Goal: Task Accomplishment & Management: Manage account settings

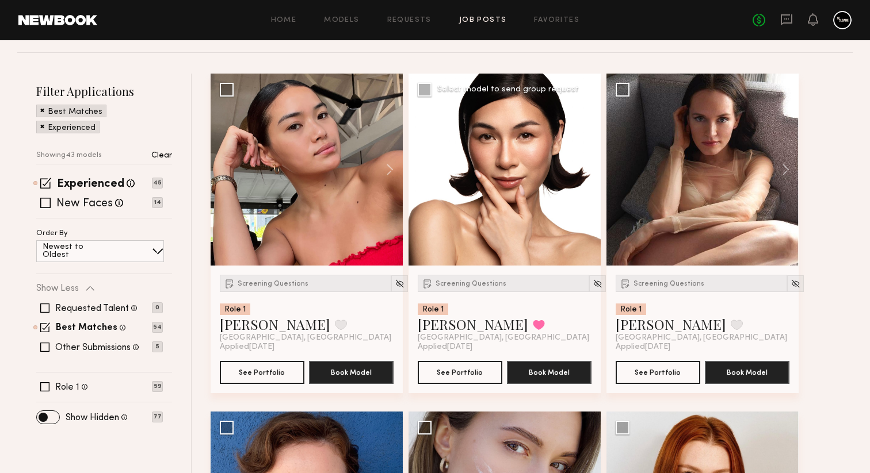
scroll to position [151, 0]
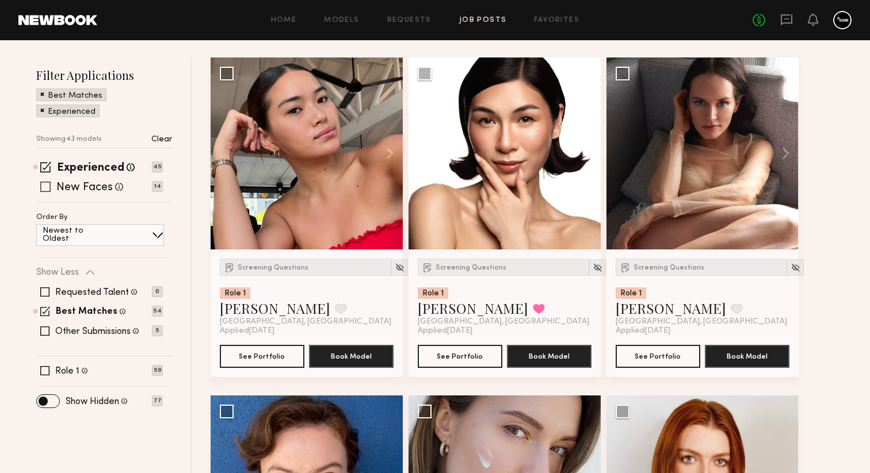
click at [46, 185] on span at bounding box center [45, 187] width 10 height 10
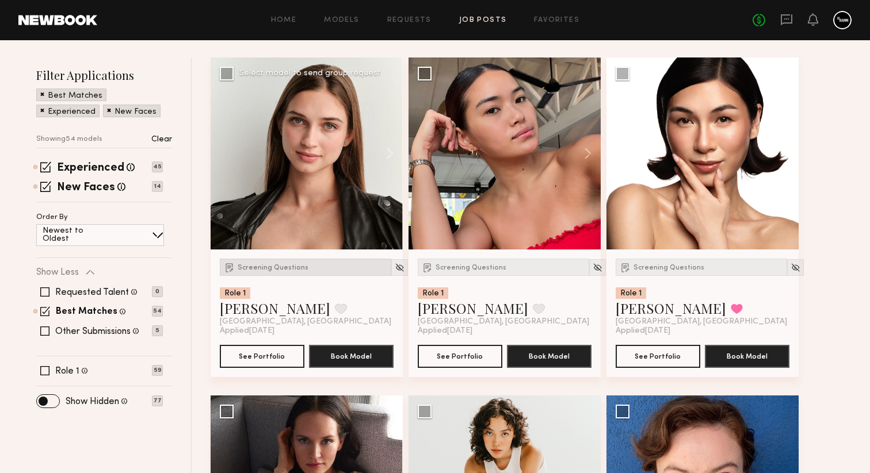
click at [262, 266] on span "Screening Questions" at bounding box center [273, 268] width 71 height 7
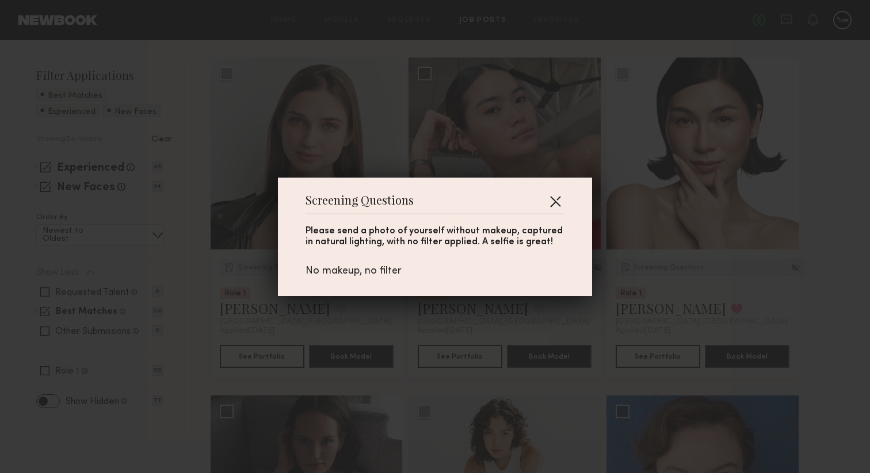
click at [554, 201] on button "button" at bounding box center [555, 201] width 18 height 18
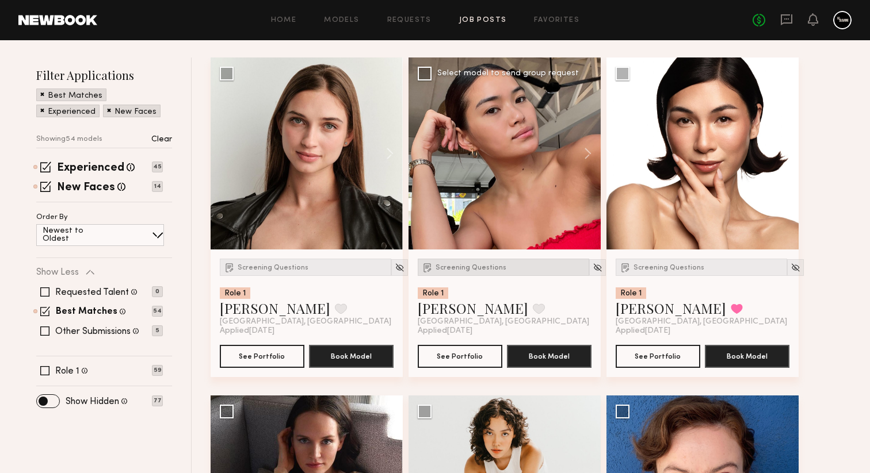
click at [445, 271] on div "Screening Questions" at bounding box center [503, 267] width 171 height 17
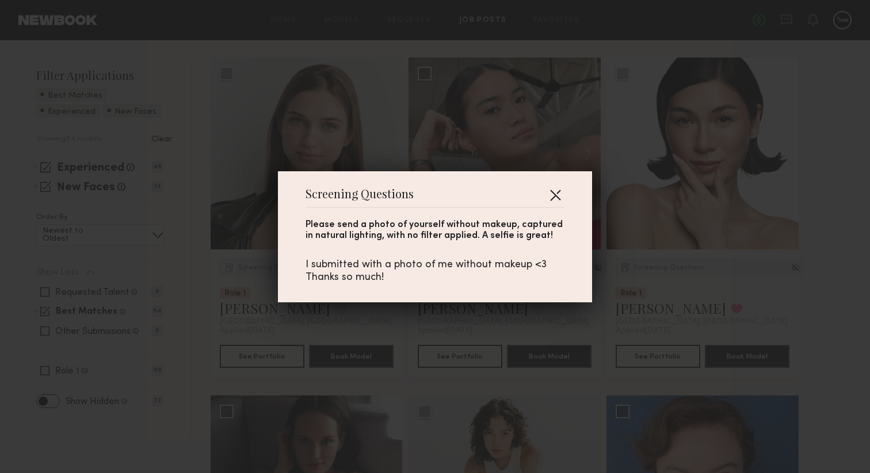
click at [556, 195] on button "button" at bounding box center [555, 195] width 18 height 18
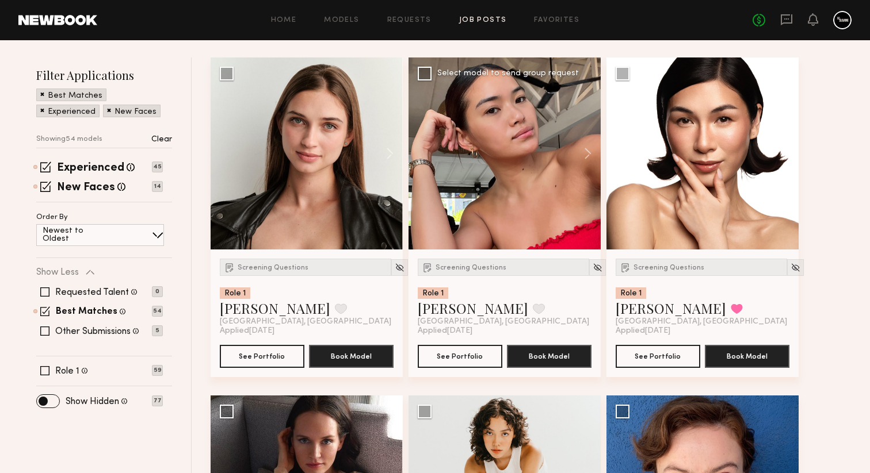
click at [556, 195] on div at bounding box center [504, 154] width 192 height 192
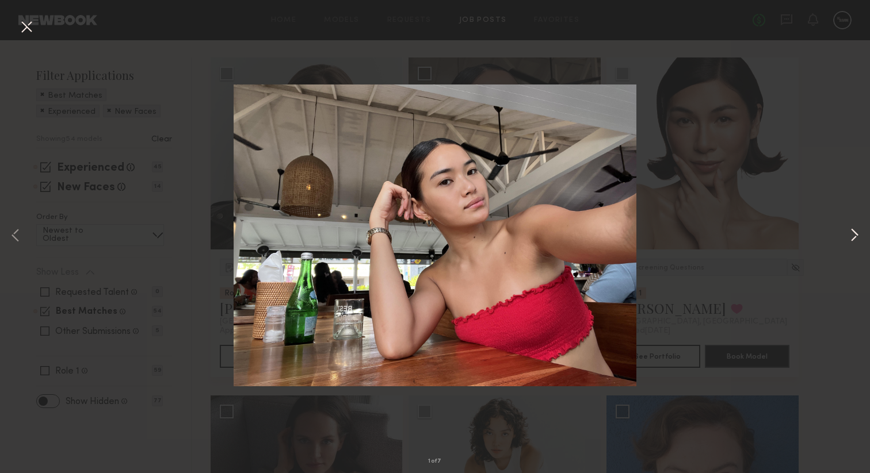
click at [853, 233] on button at bounding box center [854, 236] width 14 height 379
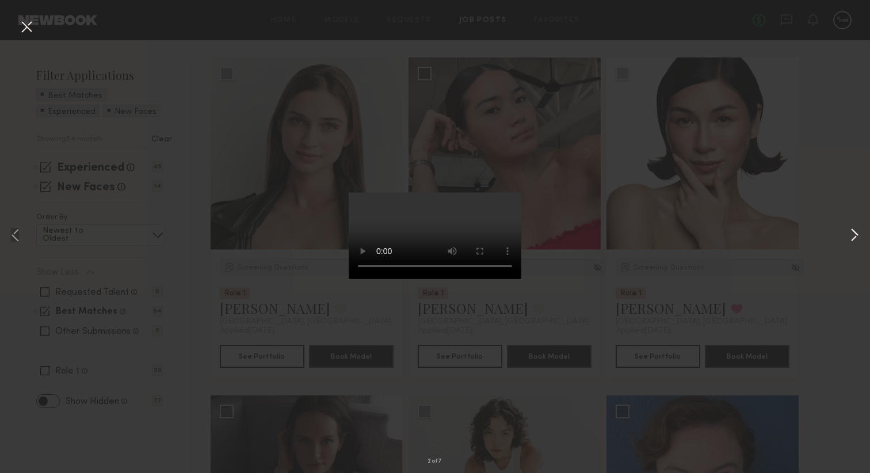
click at [853, 233] on button at bounding box center [854, 236] width 14 height 379
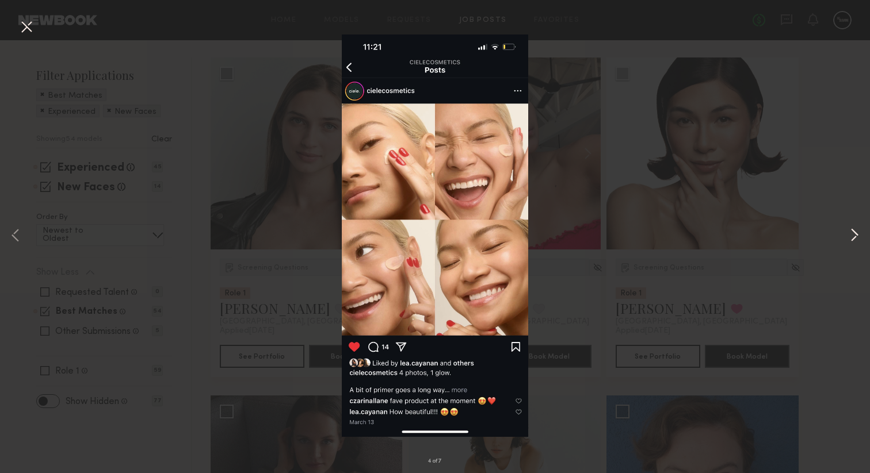
click at [853, 233] on button at bounding box center [854, 236] width 14 height 379
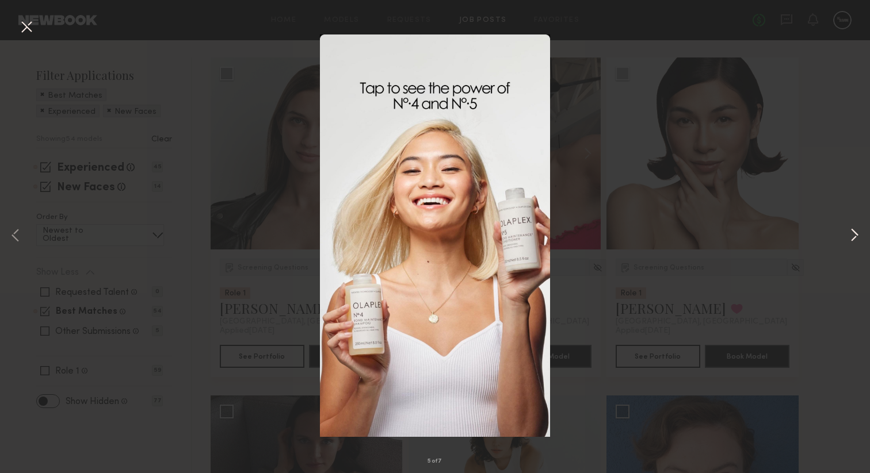
click at [853, 233] on button at bounding box center [854, 236] width 14 height 379
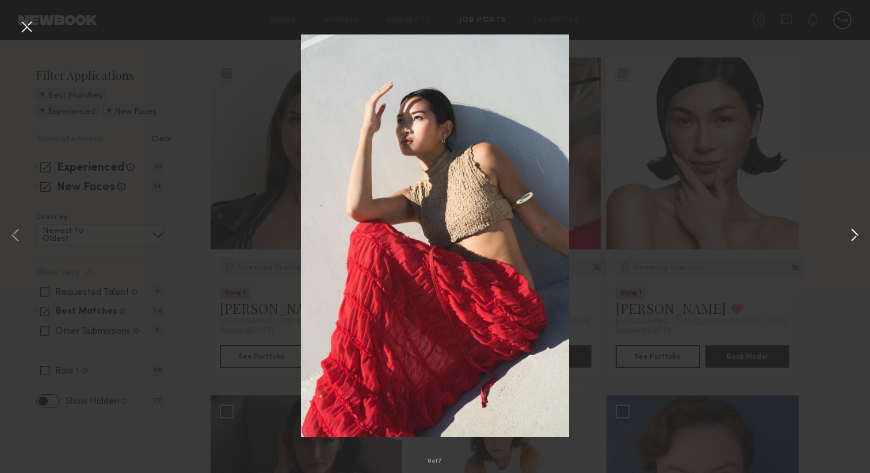
click at [854, 233] on button at bounding box center [854, 236] width 14 height 379
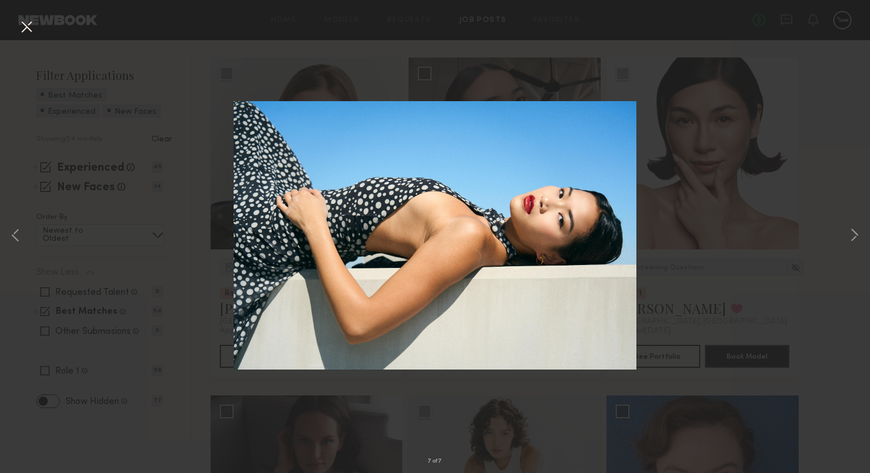
click at [196, 226] on div "7 of 7" at bounding box center [435, 236] width 870 height 473
click at [20, 31] on button at bounding box center [26, 27] width 18 height 21
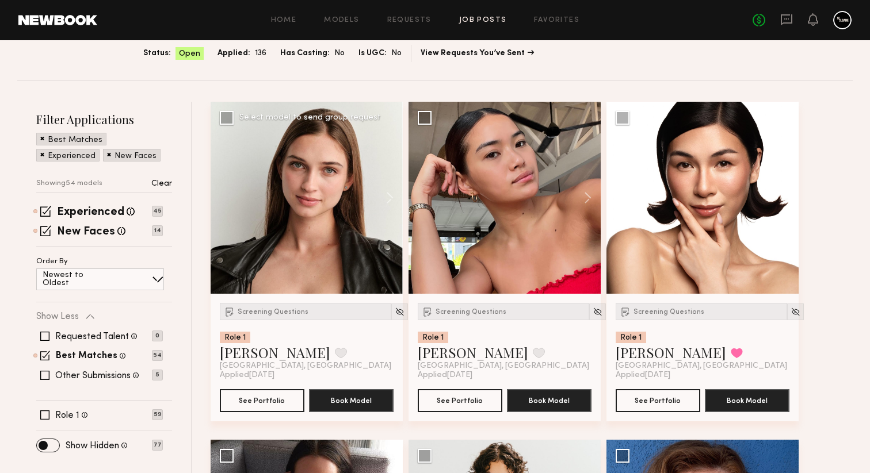
scroll to position [110, 0]
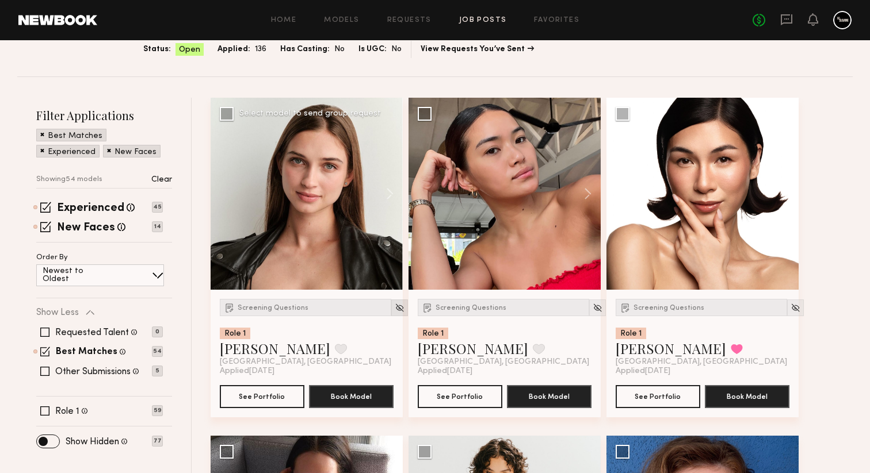
click at [395, 309] on img at bounding box center [400, 308] width 10 height 10
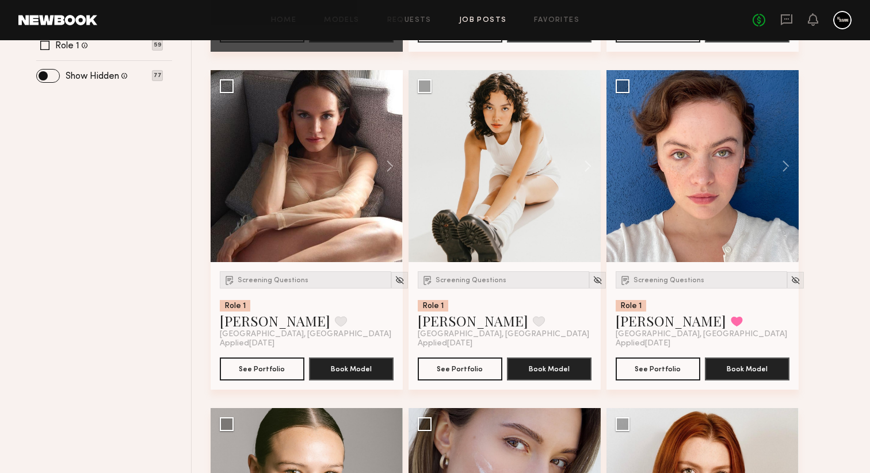
scroll to position [495, 0]
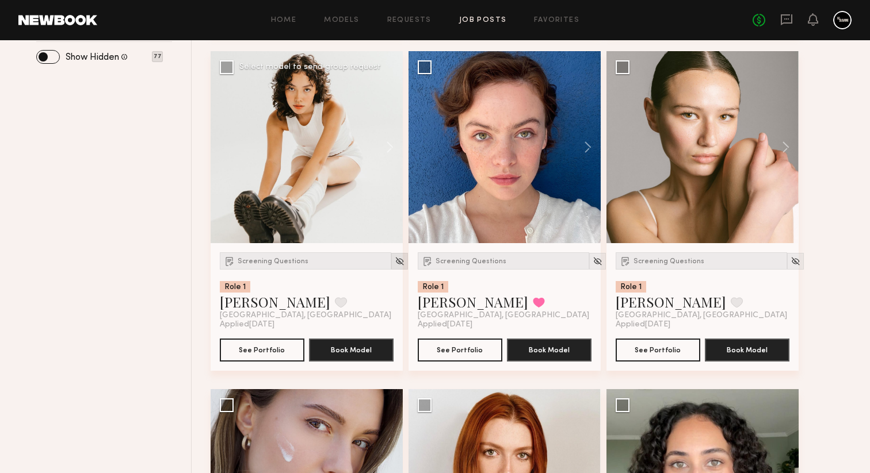
click at [391, 265] on div at bounding box center [399, 261] width 17 height 17
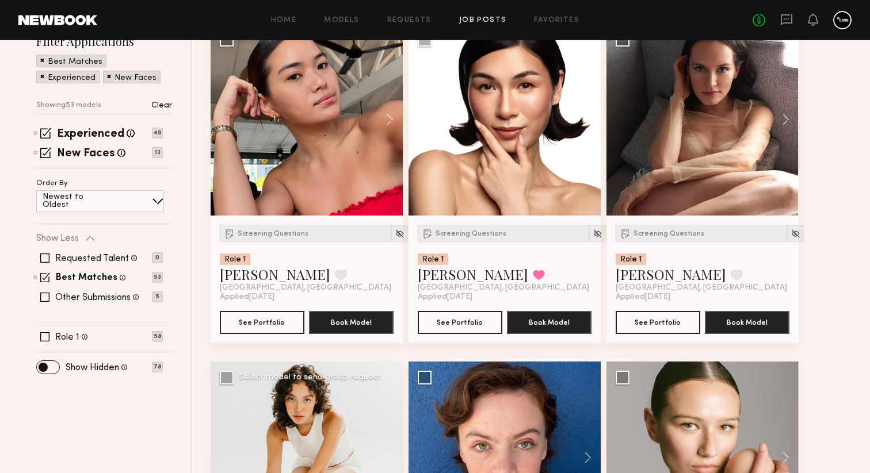
scroll to position [171, 0]
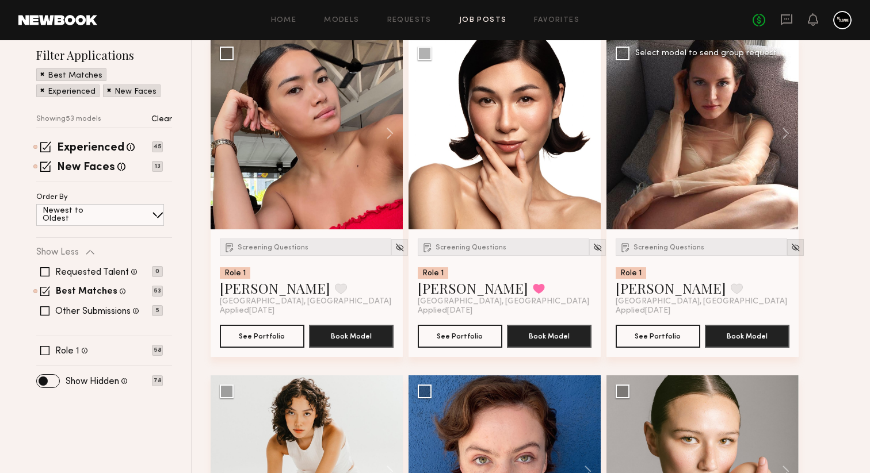
click at [787, 247] on div at bounding box center [795, 247] width 17 height 17
click at [790, 249] on img at bounding box center [795, 248] width 10 height 10
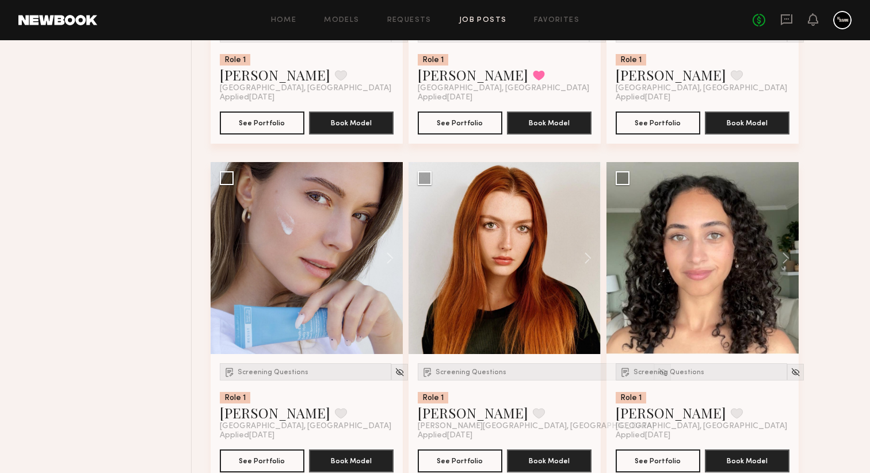
scroll to position [777, 0]
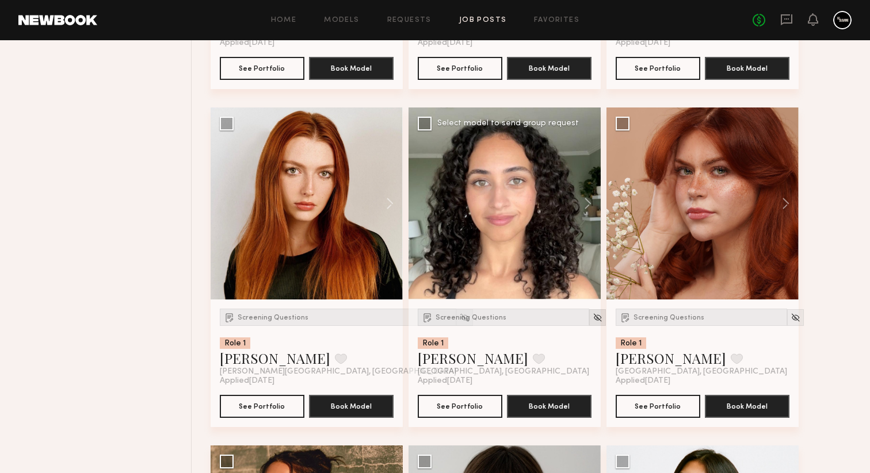
click at [592, 318] on img at bounding box center [597, 318] width 10 height 10
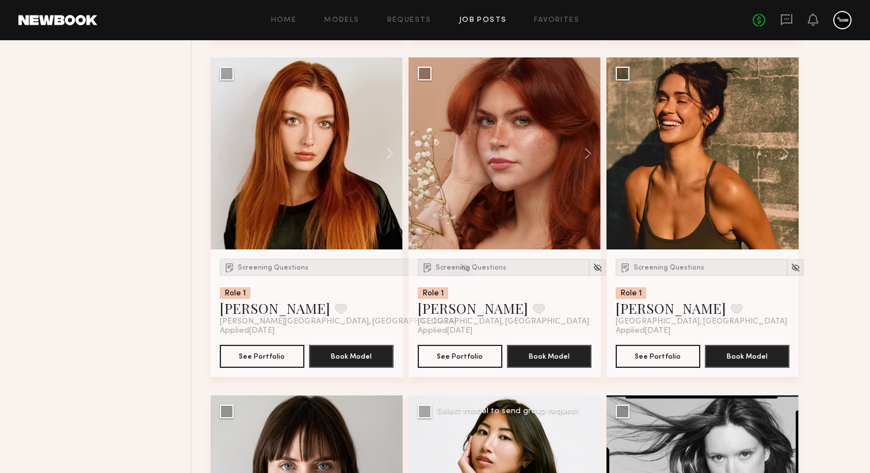
scroll to position [774, 0]
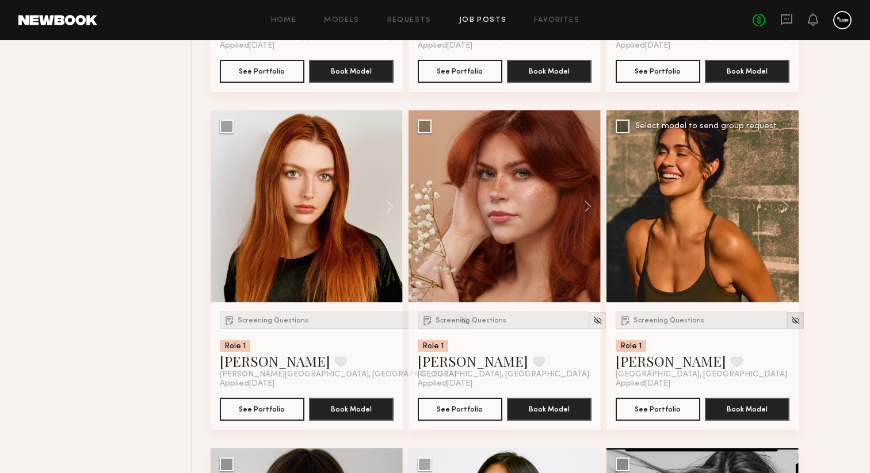
click at [790, 323] on img at bounding box center [795, 321] width 10 height 10
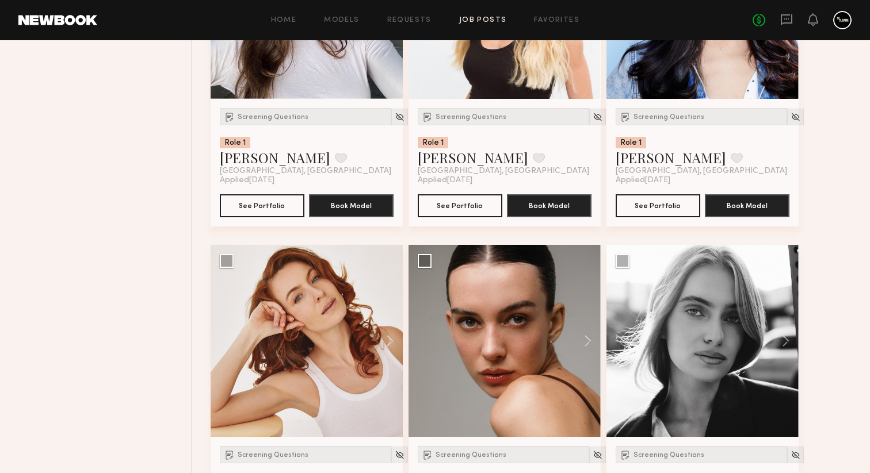
scroll to position [3883, 0]
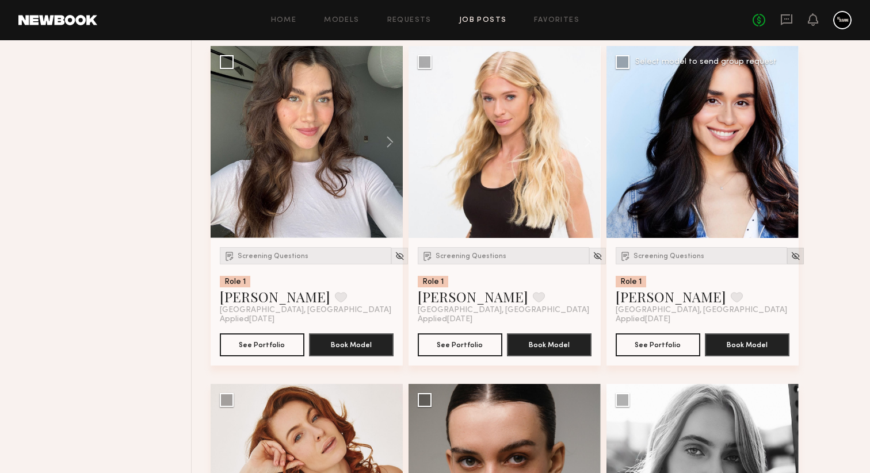
click at [790, 261] on img at bounding box center [795, 256] width 10 height 10
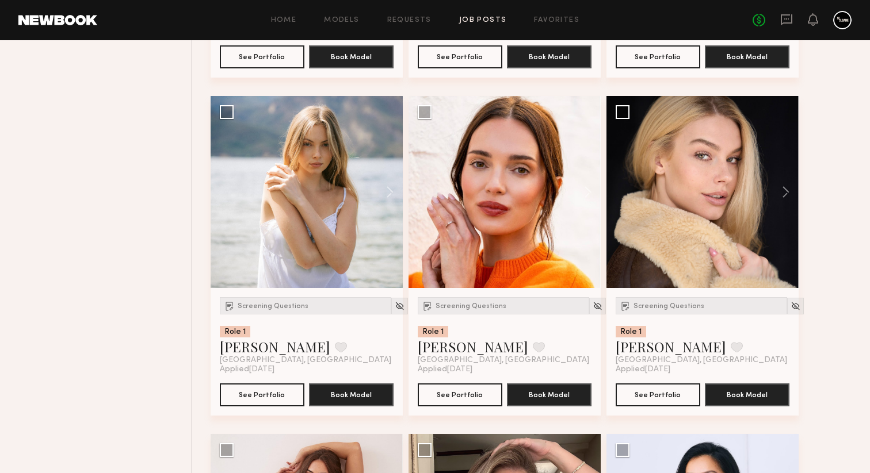
scroll to position [4563, 0]
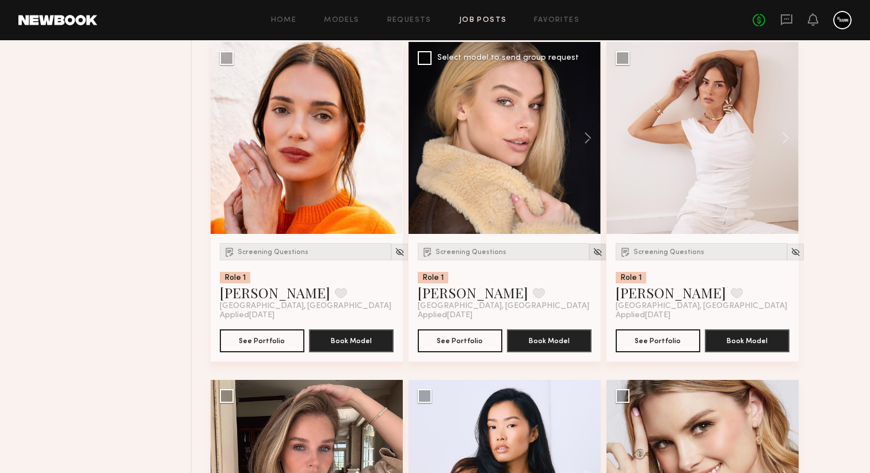
click at [592, 257] on img at bounding box center [597, 252] width 10 height 10
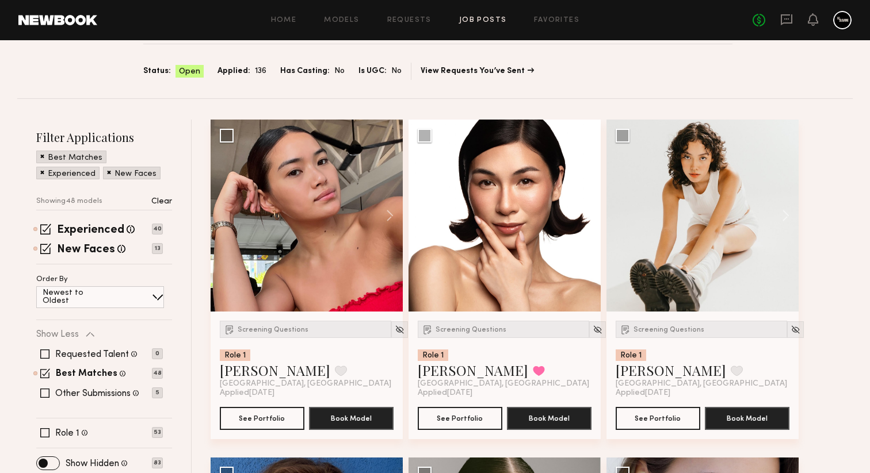
scroll to position [184, 0]
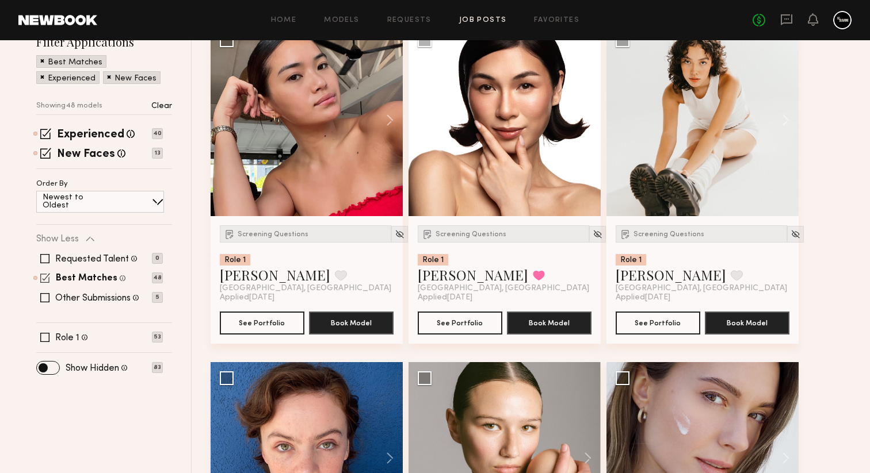
click at [44, 278] on span at bounding box center [45, 278] width 10 height 10
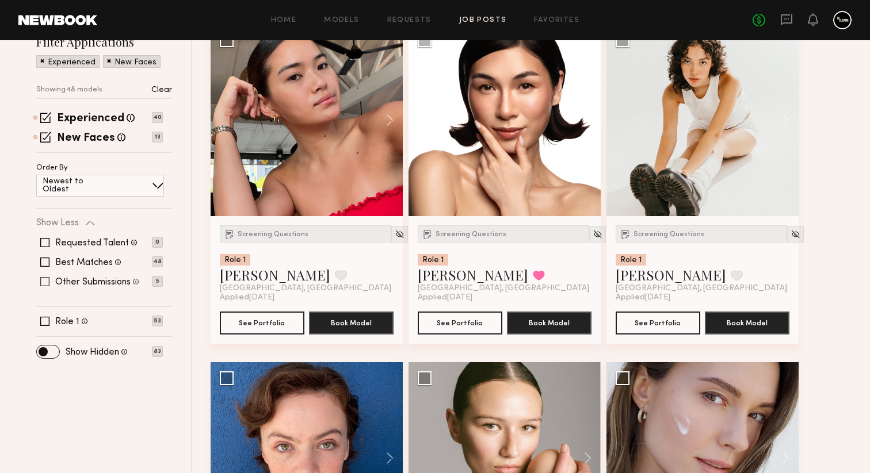
click at [46, 285] on span at bounding box center [44, 281] width 9 height 9
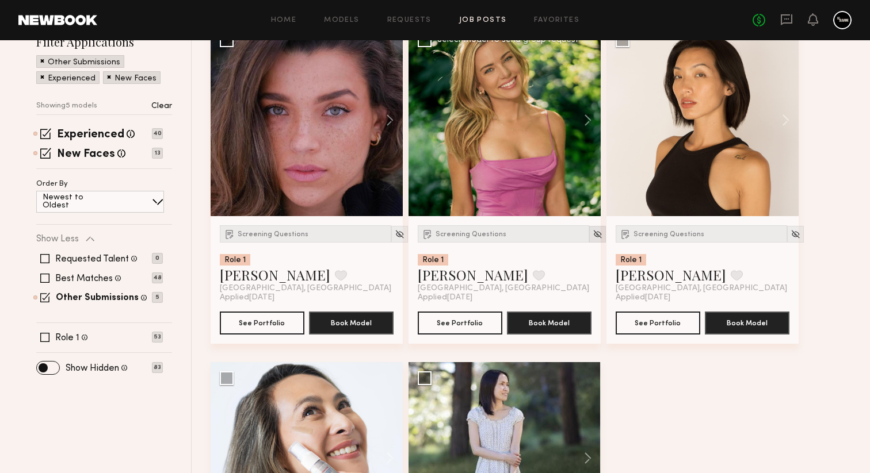
click at [592, 234] on img at bounding box center [597, 235] width 10 height 10
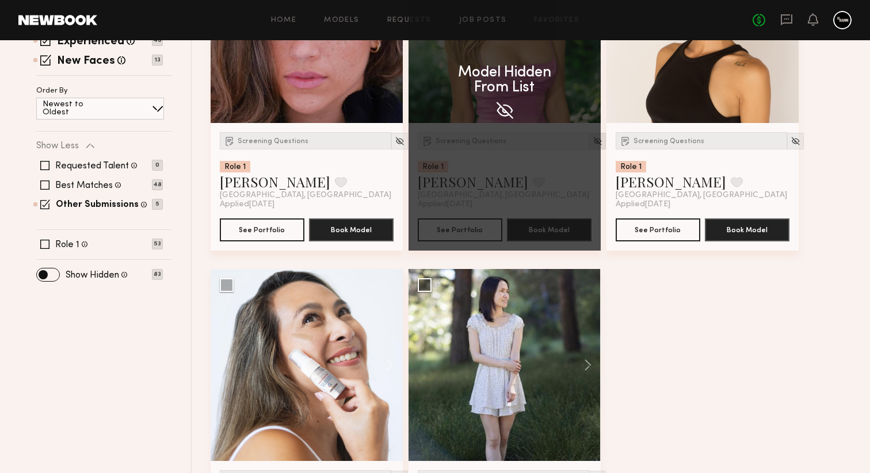
scroll to position [168, 0]
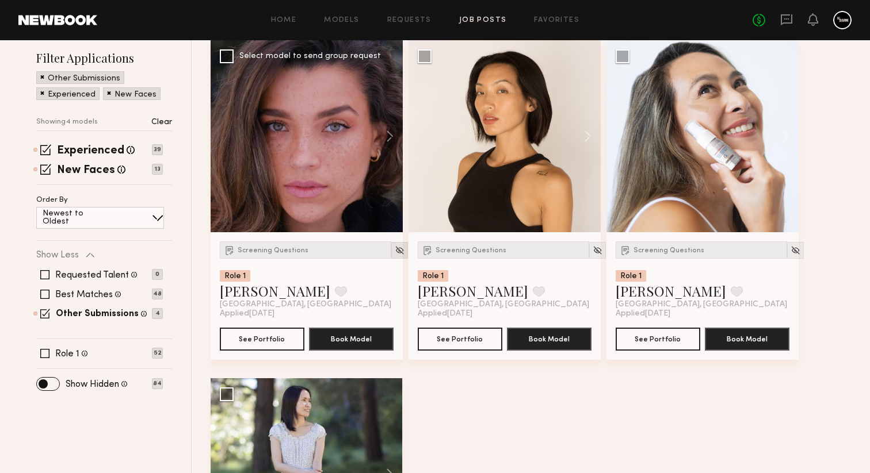
click at [395, 255] on img at bounding box center [400, 251] width 10 height 10
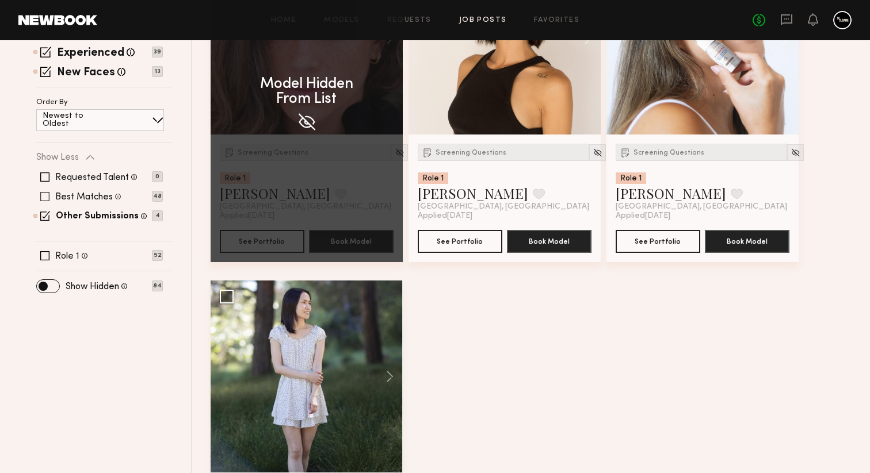
scroll to position [95, 0]
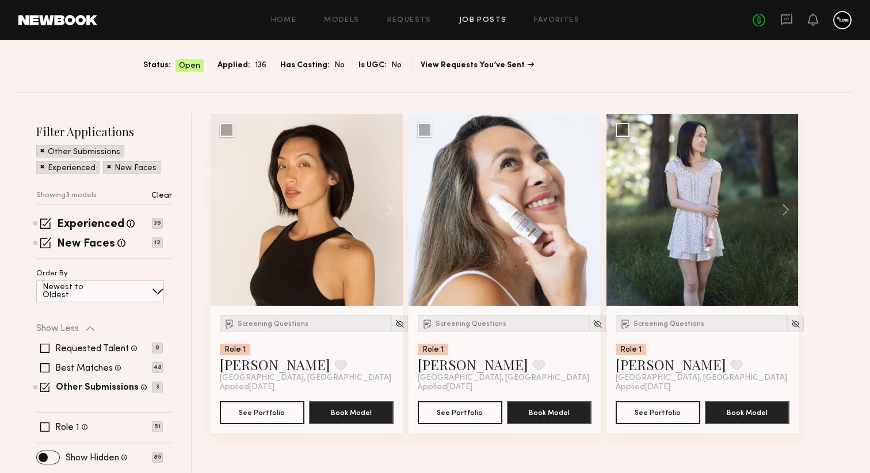
click at [43, 372] on div "Requested Talent Models you have reached out to with requests 0 Best Matches Mo…" at bounding box center [99, 368] width 127 height 69
click at [47, 364] on span at bounding box center [44, 368] width 9 height 9
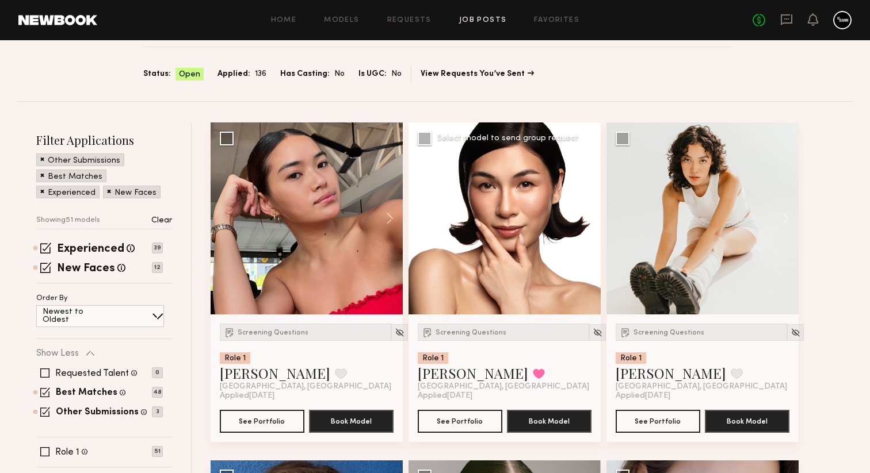
scroll to position [104, 0]
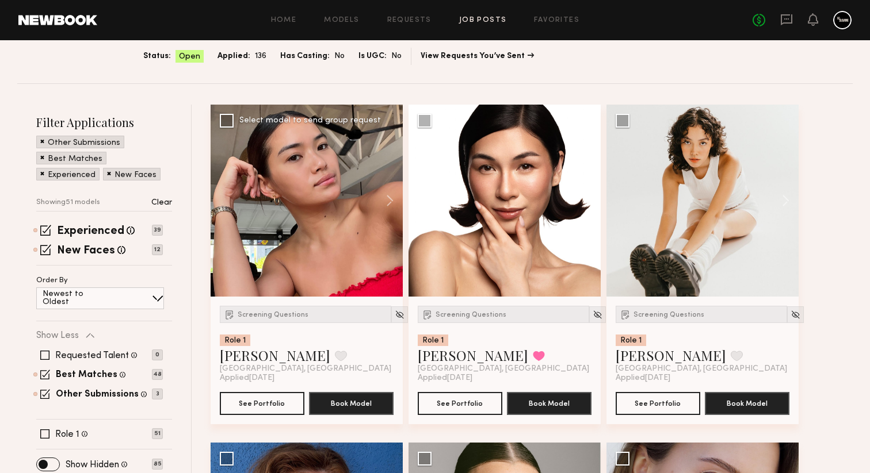
click at [293, 234] on div at bounding box center [307, 201] width 192 height 192
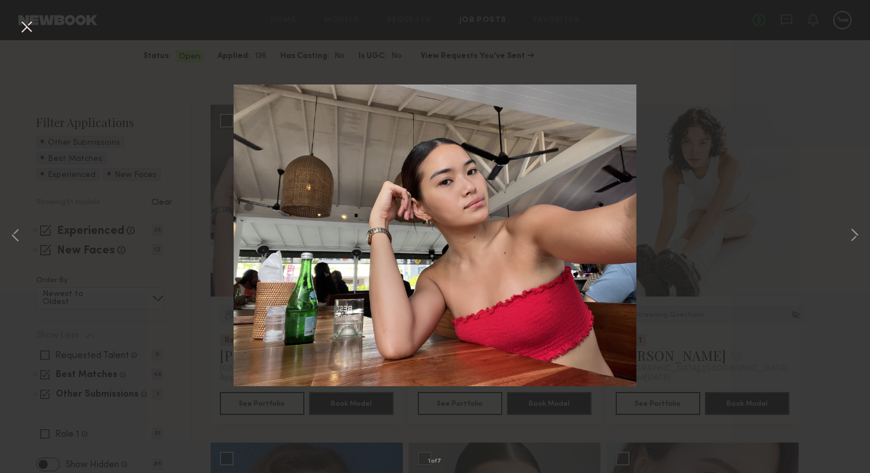
click at [33, 29] on button at bounding box center [26, 27] width 18 height 21
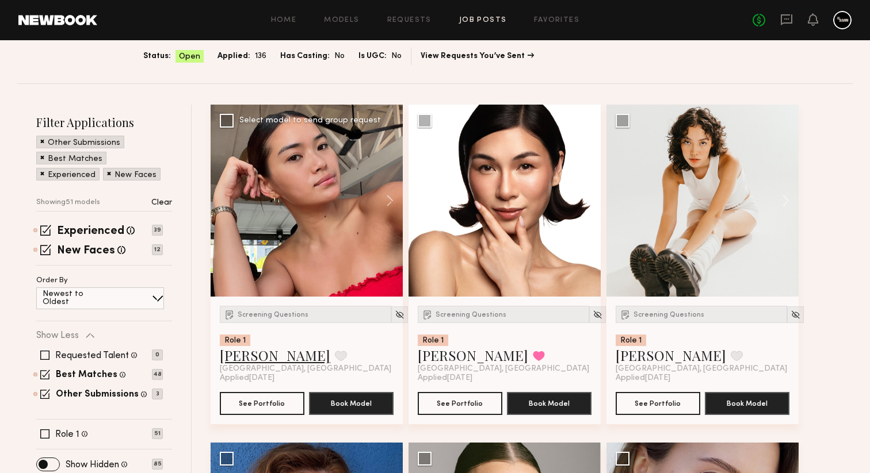
click at [271, 363] on link "Czarina K." at bounding box center [275, 355] width 110 height 18
click at [395, 316] on img at bounding box center [400, 315] width 10 height 10
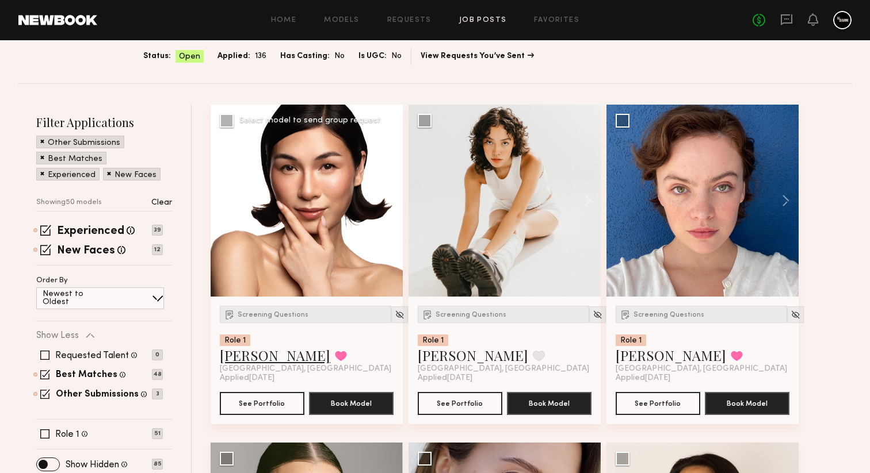
click at [252, 355] on link "Amanda L." at bounding box center [275, 355] width 110 height 18
click at [395, 315] on img at bounding box center [400, 315] width 10 height 10
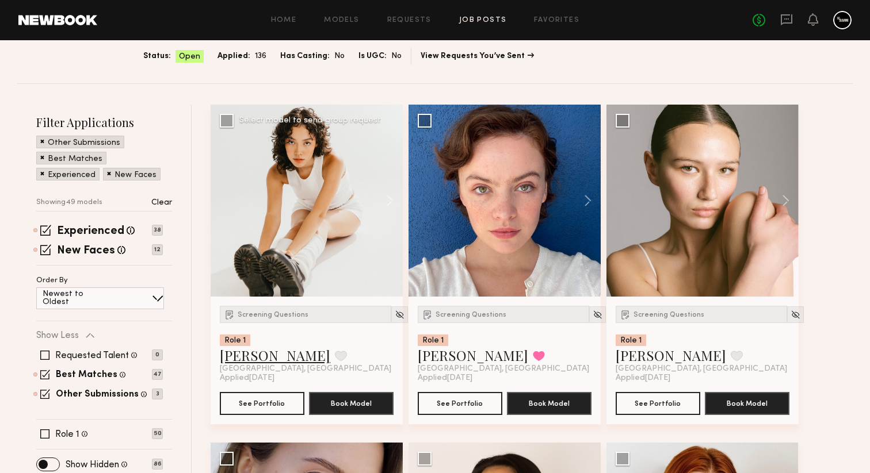
click at [249, 360] on link "Vanessa R." at bounding box center [275, 355] width 110 height 18
click at [395, 314] on img at bounding box center [400, 315] width 10 height 10
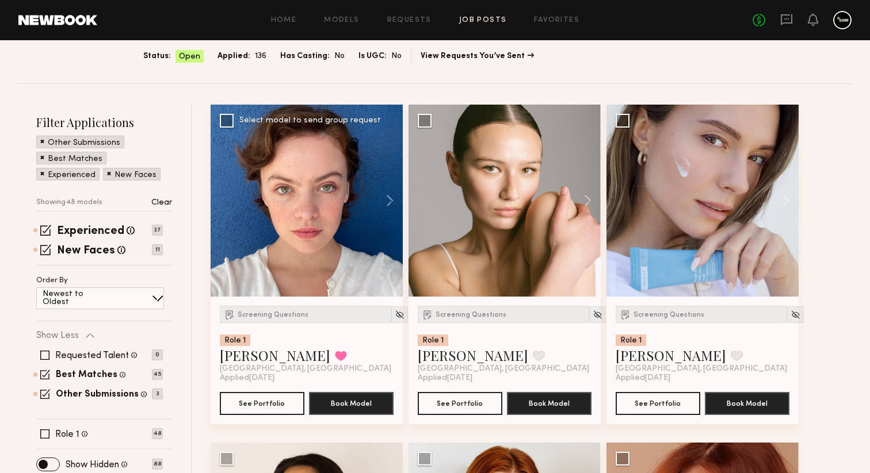
click at [296, 220] on div at bounding box center [307, 201] width 192 height 192
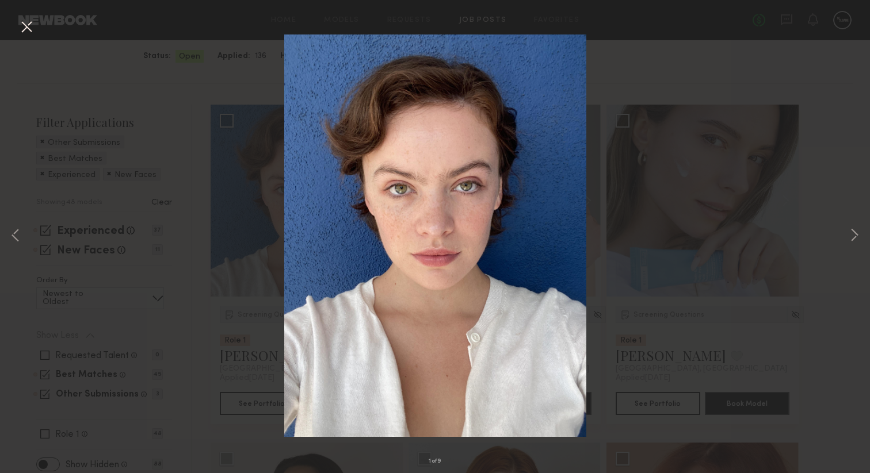
click at [172, 223] on div "1 of 9" at bounding box center [435, 236] width 870 height 473
click at [33, 24] on button at bounding box center [26, 27] width 18 height 21
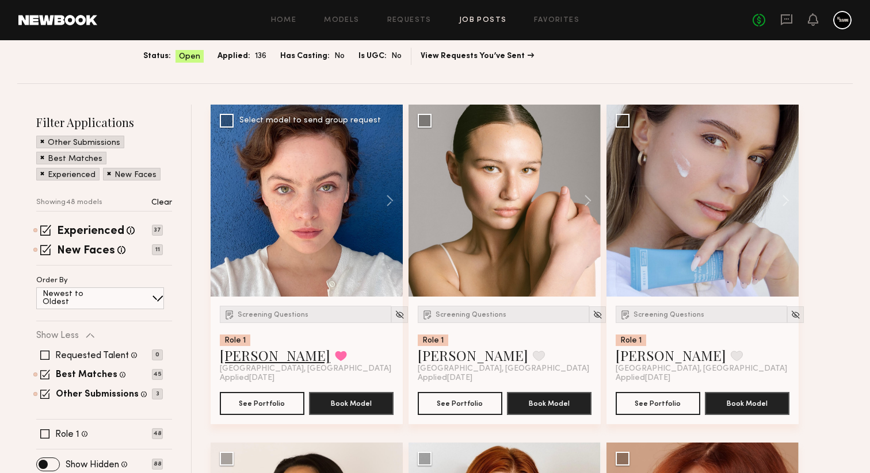
click at [247, 358] on link "Jazlyn S." at bounding box center [275, 355] width 110 height 18
click at [395, 319] on img at bounding box center [400, 315] width 10 height 10
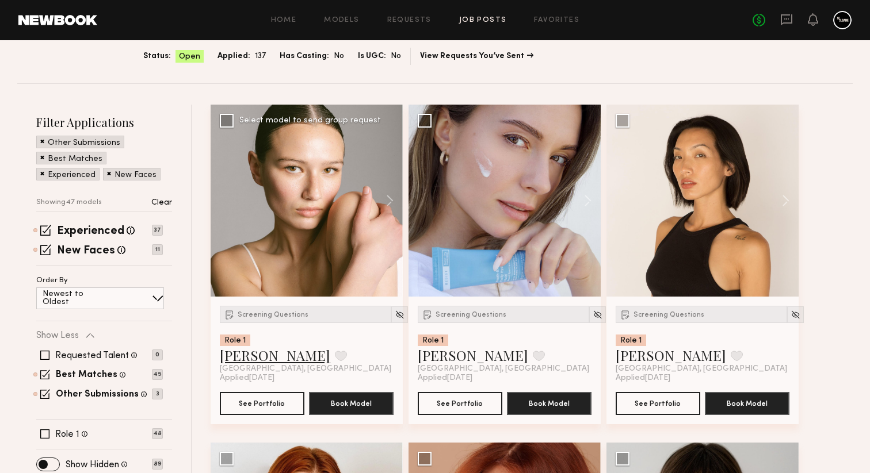
click at [242, 361] on link "Alyssa L." at bounding box center [275, 355] width 110 height 18
click at [395, 319] on img at bounding box center [400, 315] width 10 height 10
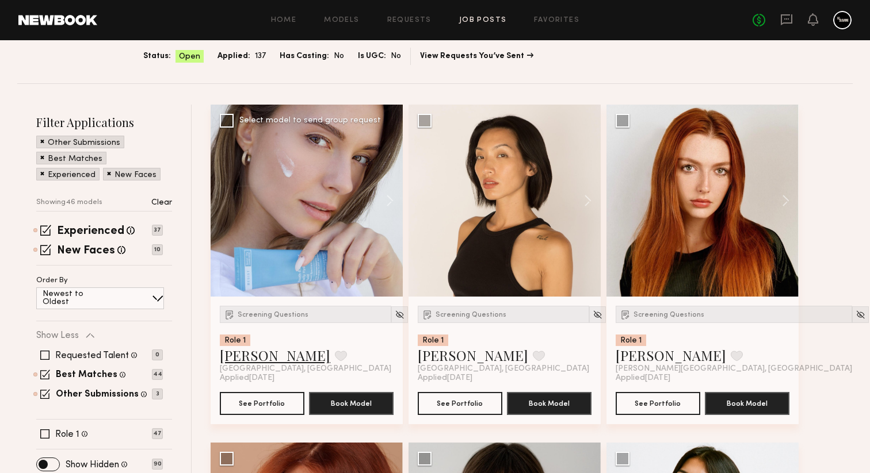
click at [271, 354] on link "Anastasiia S." at bounding box center [275, 355] width 110 height 18
click at [395, 316] on img at bounding box center [400, 315] width 10 height 10
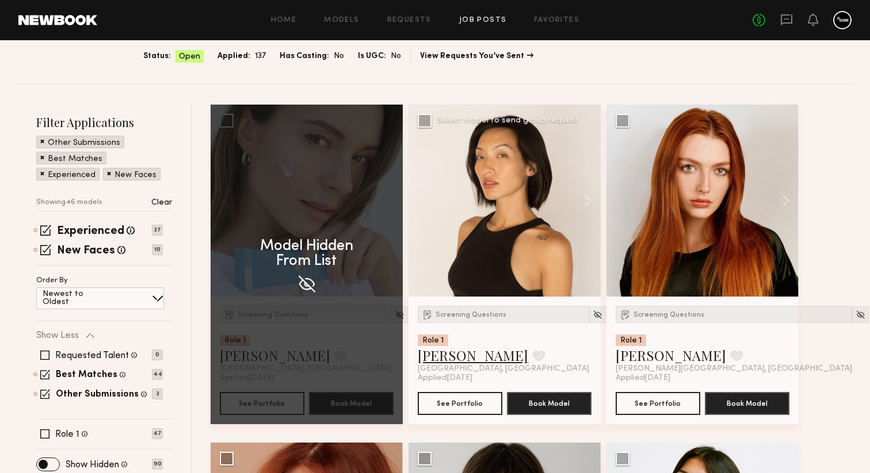
click at [460, 360] on link "Piyawan C." at bounding box center [473, 355] width 110 height 18
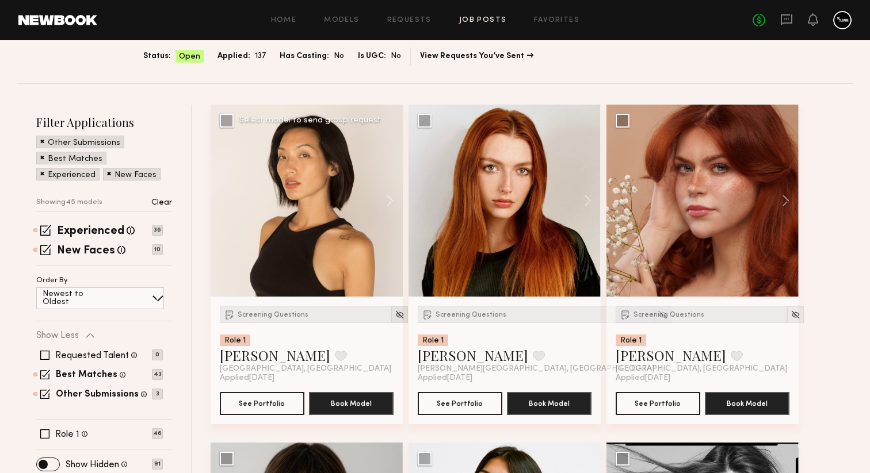
click at [395, 318] on img at bounding box center [400, 315] width 10 height 10
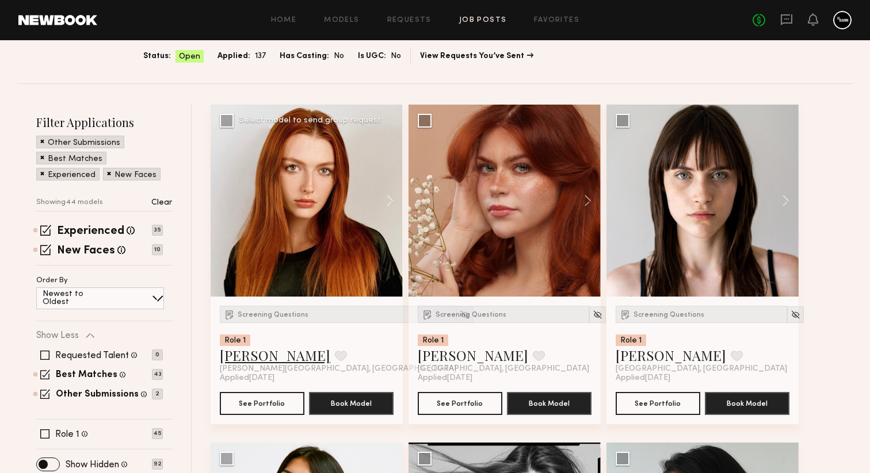
click at [246, 361] on link "Annika R." at bounding box center [275, 355] width 110 height 18
click at [460, 314] on img at bounding box center [465, 315] width 10 height 10
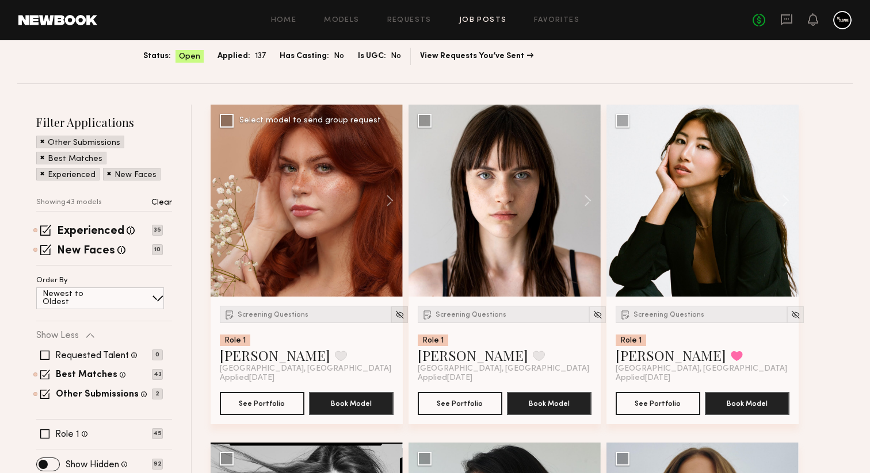
click at [395, 314] on img at bounding box center [400, 315] width 10 height 10
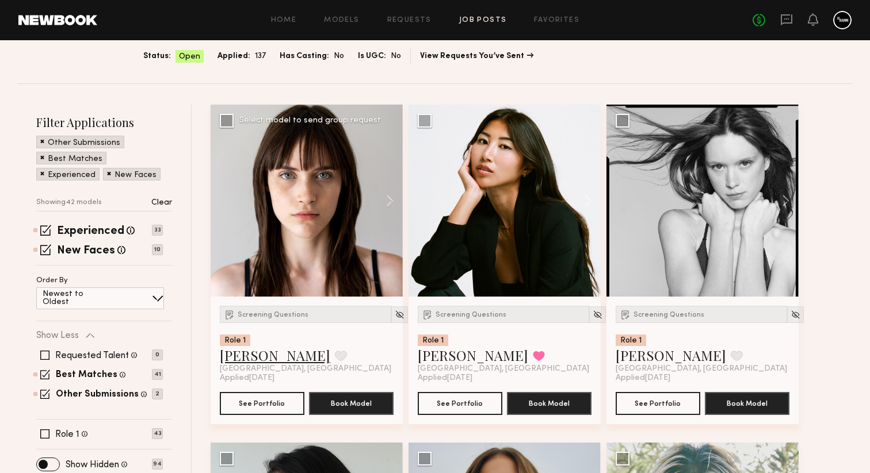
click at [243, 358] on link "Mae B." at bounding box center [275, 355] width 110 height 18
click at [395, 312] on img at bounding box center [400, 315] width 10 height 10
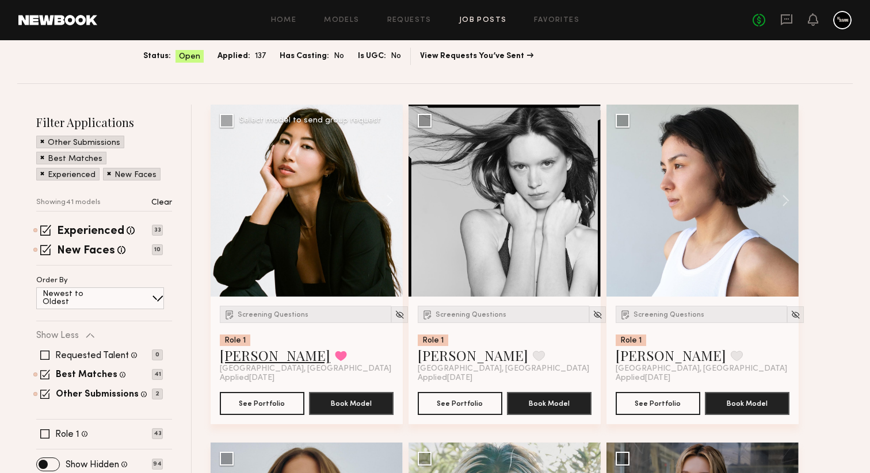
click at [235, 365] on link "Kitty W." at bounding box center [275, 355] width 110 height 18
click at [395, 316] on img at bounding box center [400, 315] width 10 height 10
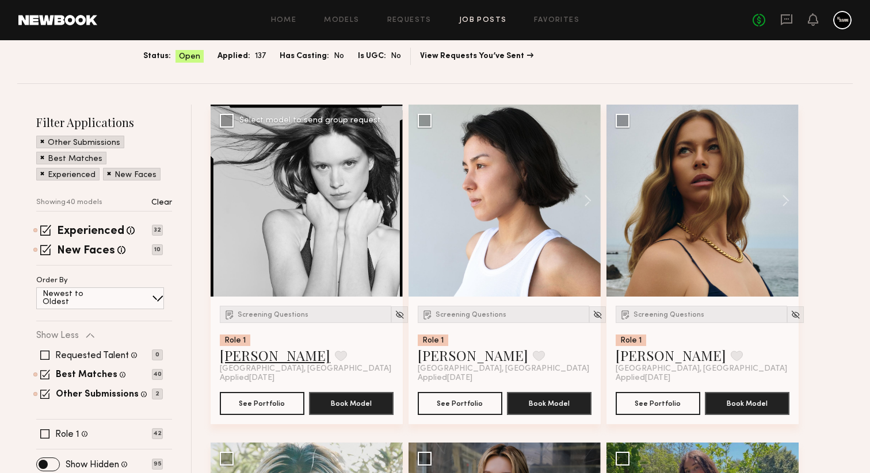
click at [239, 357] on link "Tori W." at bounding box center [275, 355] width 110 height 18
click at [395, 318] on img at bounding box center [400, 315] width 10 height 10
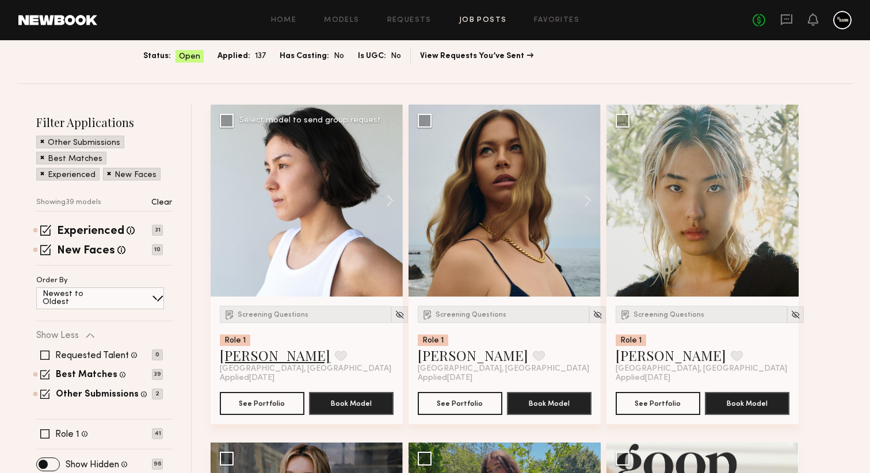
click at [244, 364] on link "Laura Z." at bounding box center [275, 355] width 110 height 18
click at [395, 316] on img at bounding box center [400, 315] width 10 height 10
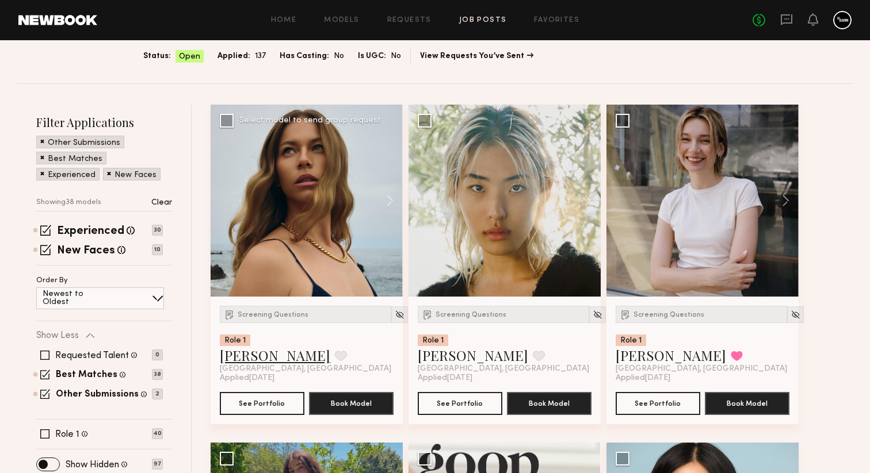
click at [235, 357] on link "Jana C." at bounding box center [275, 355] width 110 height 18
click at [395, 312] on img at bounding box center [400, 315] width 10 height 10
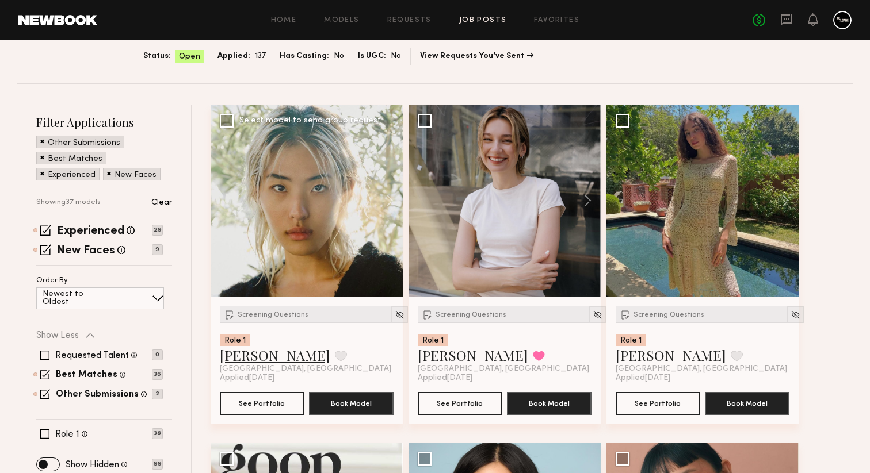
click at [231, 358] on link "Jane N." at bounding box center [275, 355] width 110 height 18
click at [395, 314] on img at bounding box center [400, 315] width 10 height 10
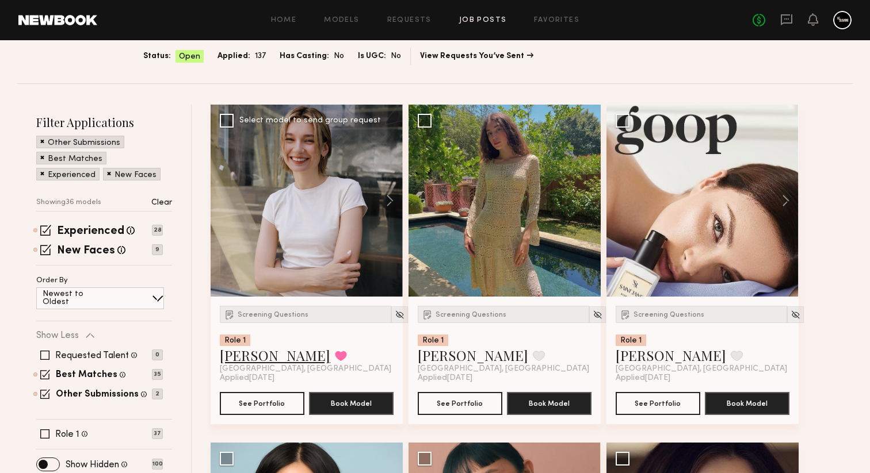
click at [241, 360] on link "Yuliia K." at bounding box center [275, 355] width 110 height 18
click at [395, 312] on img at bounding box center [400, 315] width 10 height 10
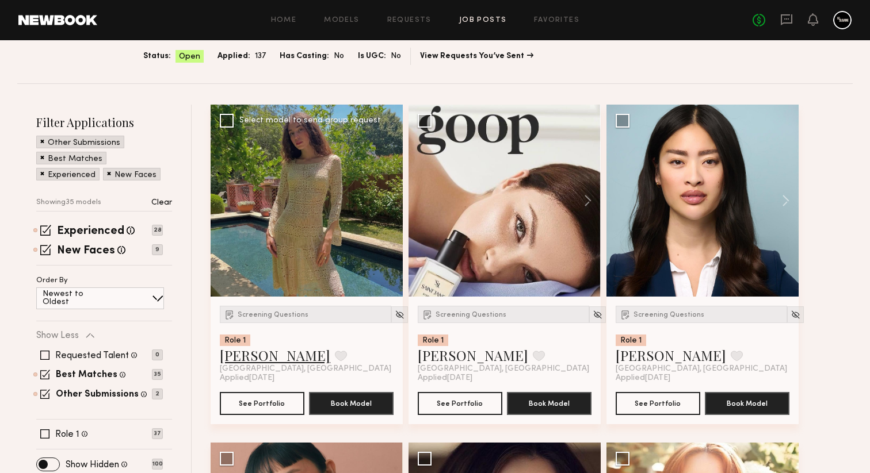
click at [265, 356] on link "Callandra H." at bounding box center [275, 355] width 110 height 18
click at [395, 311] on img at bounding box center [400, 315] width 10 height 10
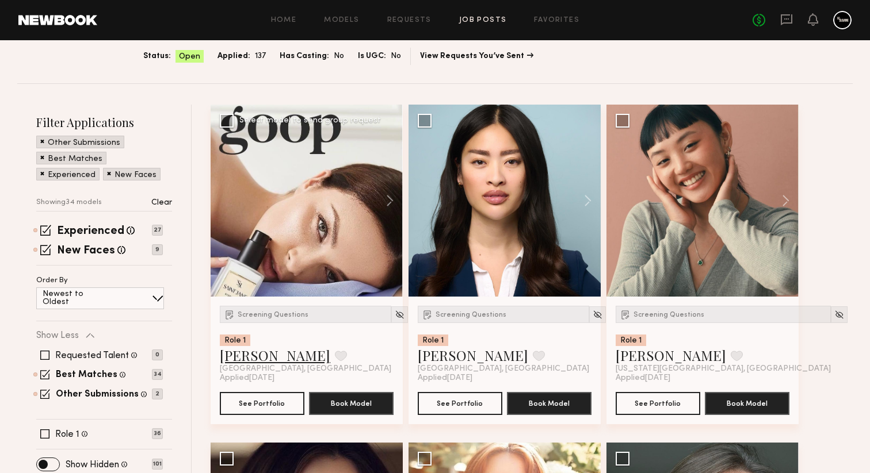
click at [251, 355] on link "Nicole C." at bounding box center [275, 355] width 110 height 18
click at [395, 312] on img at bounding box center [400, 315] width 10 height 10
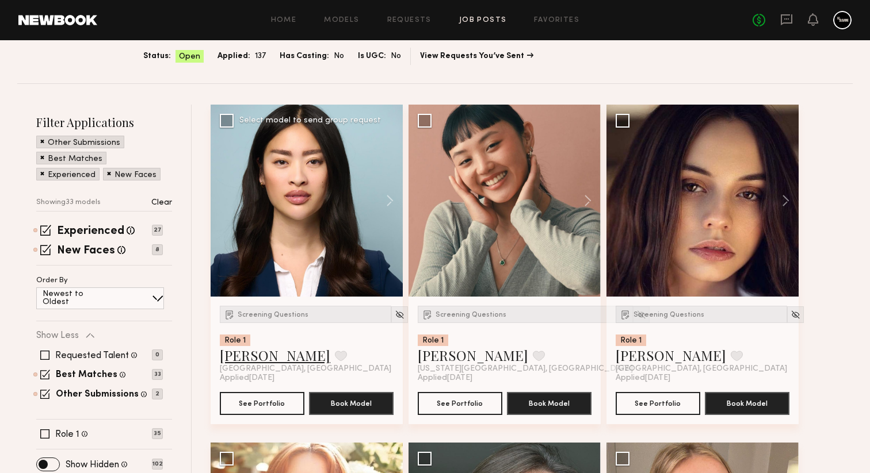
click at [252, 357] on link "Jennifer L." at bounding box center [275, 355] width 110 height 18
click at [395, 312] on img at bounding box center [400, 315] width 10 height 10
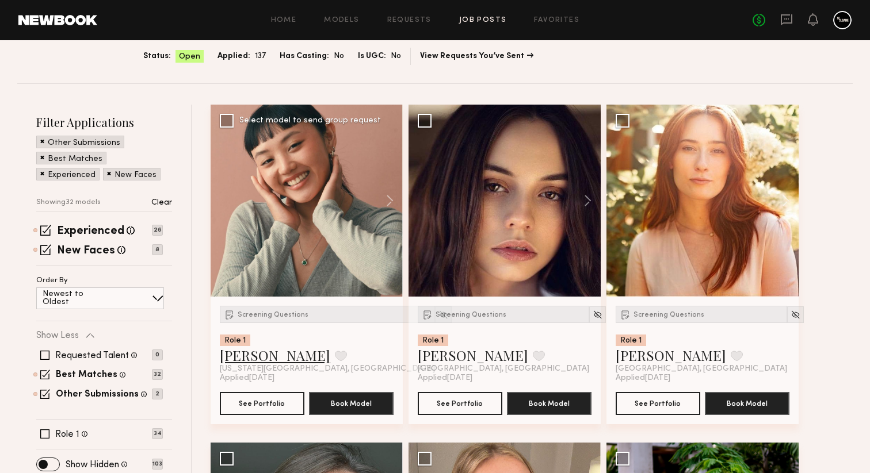
click at [239, 358] on link "Lin M." at bounding box center [275, 355] width 110 height 18
click at [438, 314] on img at bounding box center [443, 315] width 10 height 10
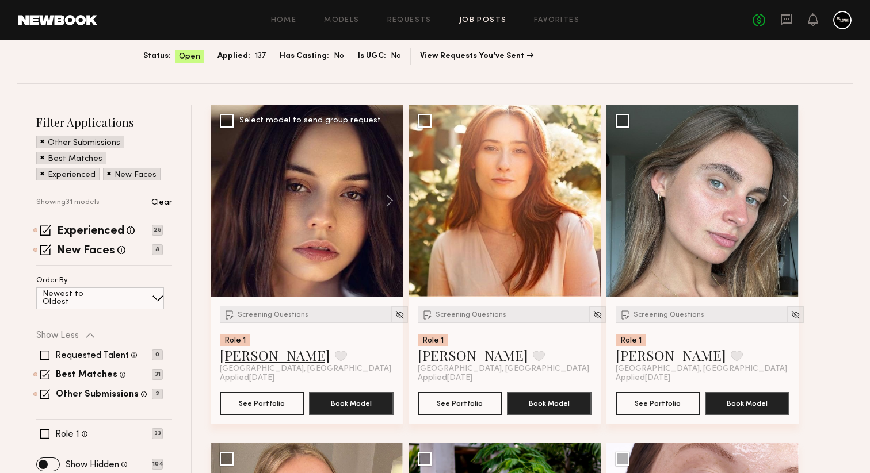
click at [250, 362] on link "Gabrielle T." at bounding box center [275, 355] width 110 height 18
click at [395, 317] on img at bounding box center [400, 315] width 10 height 10
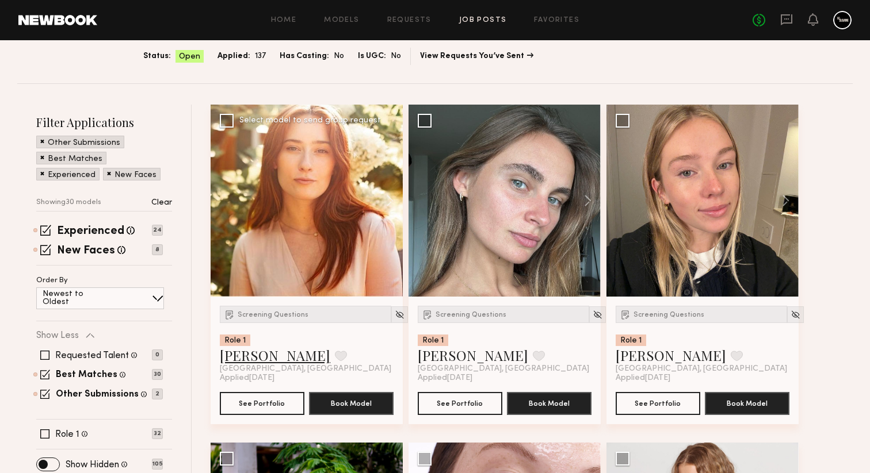
click at [257, 358] on link "Jessica C." at bounding box center [275, 355] width 110 height 18
click at [395, 317] on img at bounding box center [400, 315] width 10 height 10
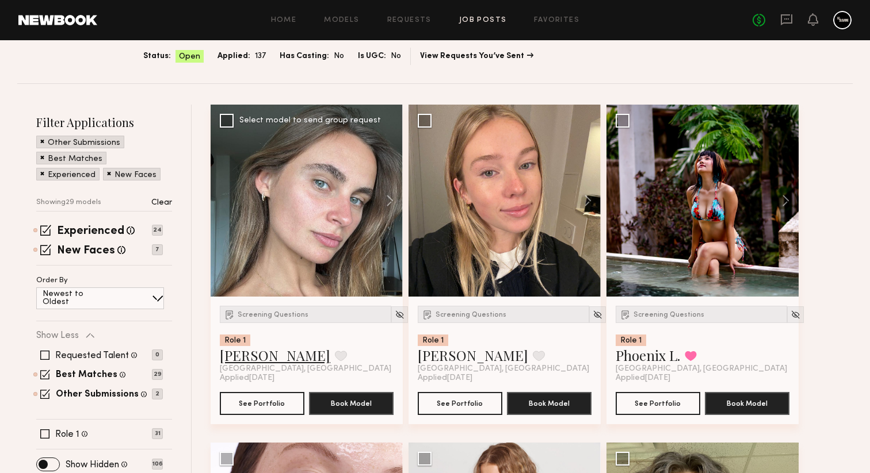
click at [236, 359] on link "Liv M." at bounding box center [275, 355] width 110 height 18
click at [395, 318] on img at bounding box center [400, 315] width 10 height 10
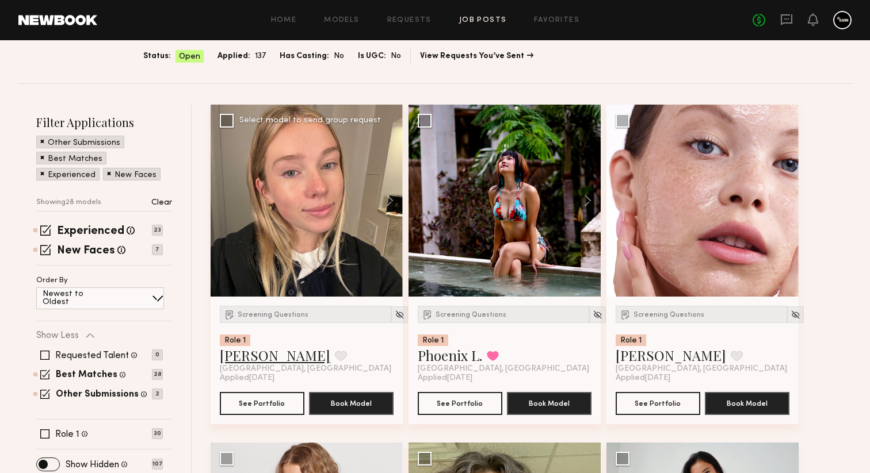
click at [253, 359] on link "Natalie C." at bounding box center [275, 355] width 110 height 18
click at [395, 315] on img at bounding box center [400, 315] width 10 height 10
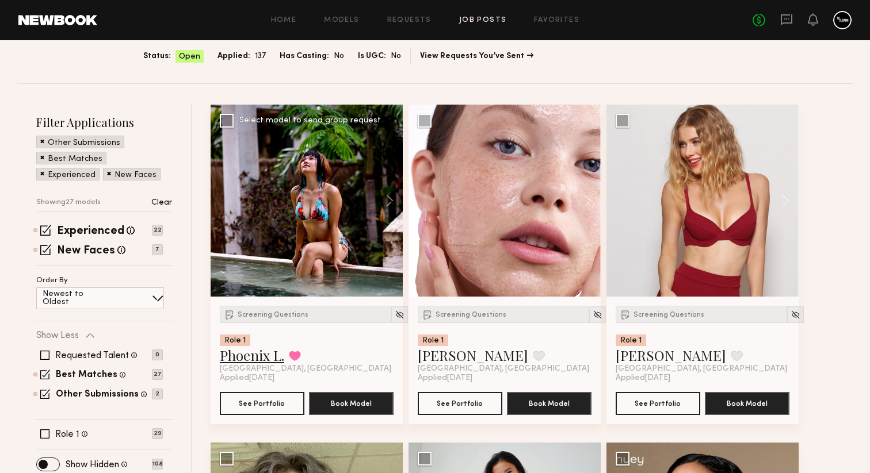
click at [270, 361] on link "Phoenix L." at bounding box center [252, 355] width 64 height 18
click at [395, 312] on img at bounding box center [400, 315] width 10 height 10
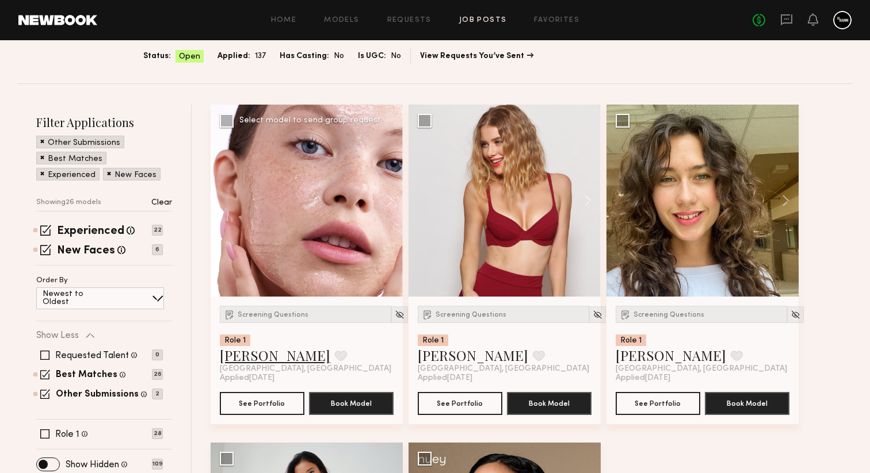
click at [247, 351] on link "Marina F." at bounding box center [275, 355] width 110 height 18
click at [395, 313] on img at bounding box center [400, 315] width 10 height 10
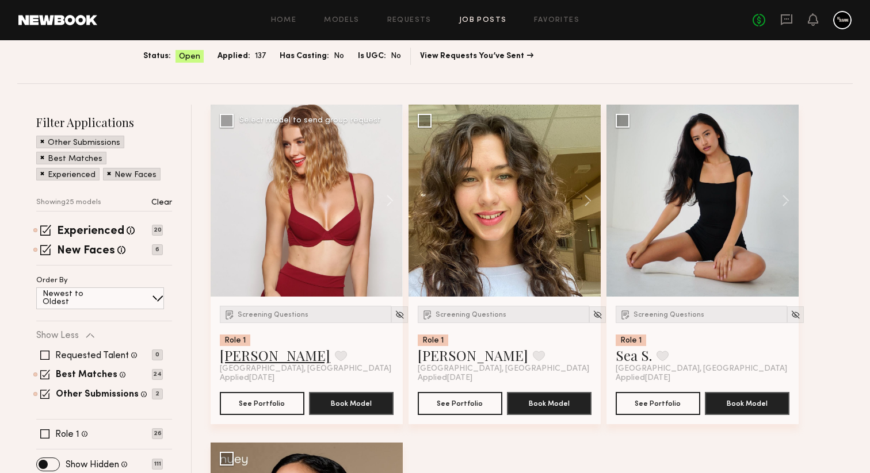
click at [243, 359] on link "Alena S." at bounding box center [275, 355] width 110 height 18
click at [395, 317] on img at bounding box center [400, 315] width 10 height 10
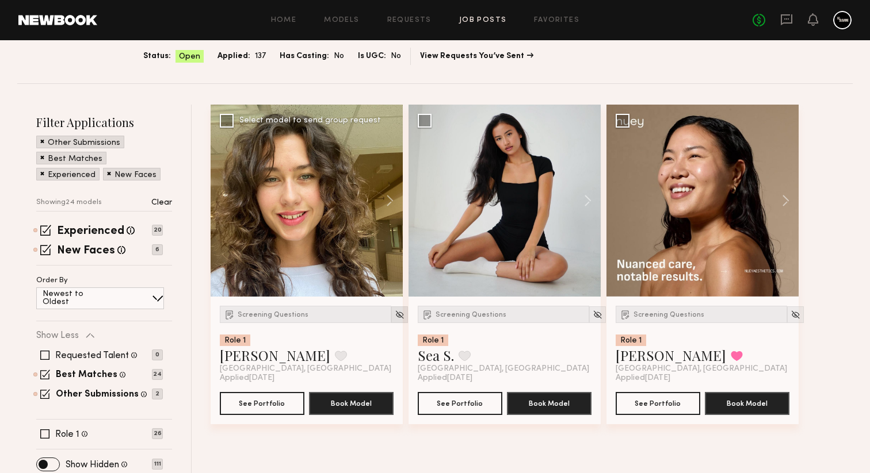
click at [395, 317] on img at bounding box center [400, 315] width 10 height 10
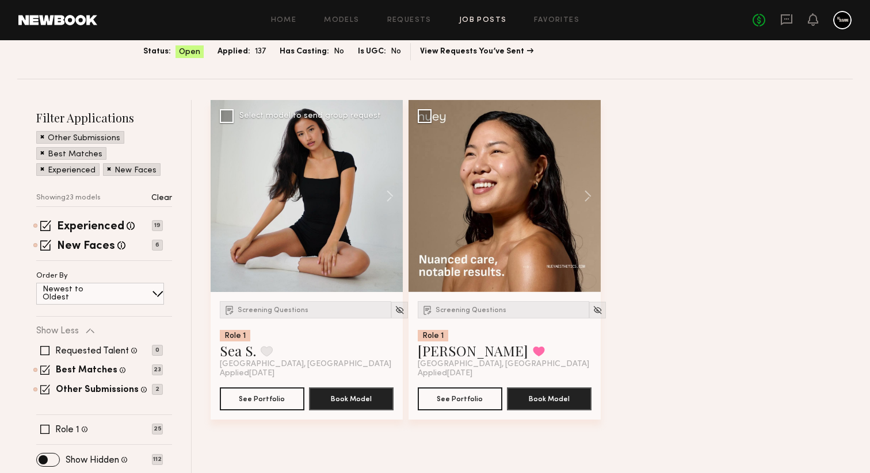
scroll to position [111, 0]
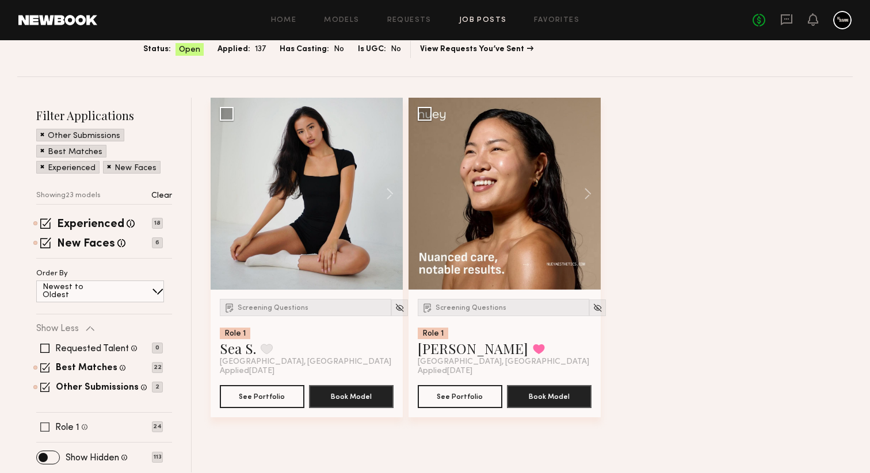
click at [45, 427] on span at bounding box center [44, 427] width 9 height 9
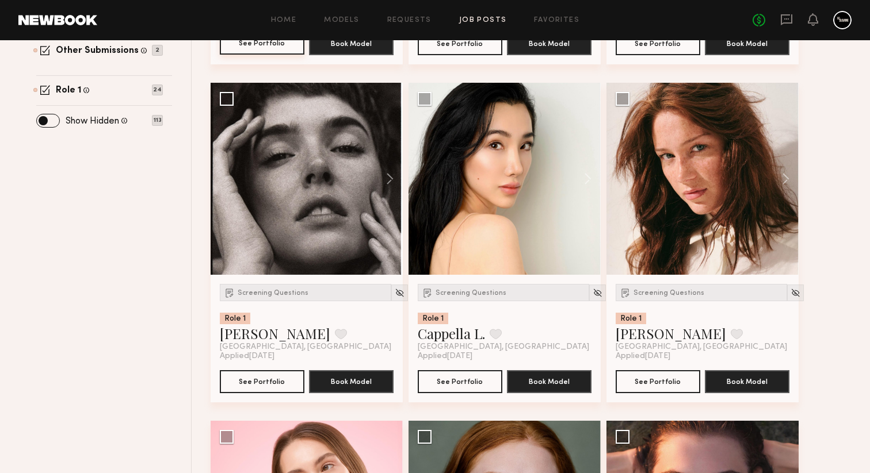
scroll to position [774, 0]
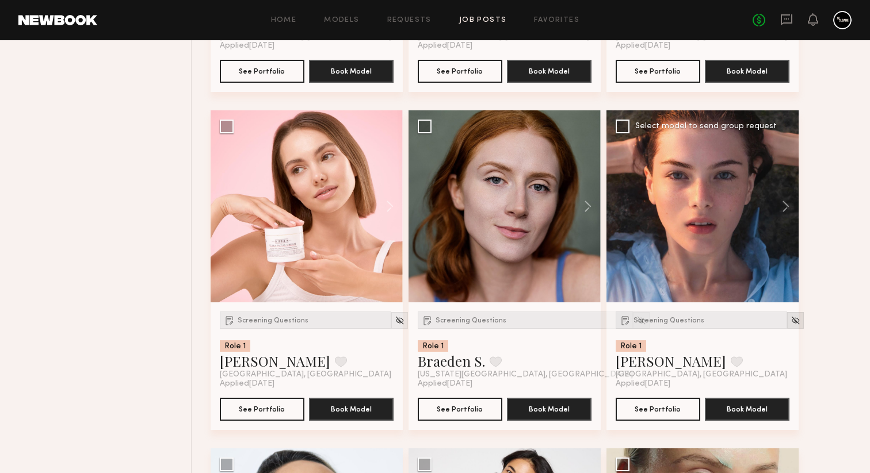
click at [790, 326] on img at bounding box center [795, 321] width 10 height 10
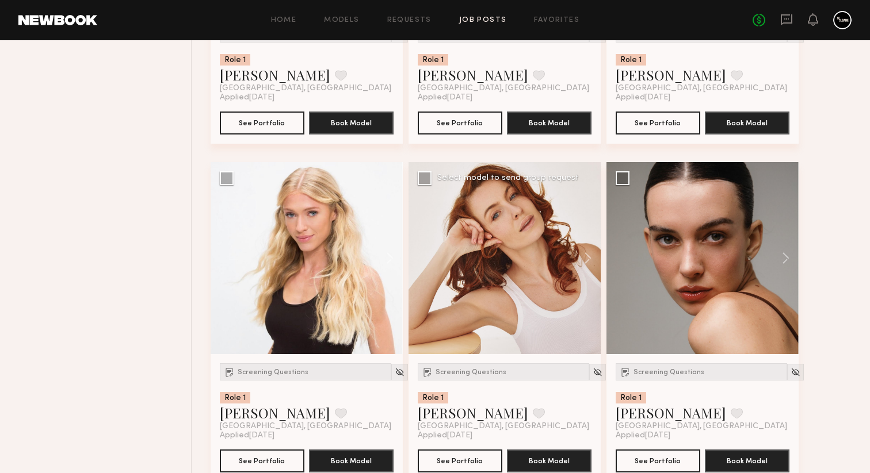
scroll to position [1458, 0]
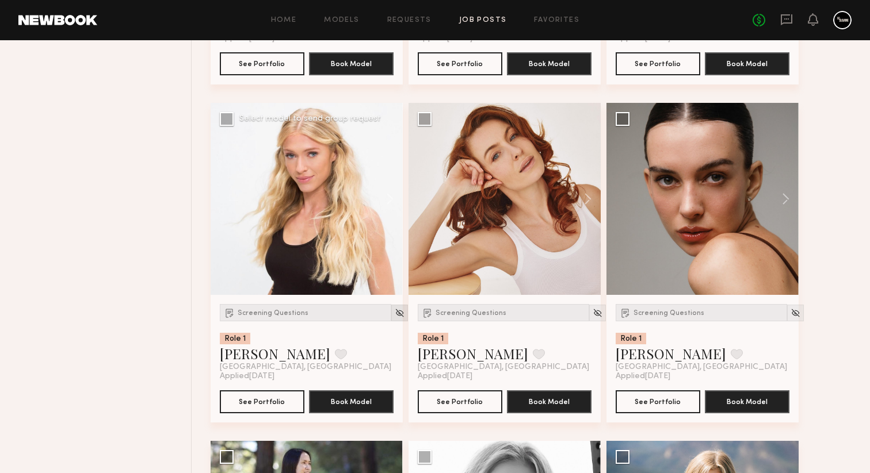
click at [395, 317] on img at bounding box center [400, 313] width 10 height 10
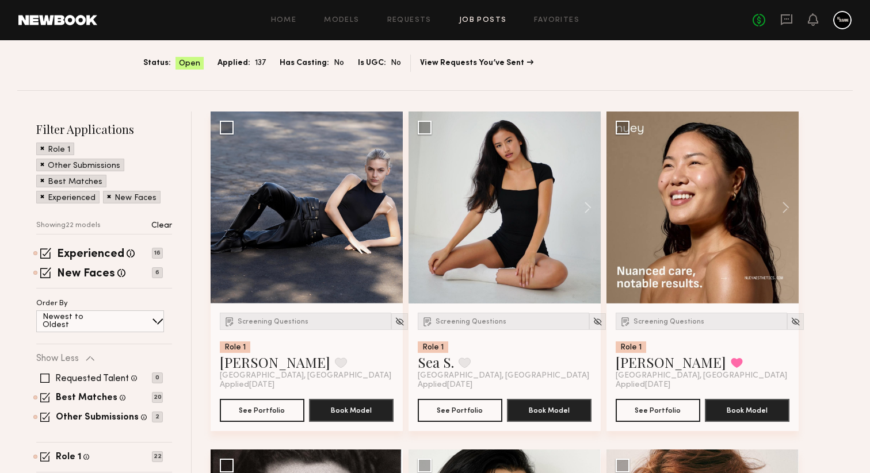
scroll to position [142, 0]
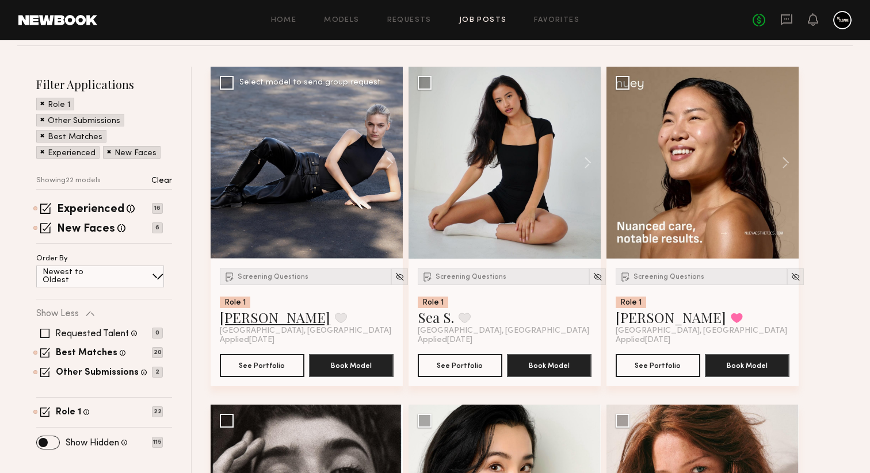
click at [265, 323] on link "Victoria H." at bounding box center [275, 317] width 110 height 18
click at [395, 272] on img at bounding box center [400, 277] width 10 height 10
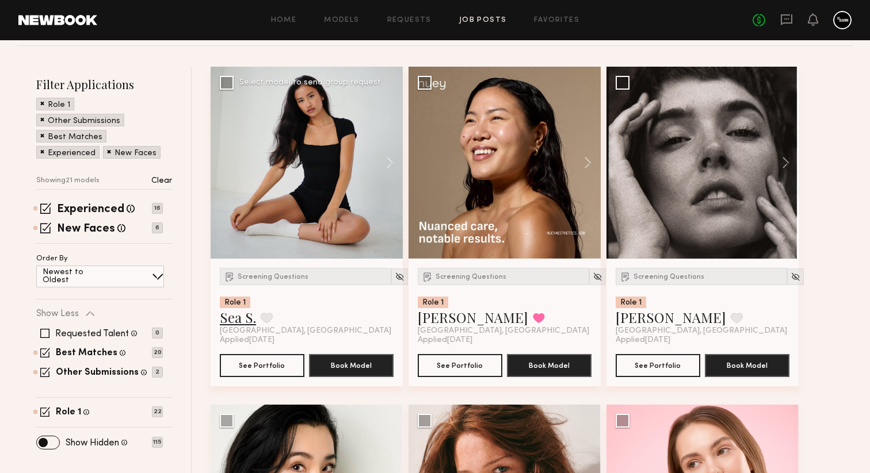
click at [232, 324] on link "Sea S." at bounding box center [238, 317] width 36 height 18
click at [395, 276] on img at bounding box center [400, 277] width 10 height 10
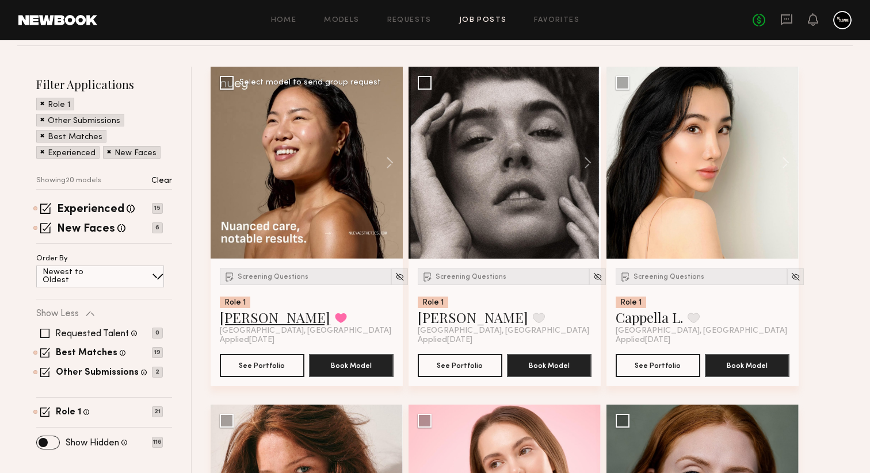
click at [438, 323] on link "Jessica W." at bounding box center [473, 317] width 110 height 18
click at [592, 276] on img at bounding box center [597, 277] width 10 height 10
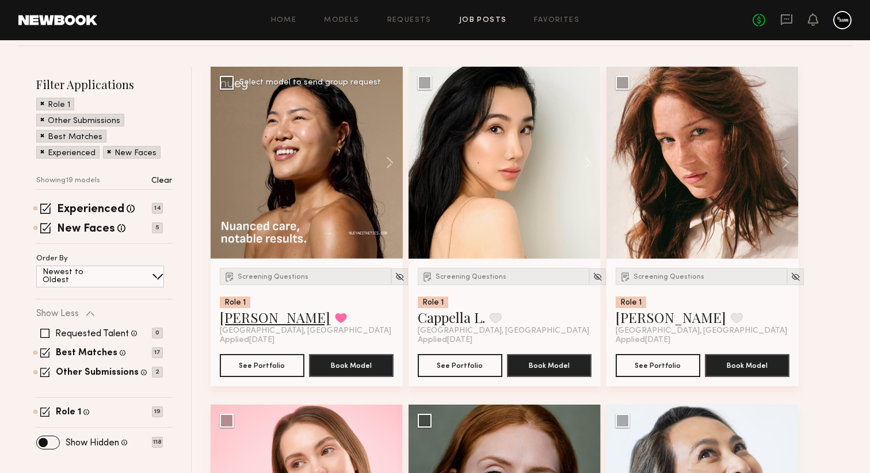
click at [237, 322] on link "Jennie J." at bounding box center [275, 317] width 110 height 18
click at [395, 276] on img at bounding box center [400, 277] width 10 height 10
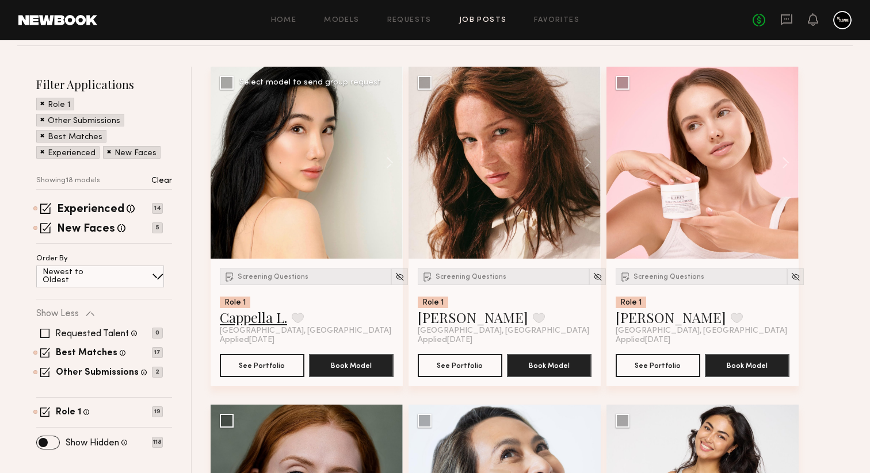
click at [265, 319] on link "Cappella L." at bounding box center [253, 317] width 67 height 18
click at [391, 283] on div at bounding box center [399, 277] width 17 height 17
click at [395, 278] on img at bounding box center [400, 277] width 10 height 10
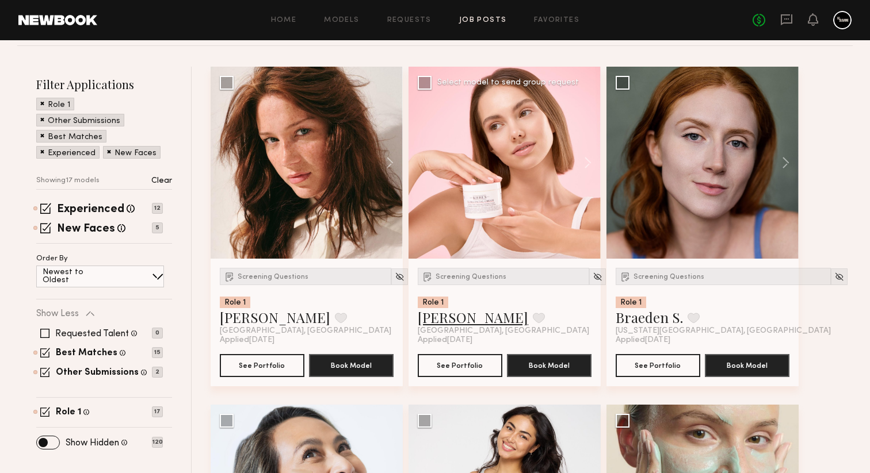
click at [438, 317] on link "Sasha S." at bounding box center [473, 317] width 110 height 18
click at [592, 280] on img at bounding box center [597, 277] width 10 height 10
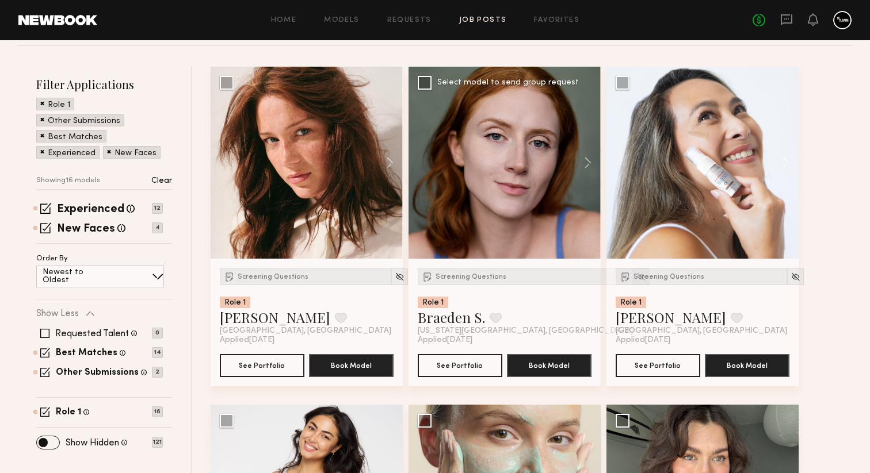
click at [636, 279] on img at bounding box center [641, 277] width 10 height 10
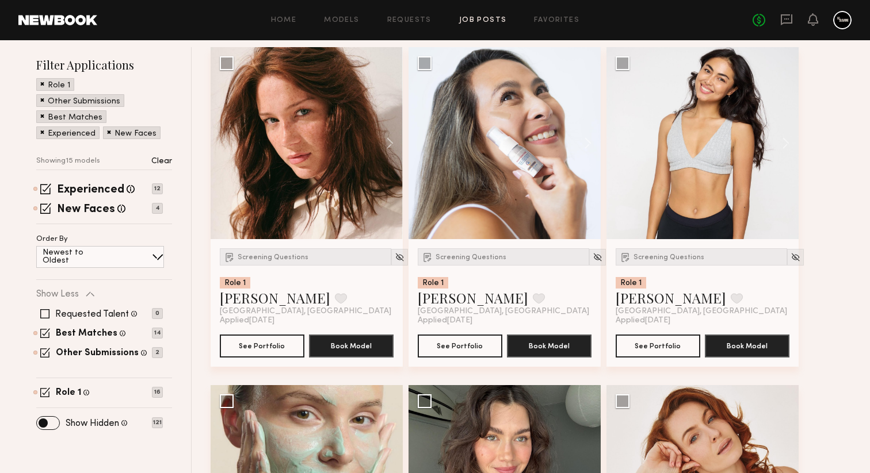
scroll to position [152, 0]
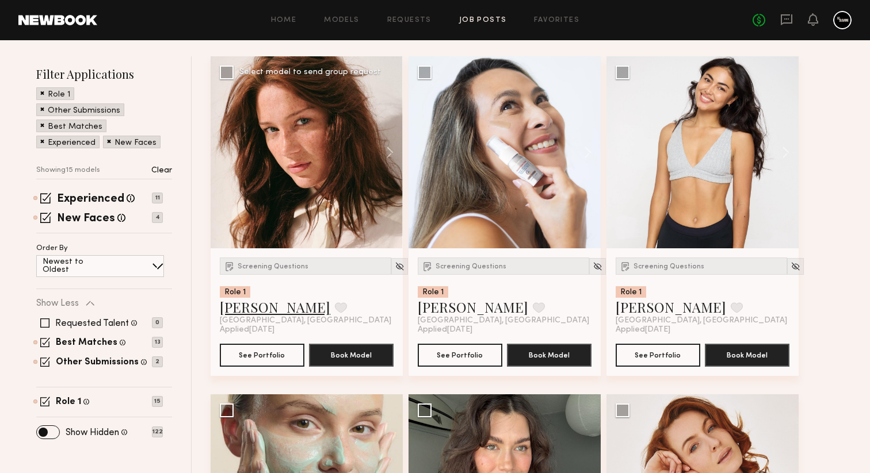
click at [249, 312] on link "Diana F." at bounding box center [275, 307] width 110 height 18
click at [395, 264] on img at bounding box center [400, 267] width 10 height 10
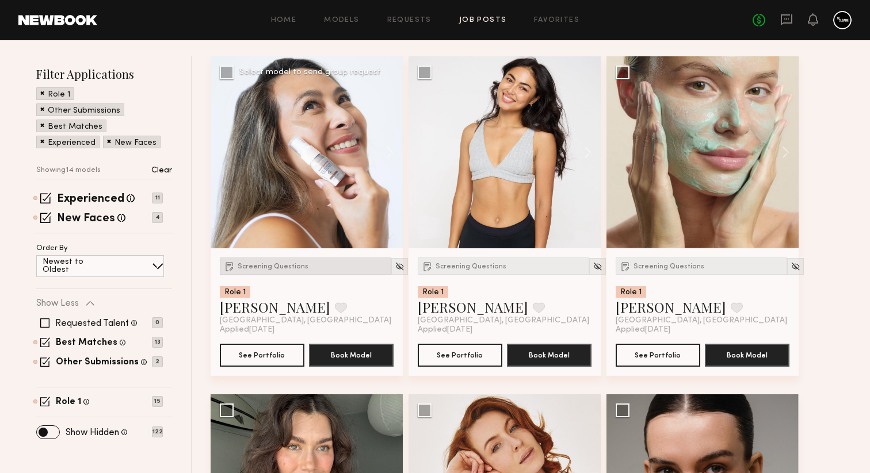
click at [292, 273] on div "Screening Questions" at bounding box center [305, 266] width 171 height 17
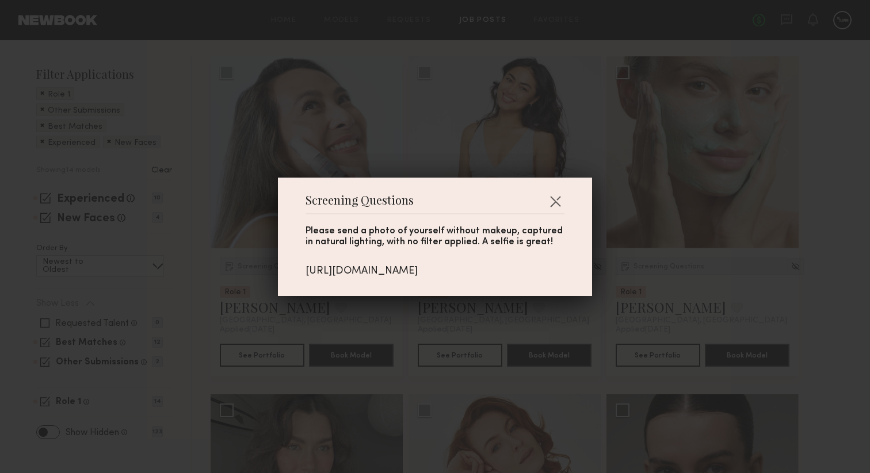
click at [564, 185] on div "Screening Questions Please send a photo of yourself without makeup, captured in…" at bounding box center [435, 237] width 314 height 118
click at [553, 192] on button "button" at bounding box center [555, 201] width 18 height 18
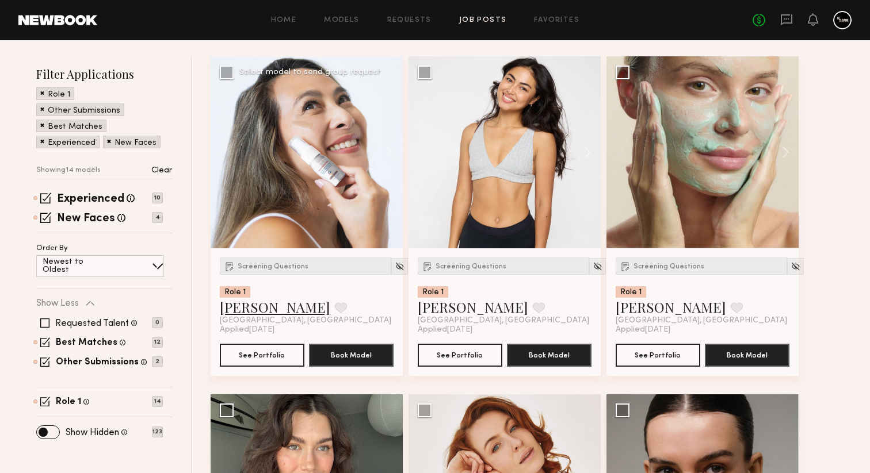
click at [262, 309] on link "Catherine L." at bounding box center [275, 307] width 110 height 18
click at [266, 309] on link "Catherine L." at bounding box center [275, 307] width 110 height 18
click at [395, 271] on img at bounding box center [400, 267] width 10 height 10
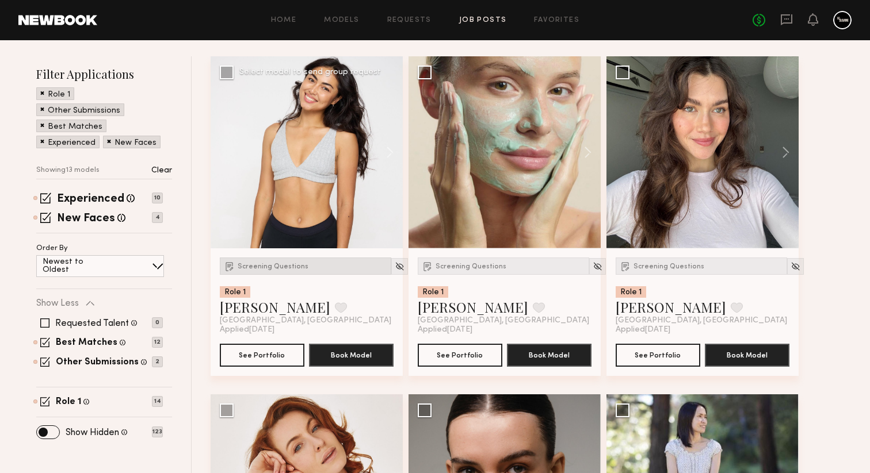
click at [258, 268] on span "Screening Questions" at bounding box center [273, 266] width 71 height 7
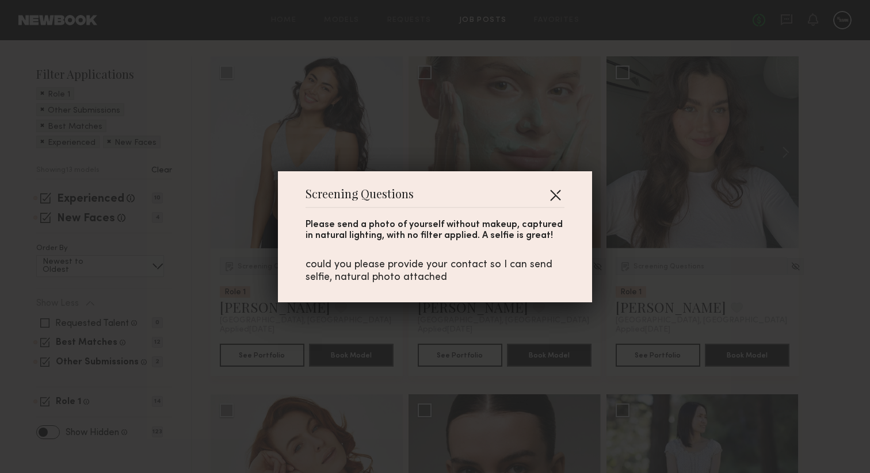
click at [559, 194] on button "button" at bounding box center [555, 195] width 18 height 18
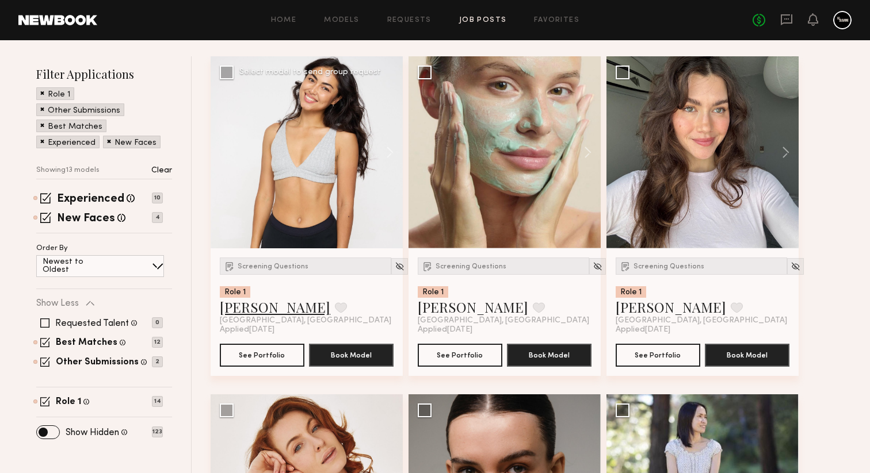
click at [248, 314] on link "Assiya M." at bounding box center [275, 307] width 110 height 18
click at [395, 270] on img at bounding box center [400, 267] width 10 height 10
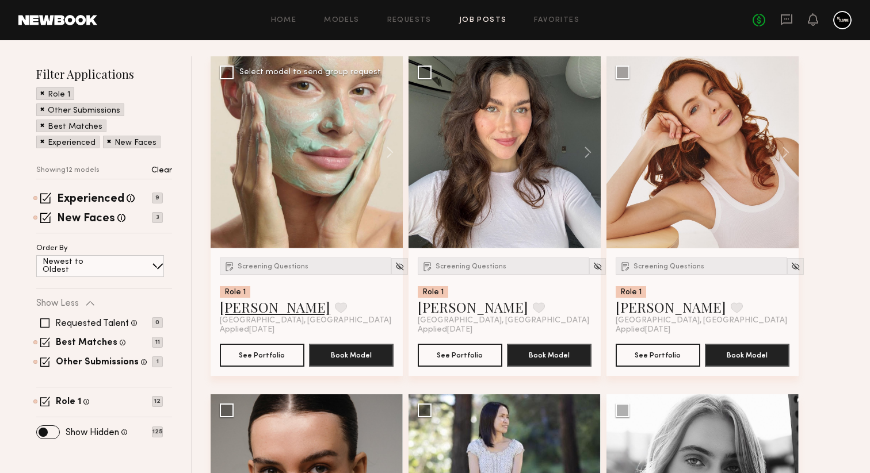
click at [255, 311] on link "Klaudia S." at bounding box center [275, 307] width 110 height 18
click at [395, 267] on img at bounding box center [400, 267] width 10 height 10
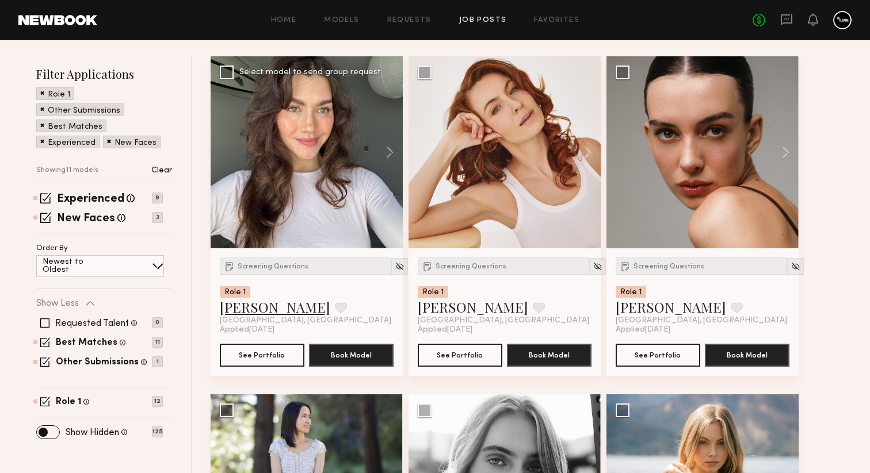
click at [237, 312] on link "Anna M." at bounding box center [275, 307] width 110 height 18
click at [395, 265] on img at bounding box center [400, 267] width 10 height 10
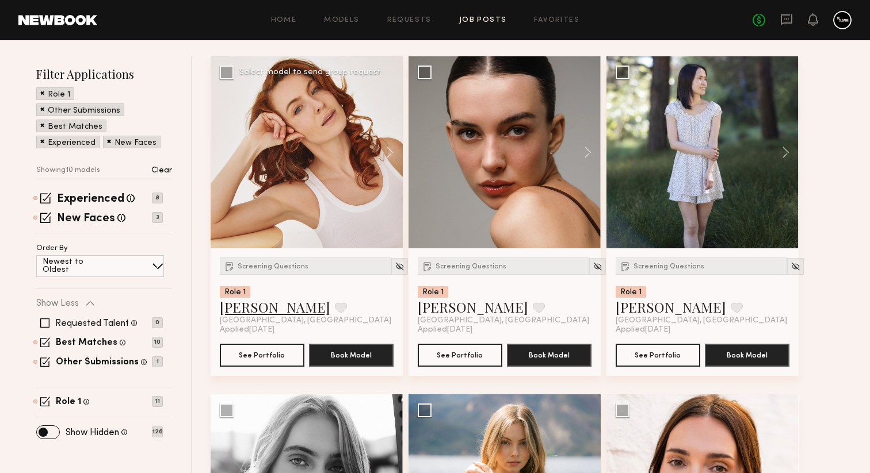
click at [240, 309] on link "Sara R." at bounding box center [275, 307] width 110 height 18
click at [395, 265] on img at bounding box center [400, 267] width 10 height 10
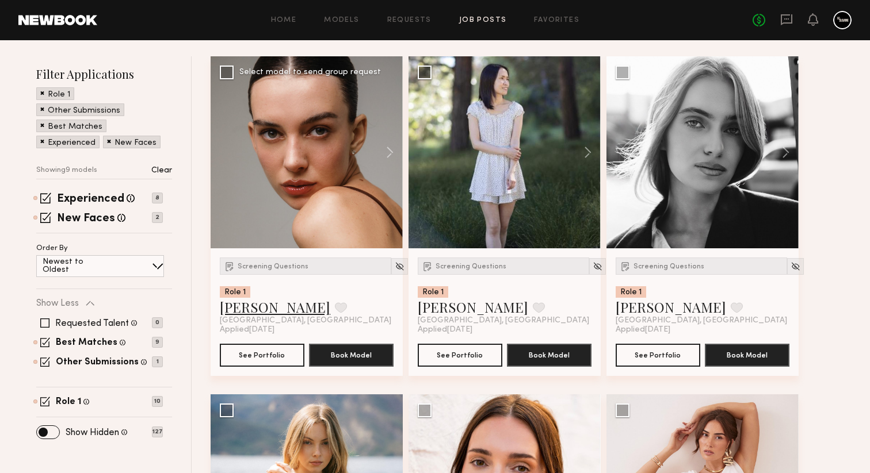
click at [246, 307] on link "Uliana V." at bounding box center [275, 307] width 110 height 18
click at [395, 267] on img at bounding box center [400, 267] width 10 height 10
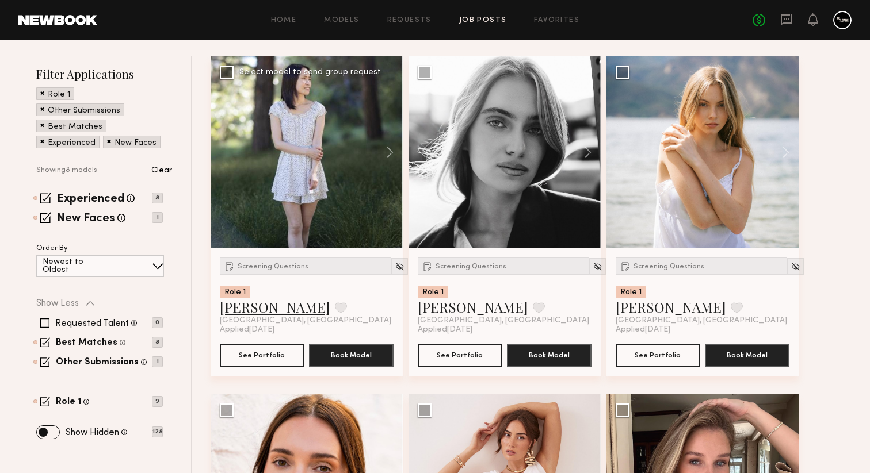
click at [246, 308] on link "Betty H." at bounding box center [275, 307] width 110 height 18
click at [395, 267] on img at bounding box center [400, 267] width 10 height 10
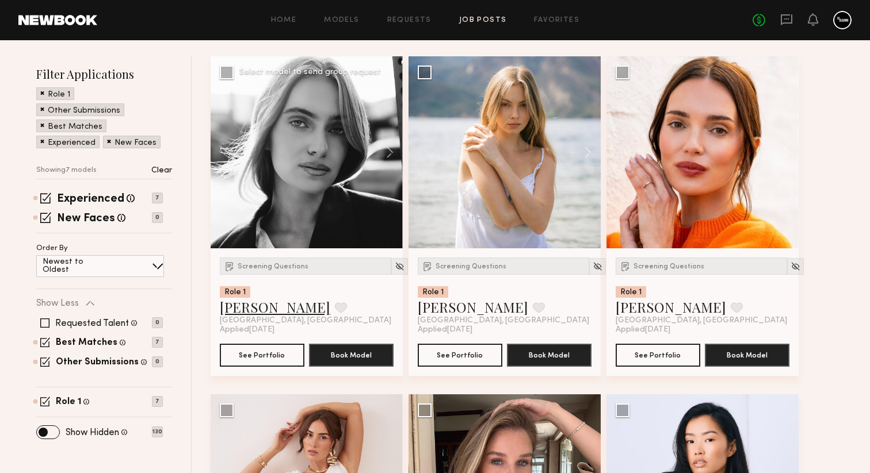
click at [249, 316] on link "Anzhela D." at bounding box center [275, 307] width 110 height 18
click at [395, 267] on img at bounding box center [400, 267] width 10 height 10
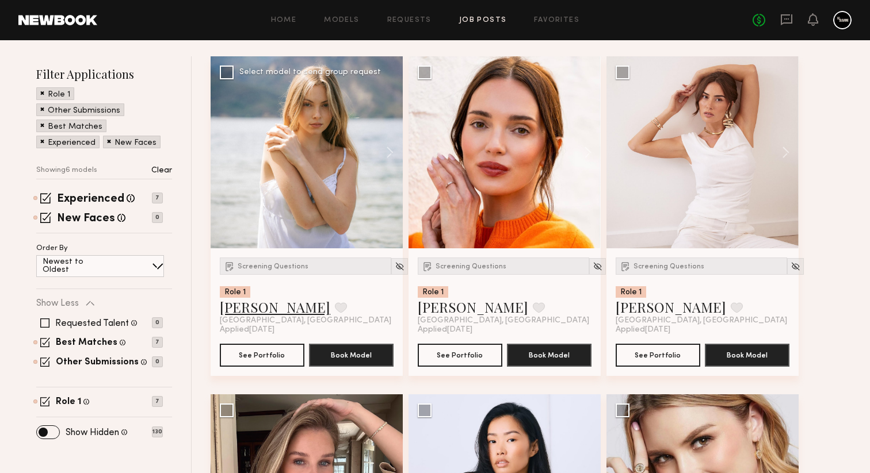
click at [232, 310] on link "Ellie G." at bounding box center [275, 307] width 110 height 18
click at [395, 269] on img at bounding box center [400, 267] width 10 height 10
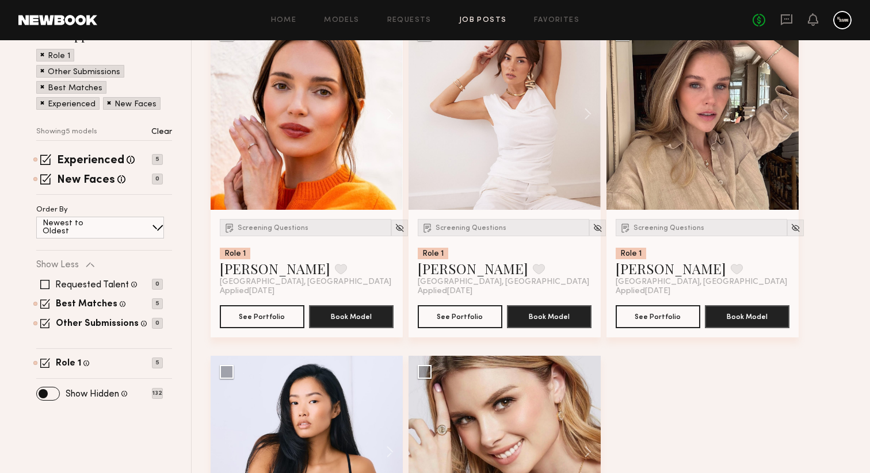
scroll to position [189, 0]
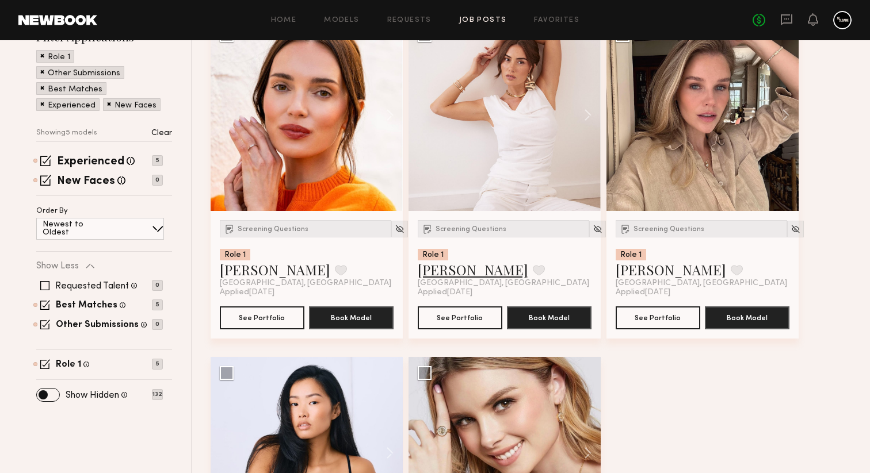
click at [438, 269] on link "Louise M." at bounding box center [473, 270] width 110 height 18
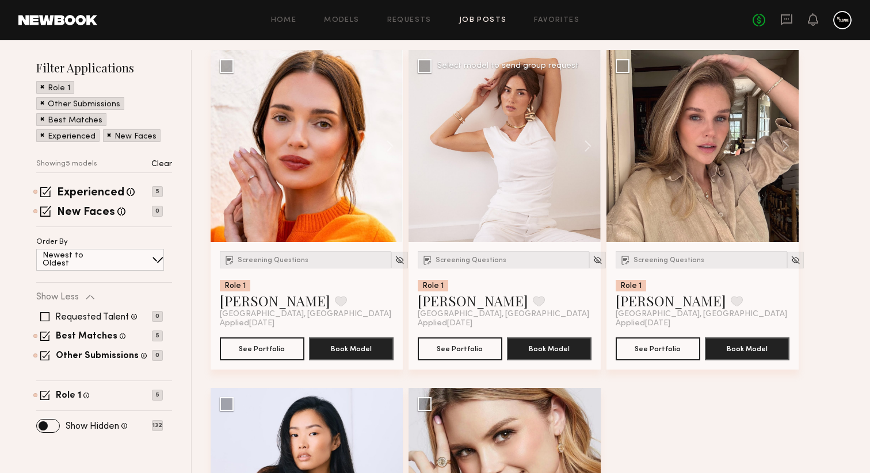
scroll to position [173, 0]
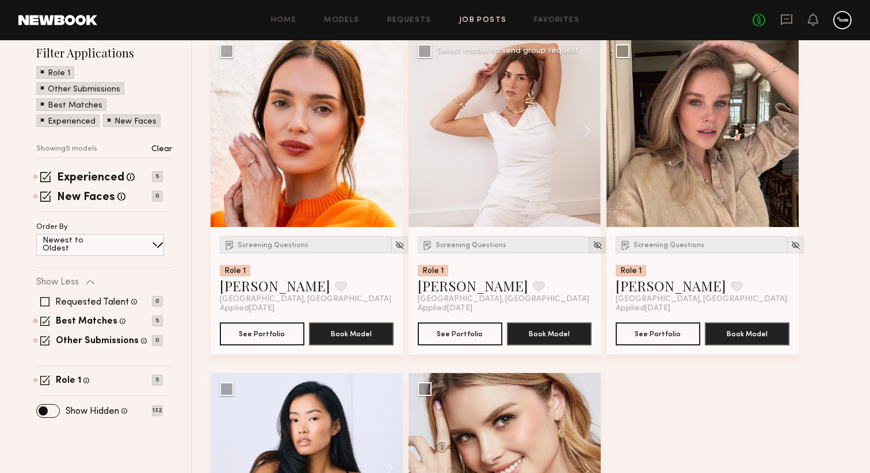
click at [592, 246] on img at bounding box center [597, 245] width 10 height 10
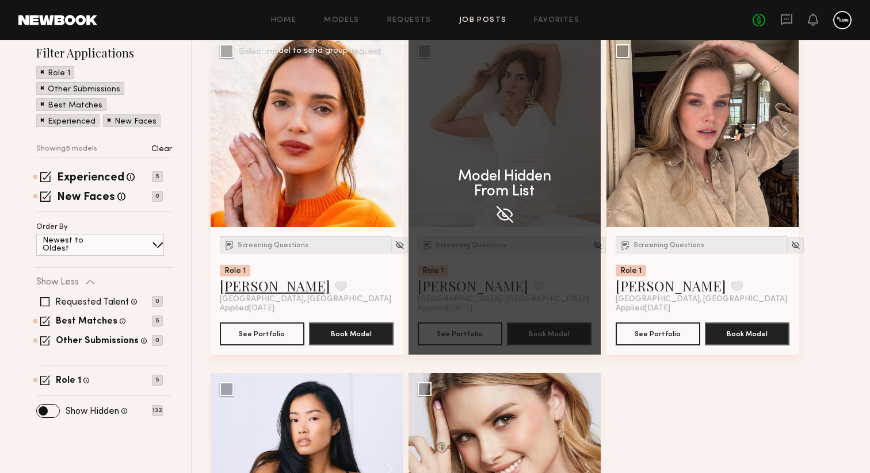
click at [248, 290] on link "Jules H." at bounding box center [275, 286] width 110 height 18
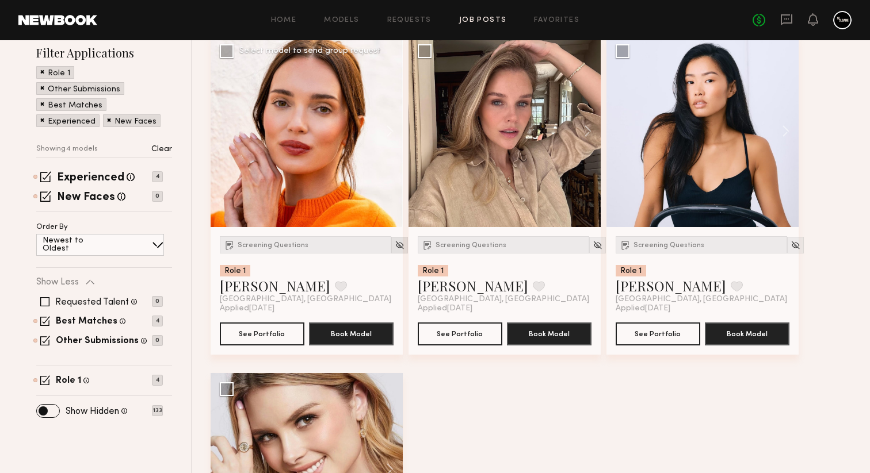
click at [391, 238] on div at bounding box center [399, 245] width 17 height 17
click at [395, 243] on img at bounding box center [400, 245] width 10 height 10
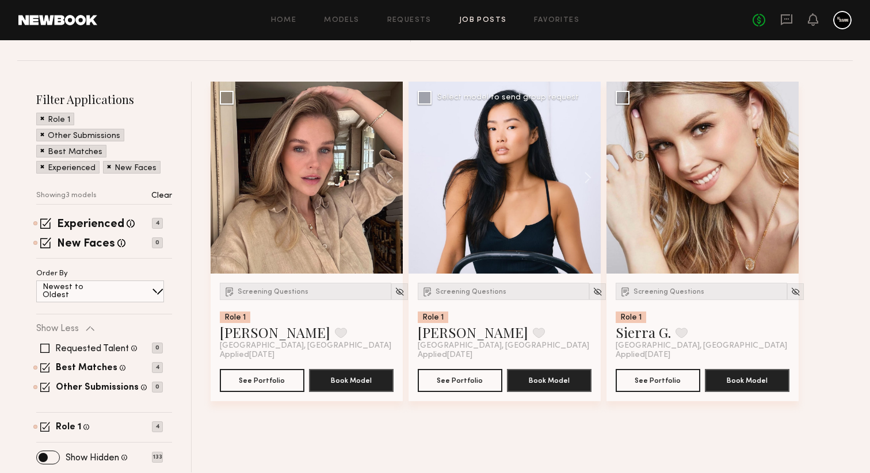
scroll to position [111, 0]
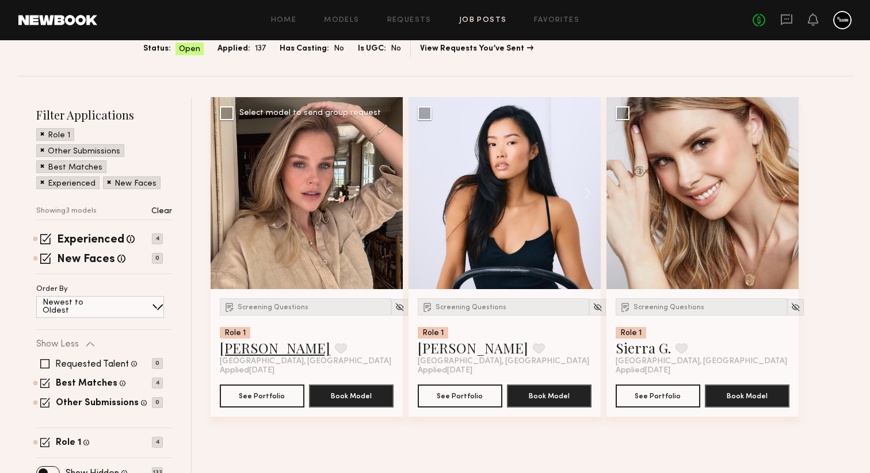
click at [251, 351] on link "Masha B." at bounding box center [275, 348] width 110 height 18
click at [395, 308] on img at bounding box center [400, 308] width 10 height 10
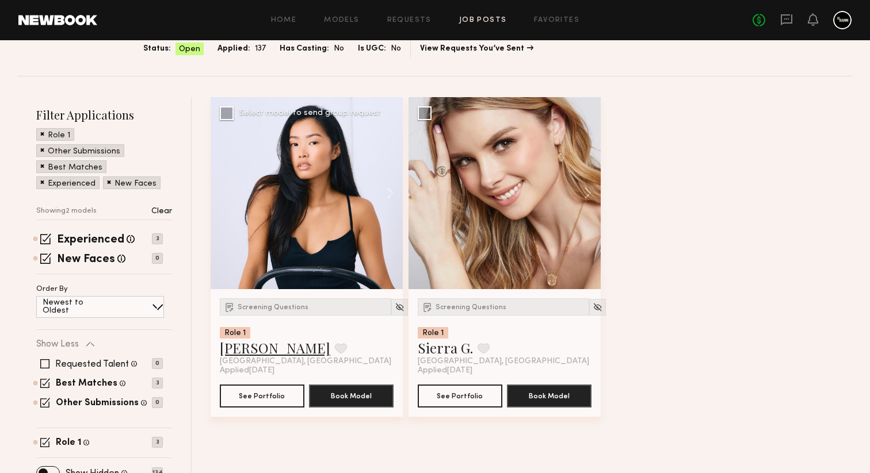
click at [250, 350] on link "Naraa B." at bounding box center [275, 348] width 110 height 18
click at [391, 301] on div at bounding box center [399, 307] width 17 height 17
click at [395, 308] on img at bounding box center [400, 308] width 10 height 10
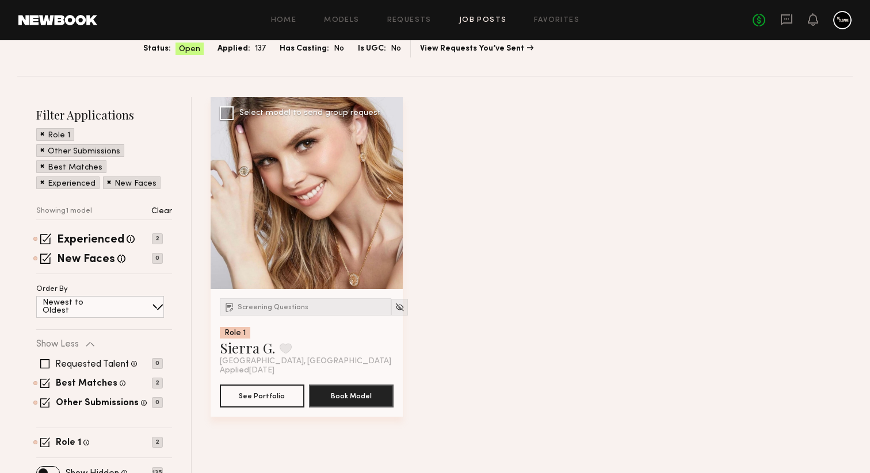
click at [263, 321] on div "Screening Questions Role 1 Sierra G. Favorite Los Angeles, CA" at bounding box center [305, 333] width 171 height 68
click at [263, 314] on div "Screening Questions" at bounding box center [305, 307] width 171 height 17
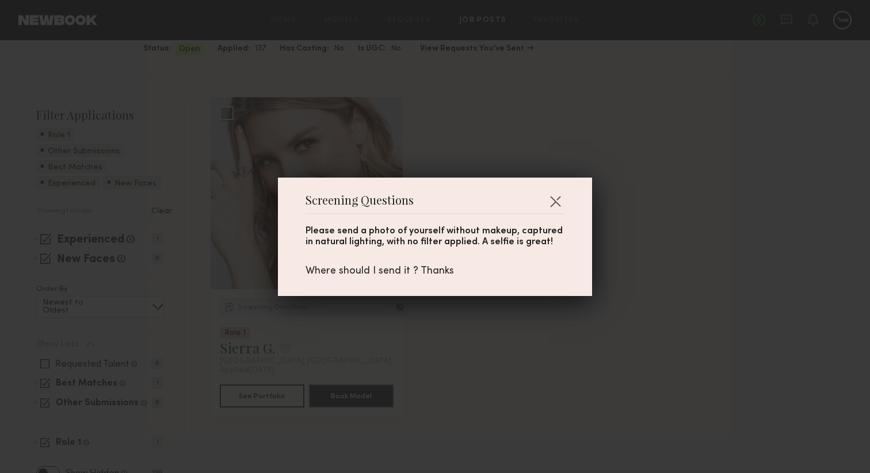
click at [261, 318] on div "Screening Questions Please send a photo of yourself without makeup, captured in…" at bounding box center [435, 236] width 870 height 473
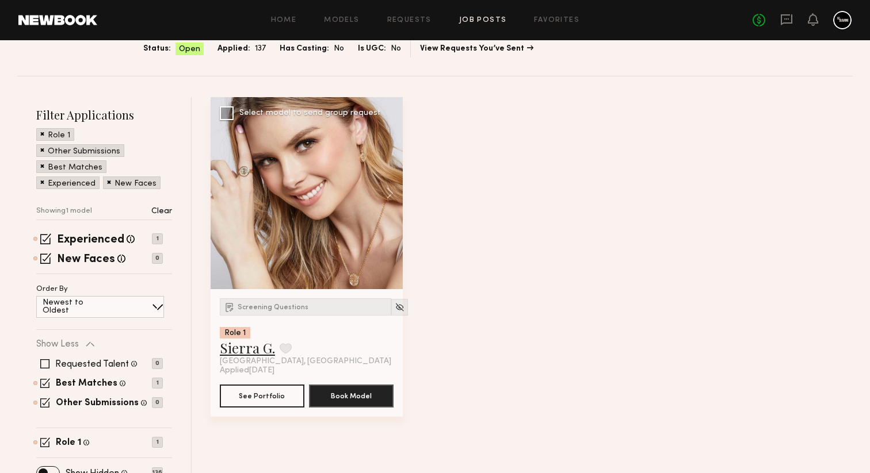
click at [255, 347] on link "Sierra G." at bounding box center [247, 348] width 55 height 18
click at [395, 310] on img at bounding box center [400, 308] width 10 height 10
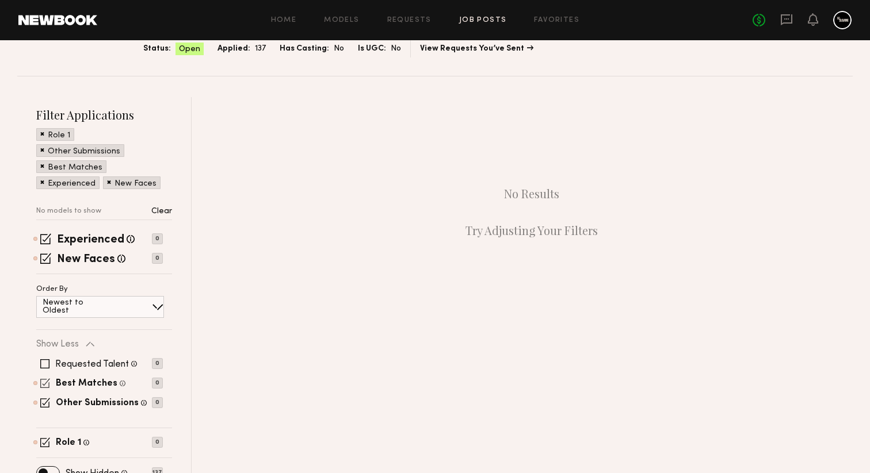
click at [46, 379] on span at bounding box center [45, 384] width 10 height 10
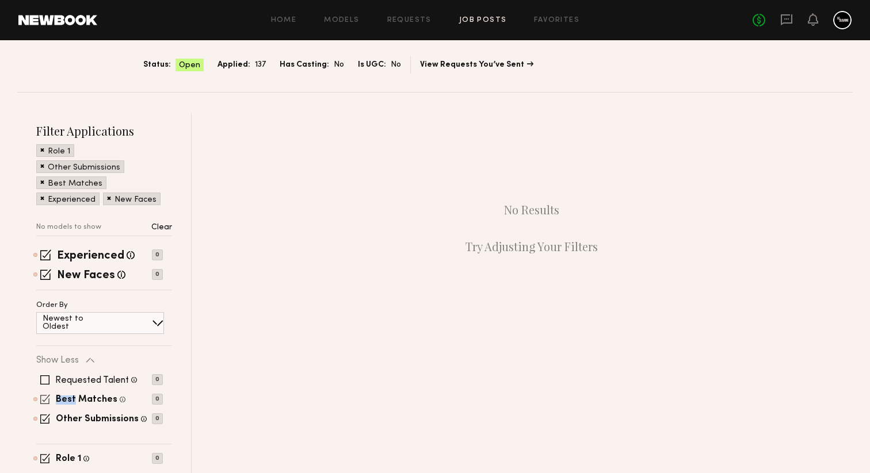
click at [46, 395] on span at bounding box center [45, 400] width 10 height 10
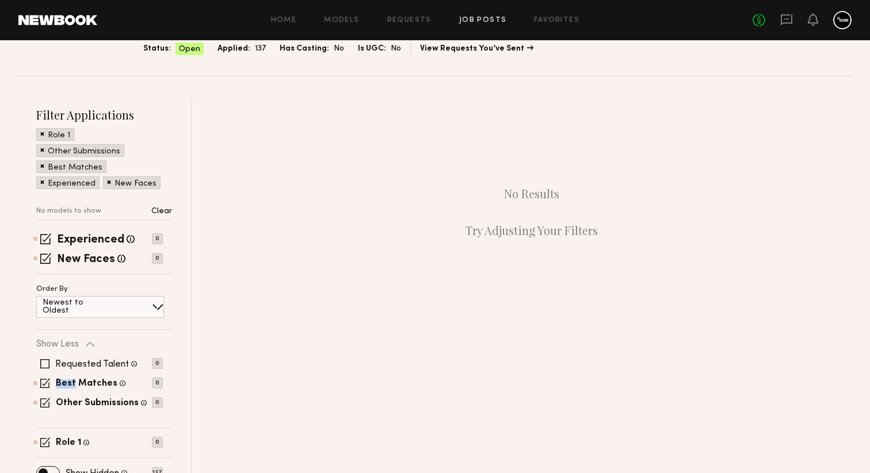
scroll to position [0, 0]
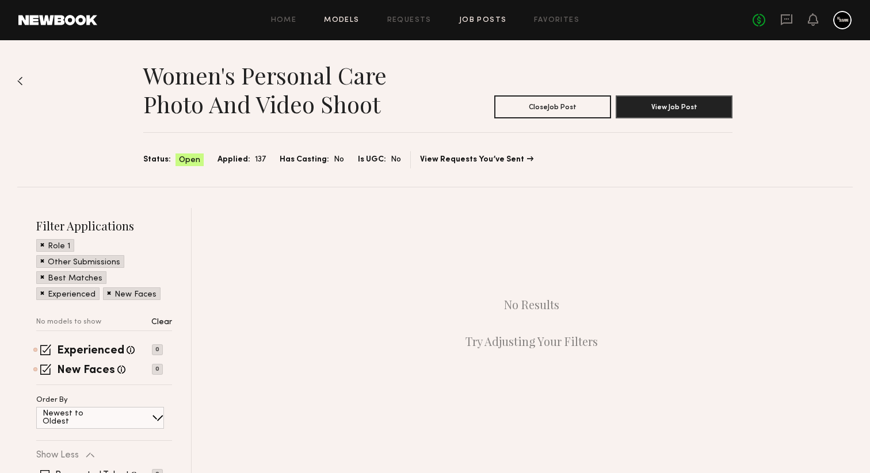
click at [341, 20] on link "Models" at bounding box center [341, 20] width 35 height 7
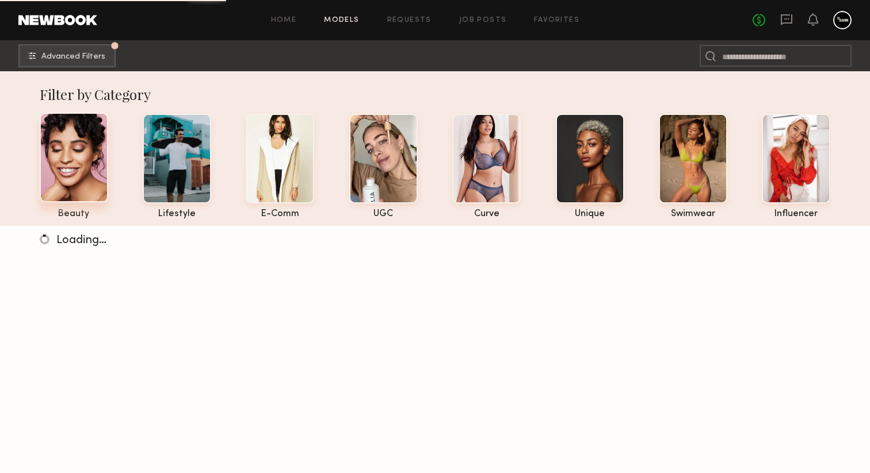
click at [76, 160] on div at bounding box center [74, 158] width 68 height 90
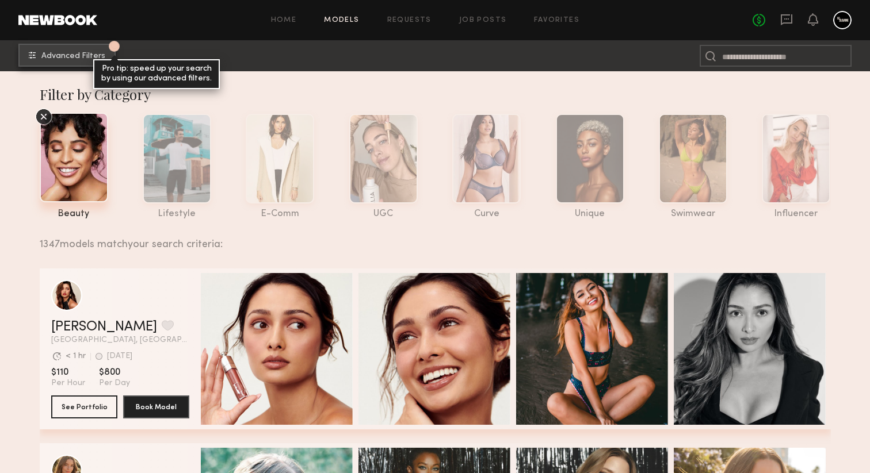
click at [64, 66] on button "1 Advanced Filters Pro tip: speed up your search by using our advanced filters." at bounding box center [66, 55] width 97 height 23
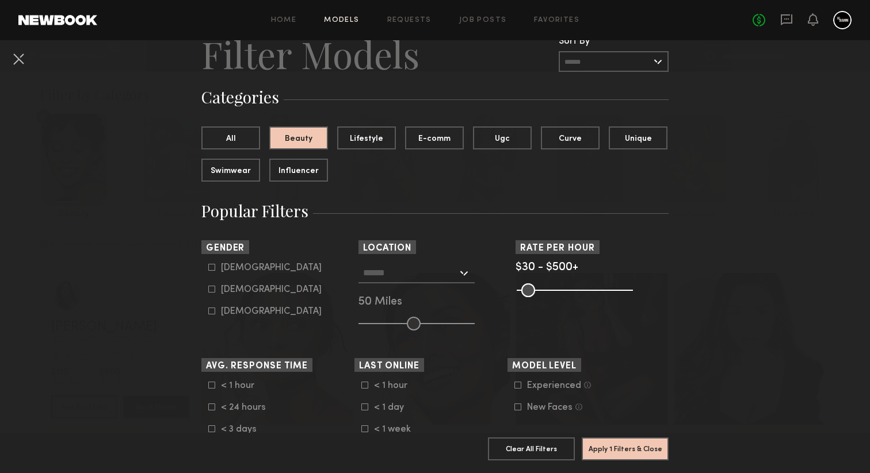
scroll to position [53, 0]
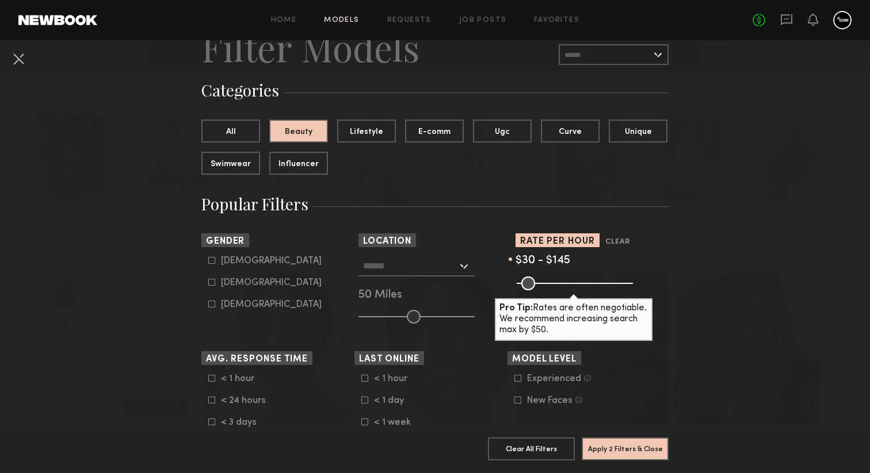
drag, startPoint x: 626, startPoint y: 282, endPoint x: 549, endPoint y: 283, distance: 77.1
type input "***"
click at [549, 283] on input "range" at bounding box center [575, 284] width 116 height 14
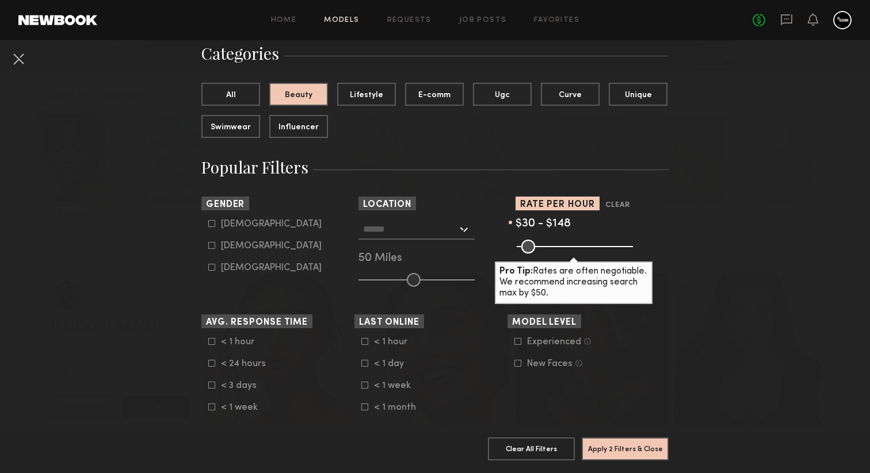
scroll to position [96, 0]
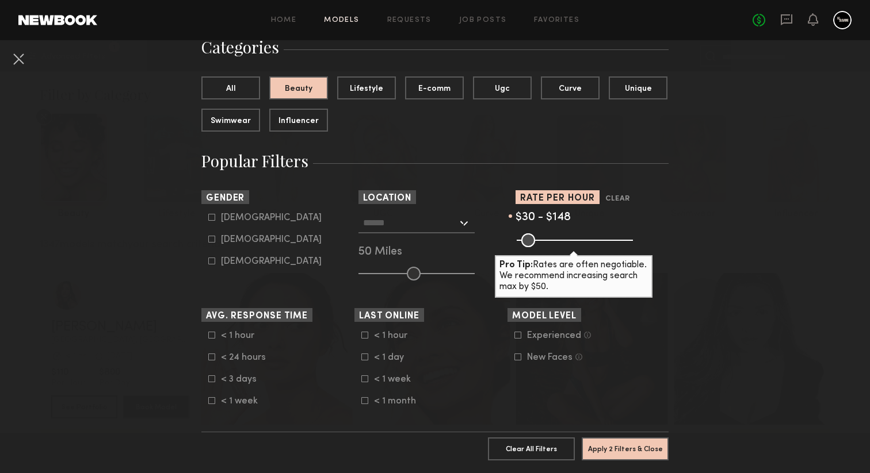
click at [214, 243] on icon at bounding box center [211, 239] width 7 height 7
type input "**"
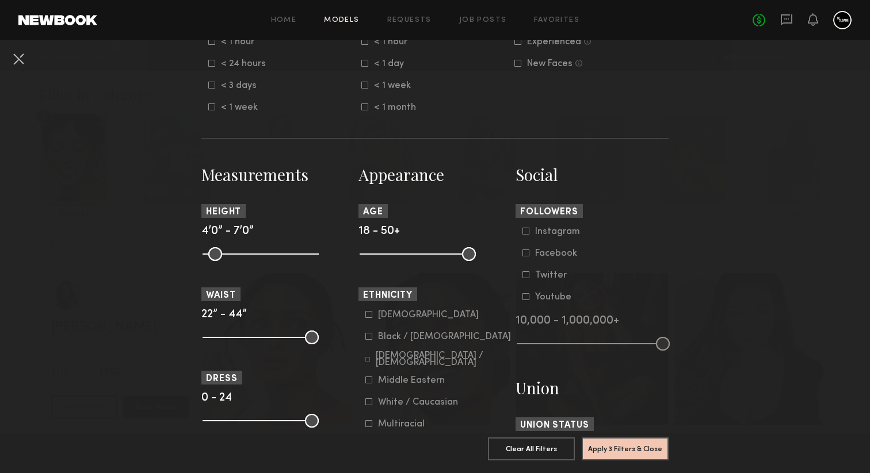
scroll to position [391, 0]
click at [368, 317] on icon at bounding box center [368, 313] width 7 height 7
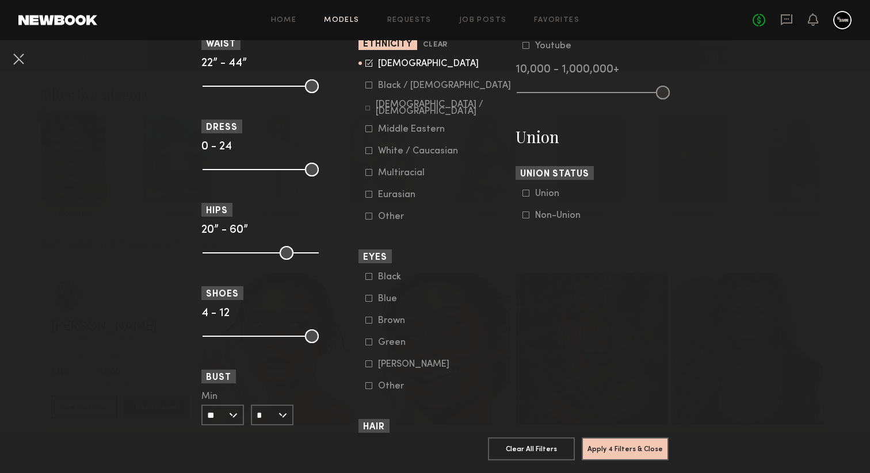
scroll to position [646, 0]
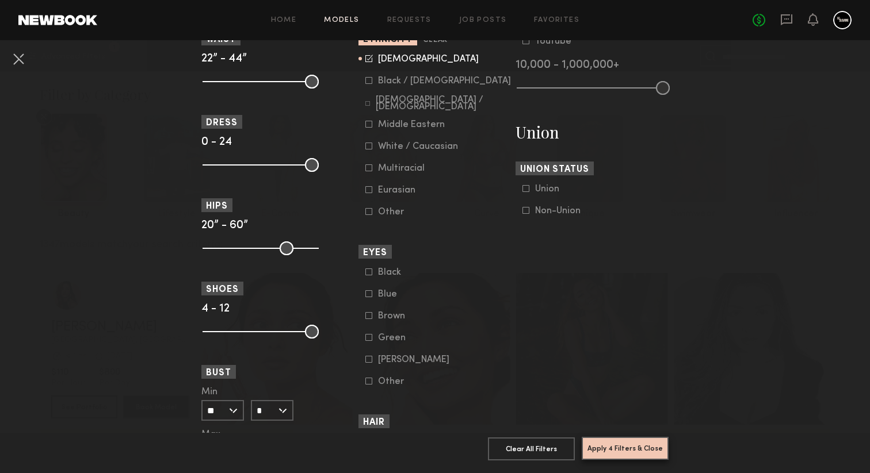
click at [617, 445] on button "Apply 4 Filters & Close" at bounding box center [625, 448] width 87 height 23
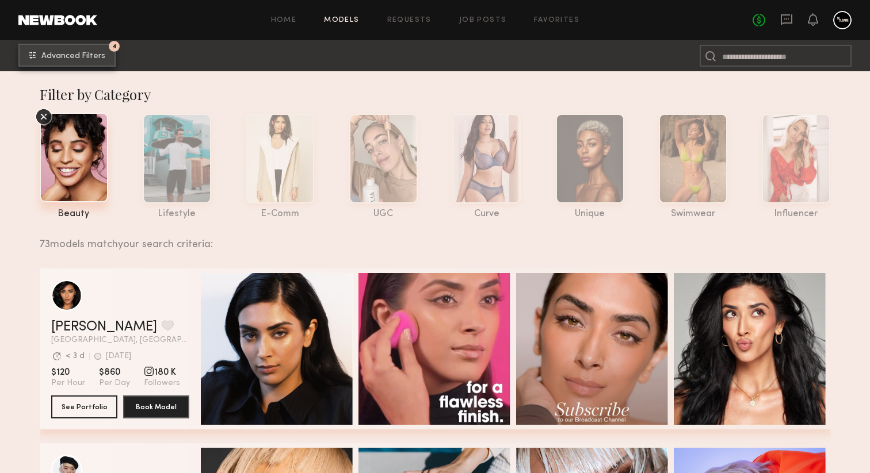
click at [93, 63] on button "4 Advanced Filters" at bounding box center [66, 55] width 97 height 23
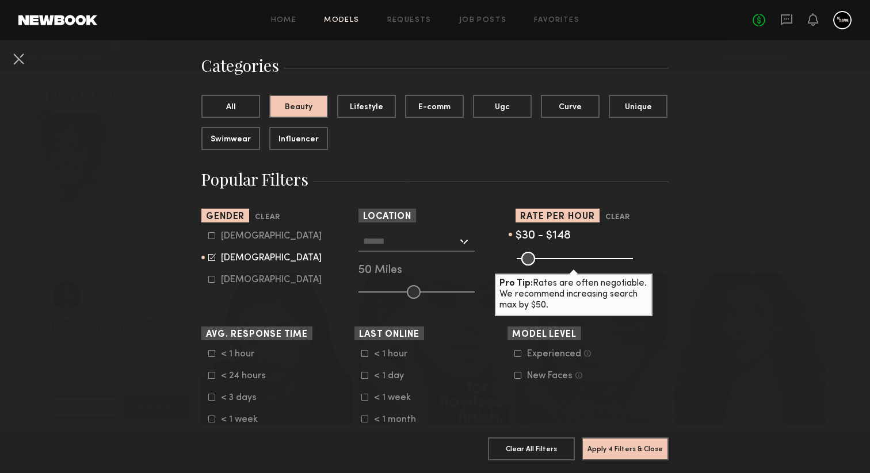
scroll to position [112, 0]
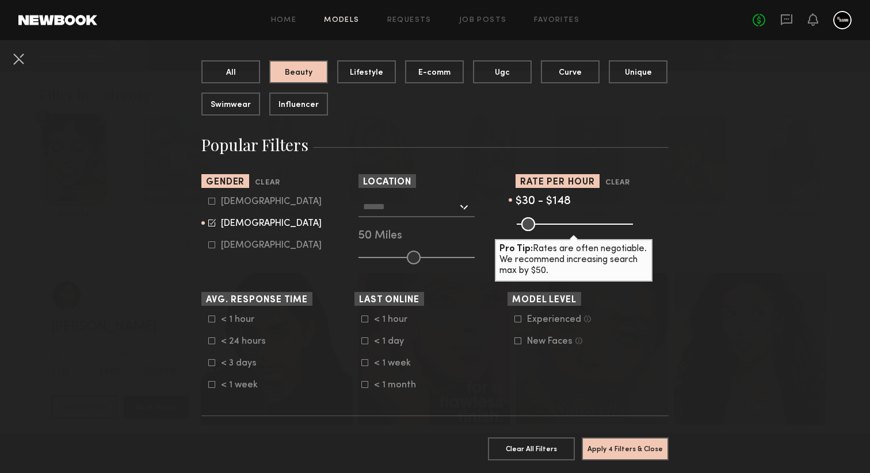
click at [444, 212] on input "text" at bounding box center [410, 207] width 94 height 20
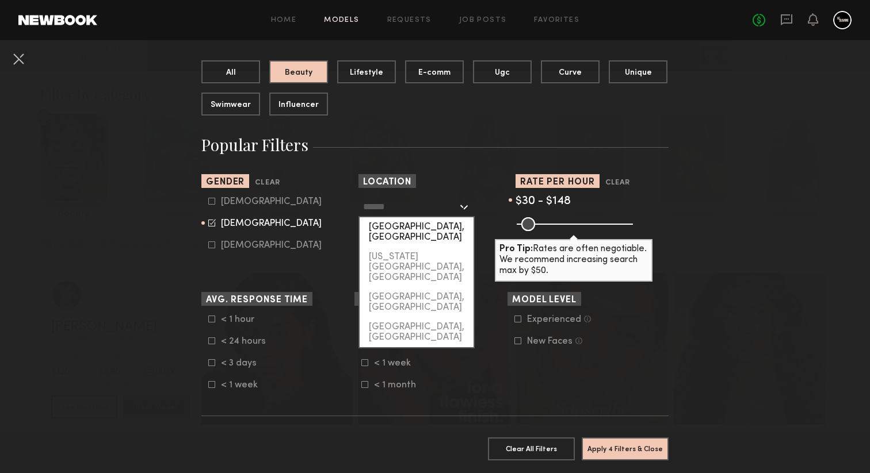
click at [436, 222] on div "Los Angeles, CA" at bounding box center [417, 232] width 114 height 30
type input "**********"
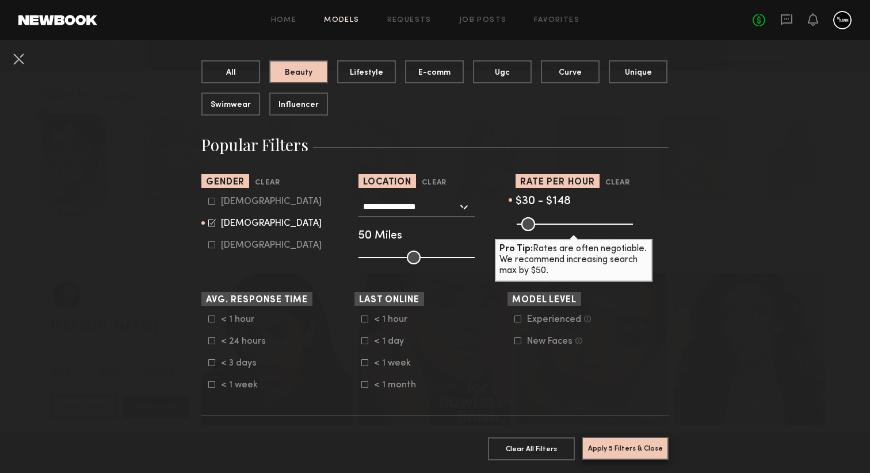
click at [606, 451] on button "Apply 5 Filters & Close" at bounding box center [625, 448] width 87 height 23
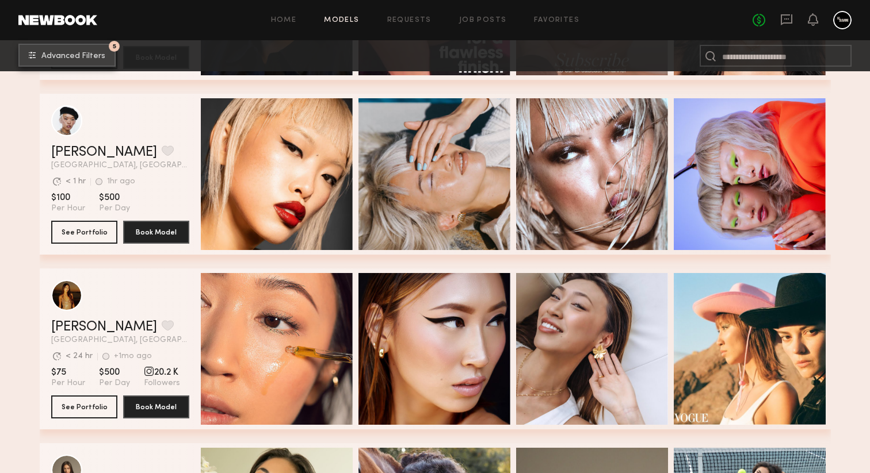
scroll to position [341, 0]
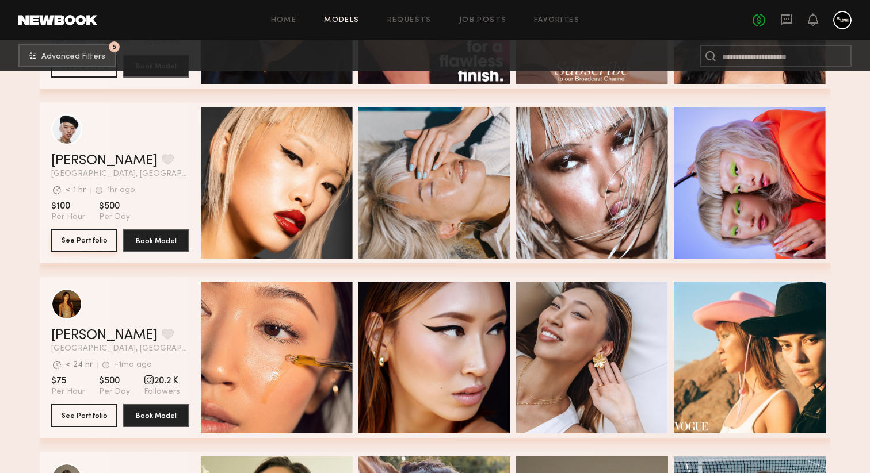
click at [95, 240] on button "See Portfolio" at bounding box center [84, 240] width 66 height 23
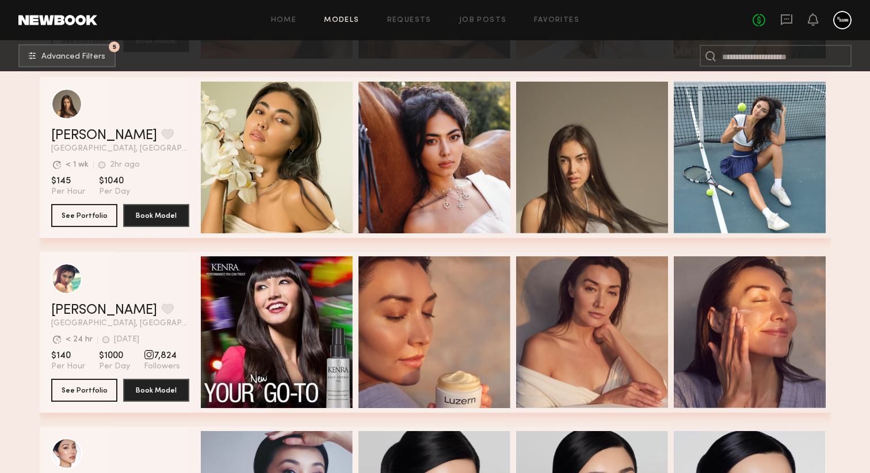
scroll to position [748, 0]
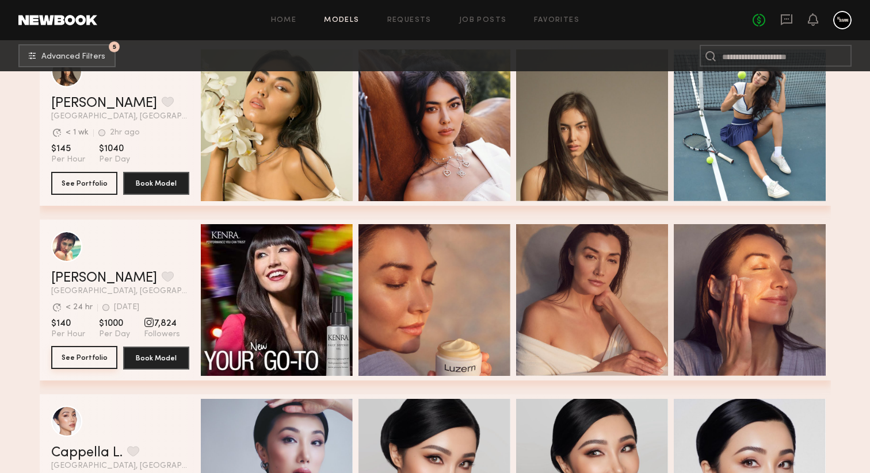
click at [105, 366] on button "See Portfolio" at bounding box center [84, 357] width 66 height 23
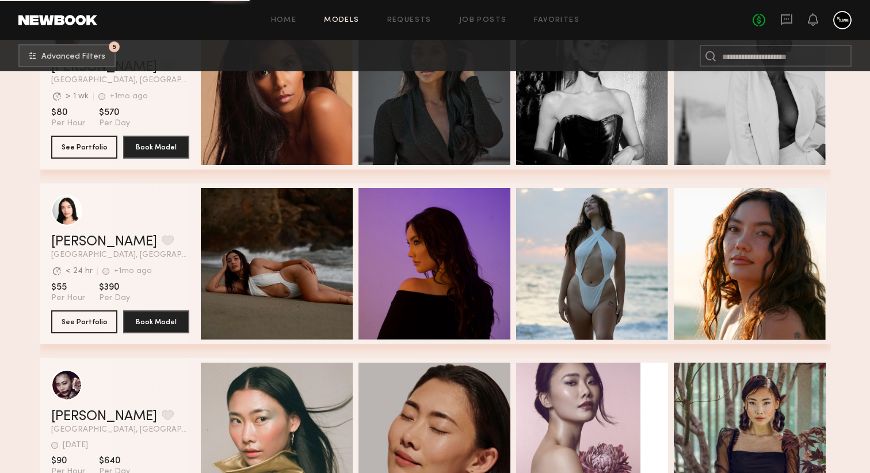
scroll to position [3742, 0]
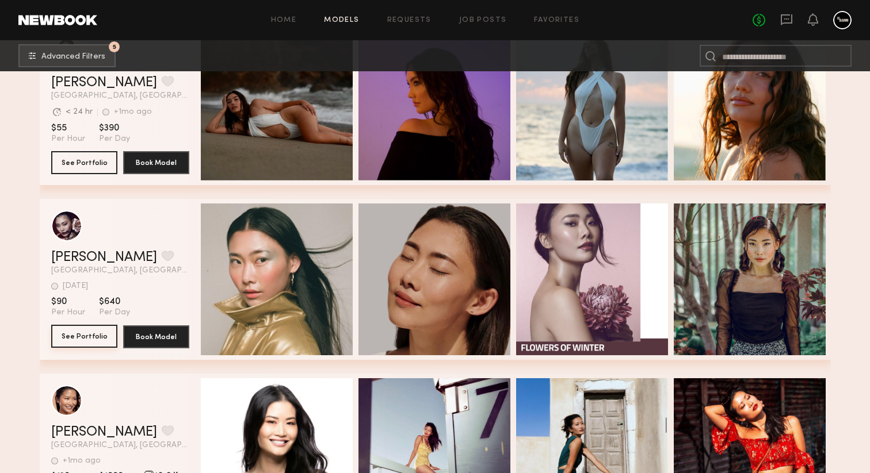
click at [81, 338] on button "See Portfolio" at bounding box center [84, 336] width 66 height 23
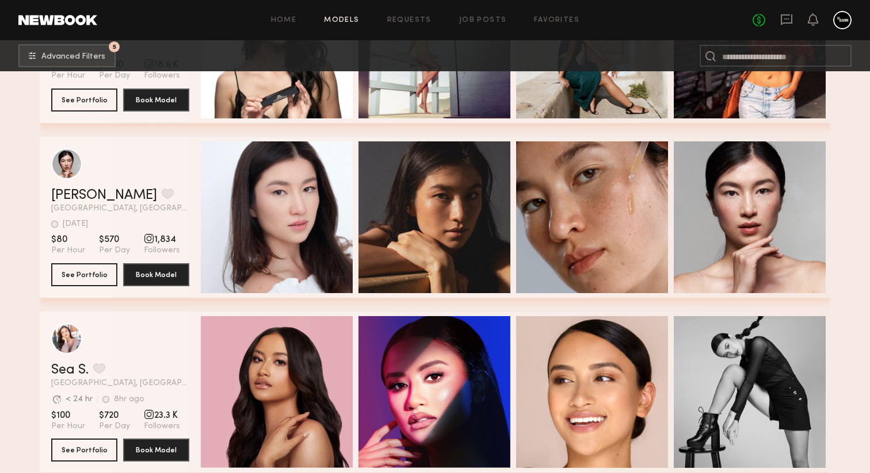
scroll to position [4207, 0]
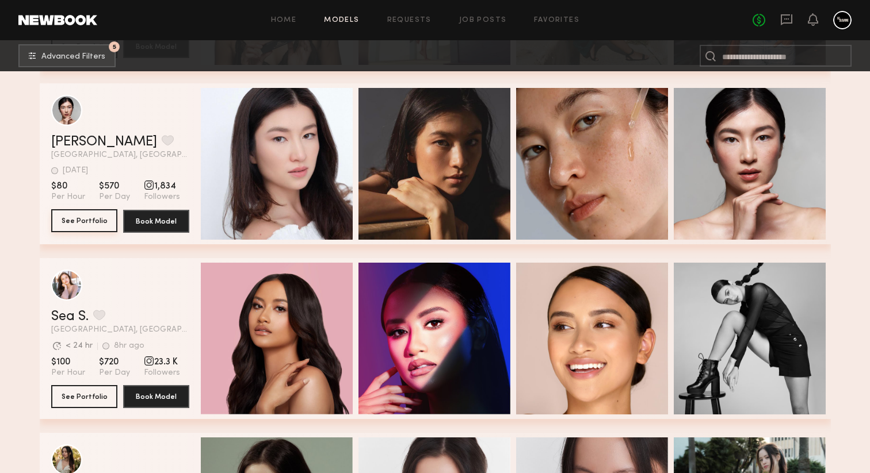
click at [77, 227] on button "See Portfolio" at bounding box center [84, 220] width 66 height 23
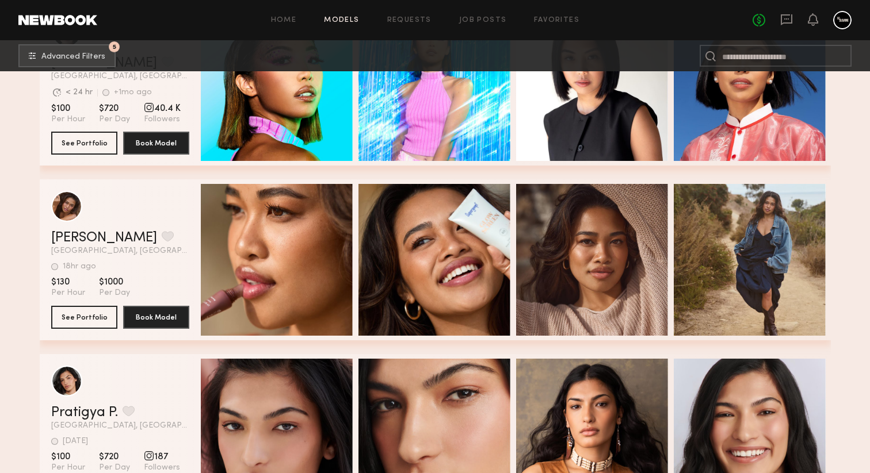
scroll to position [5444, 0]
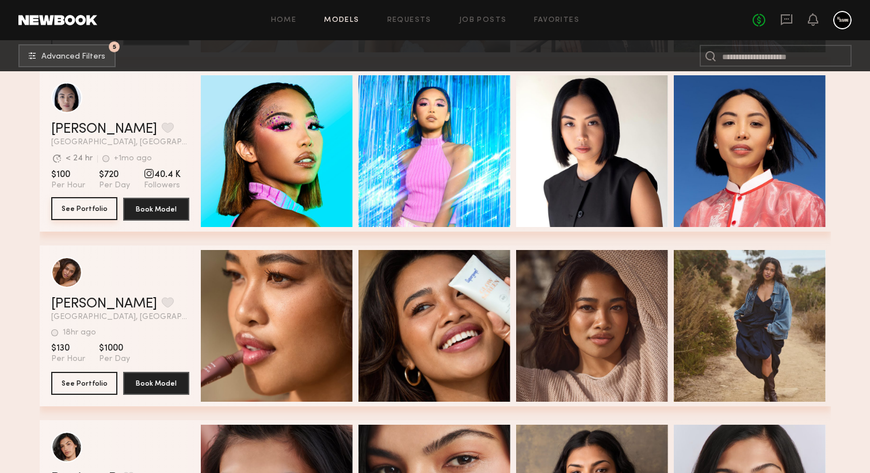
click at [97, 216] on button "See Portfolio" at bounding box center [84, 208] width 66 height 23
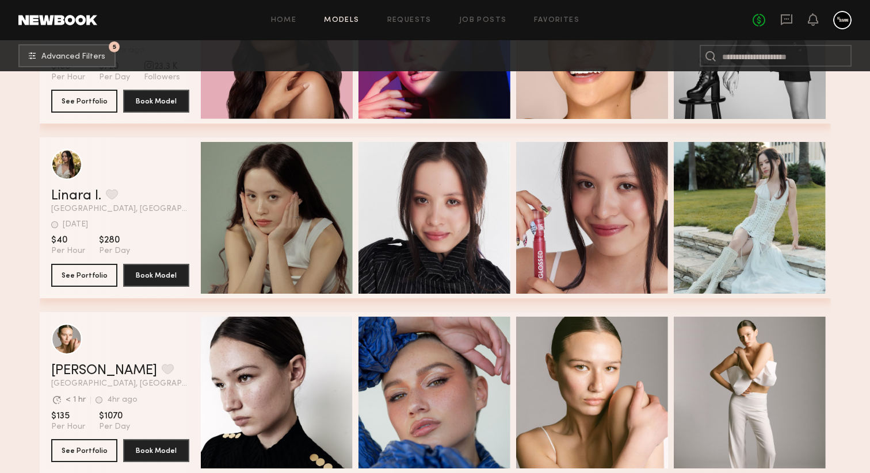
scroll to position [4130, 0]
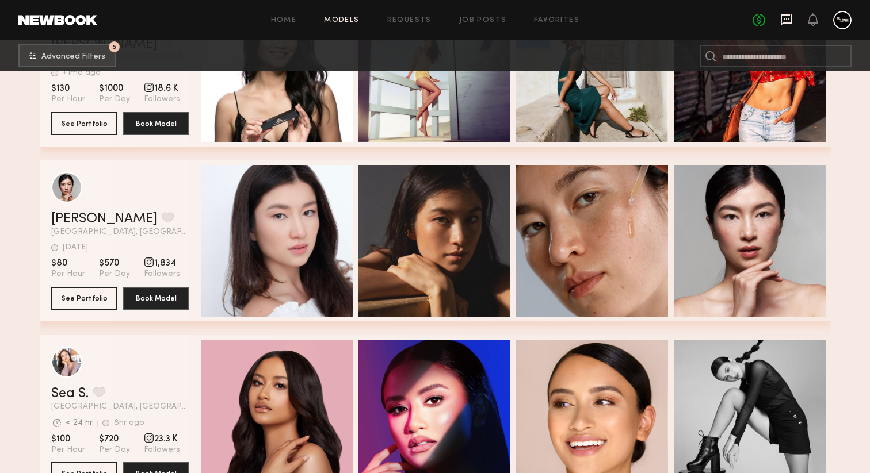
click at [781, 22] on icon at bounding box center [787, 19] width 12 height 11
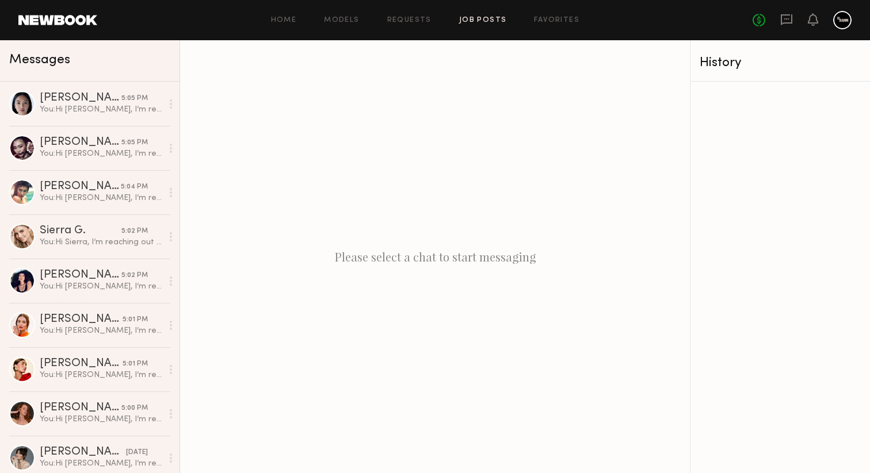
click at [475, 18] on link "Job Posts" at bounding box center [483, 20] width 48 height 7
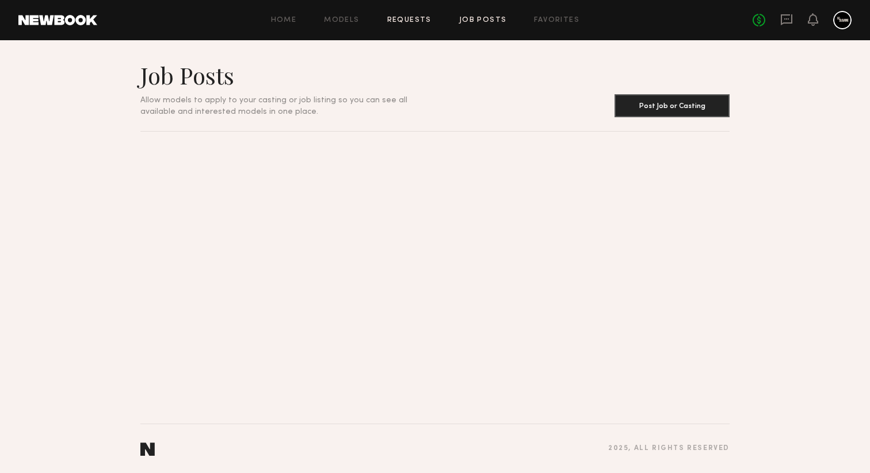
click at [408, 21] on link "Requests" at bounding box center [409, 20] width 44 height 7
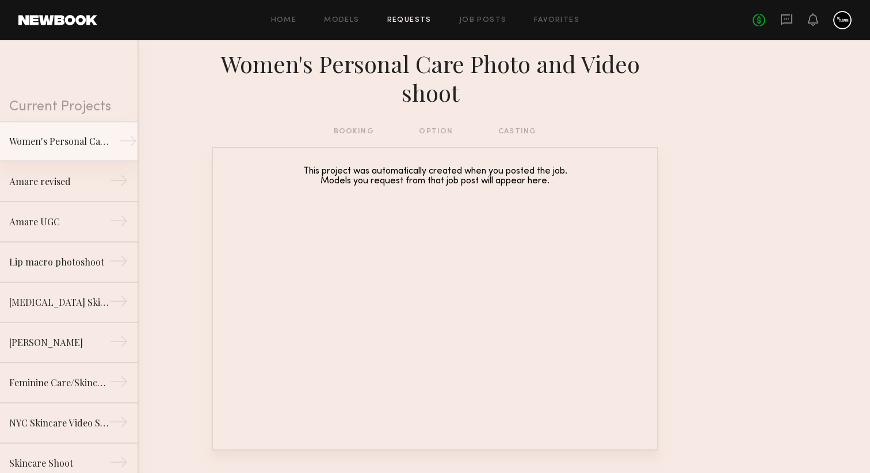
click at [72, 144] on div "Women's Personal Care Photo and Video shoot" at bounding box center [59, 142] width 100 height 14
click at [75, 138] on div "Women's Personal Care Photo and Video shoot" at bounding box center [59, 142] width 100 height 14
click at [122, 140] on div "→" at bounding box center [127, 143] width 19 height 23
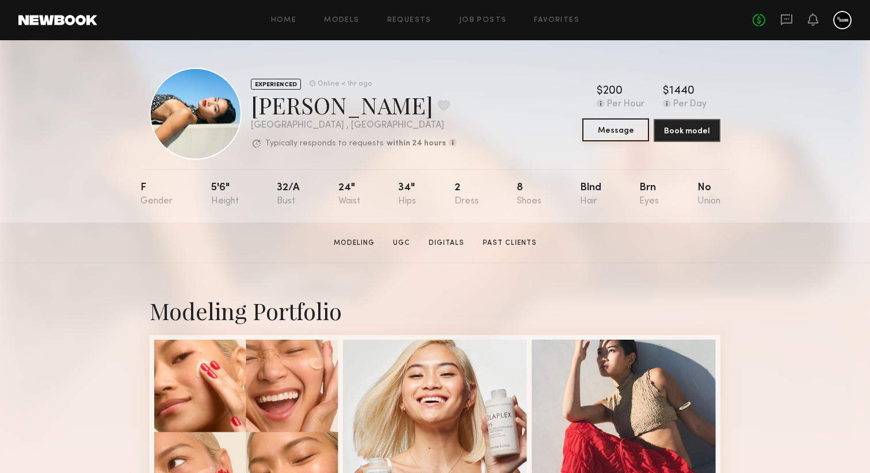
click at [619, 132] on button "Message" at bounding box center [615, 129] width 67 height 23
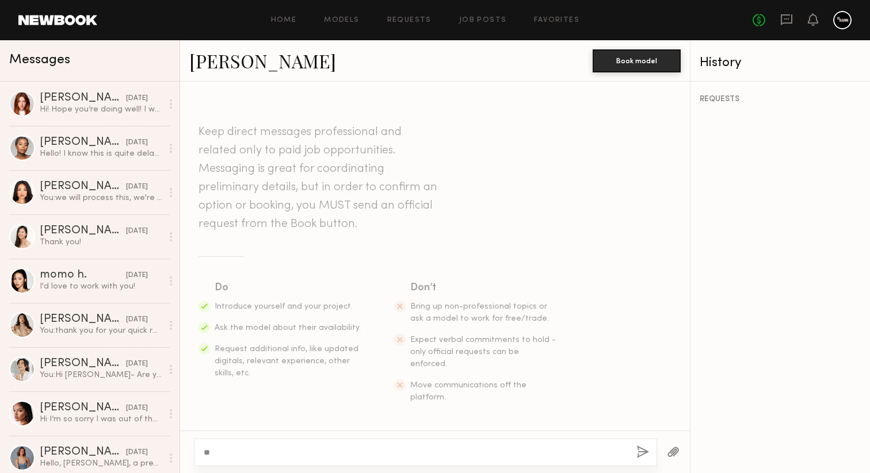
type textarea "*"
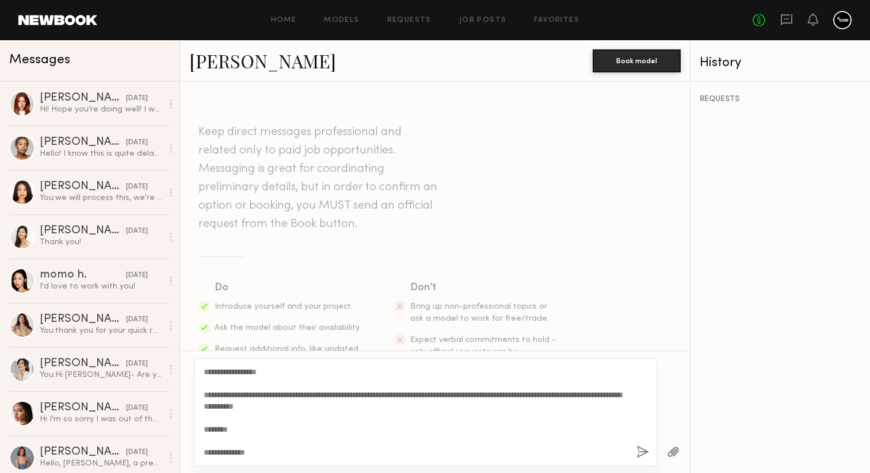
drag, startPoint x: 271, startPoint y: 372, endPoint x: 216, endPoint y: 371, distance: 55.2
click at [216, 371] on textarea "**********" at bounding box center [415, 412] width 423 height 92
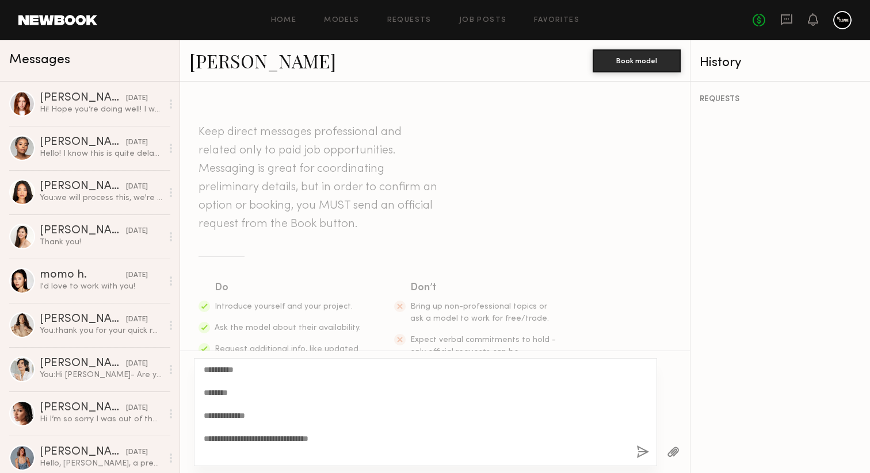
scroll to position [45, 0]
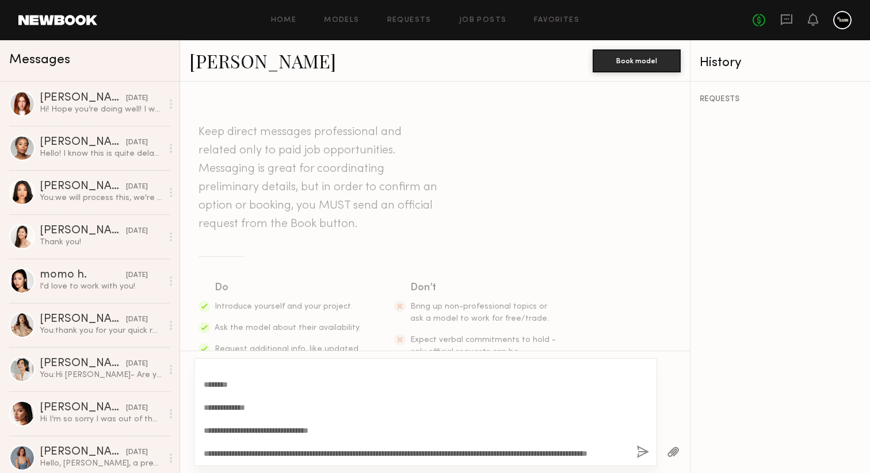
click at [257, 399] on textarea "**********" at bounding box center [415, 412] width 423 height 92
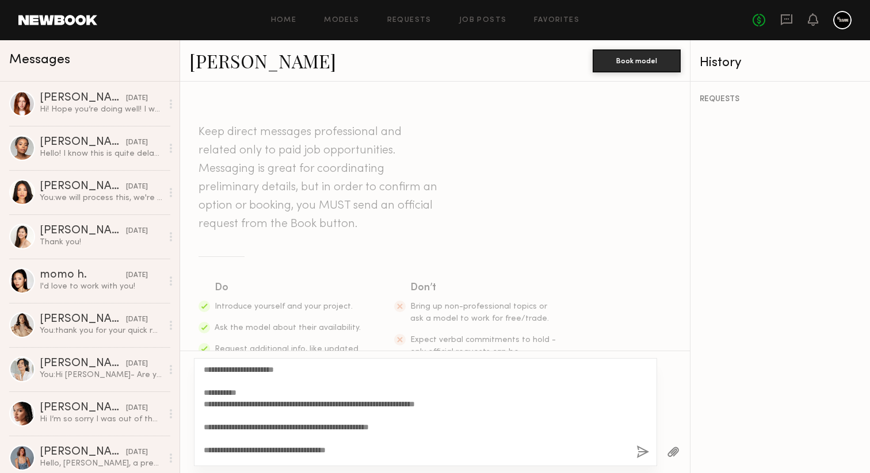
scroll to position [178, 0]
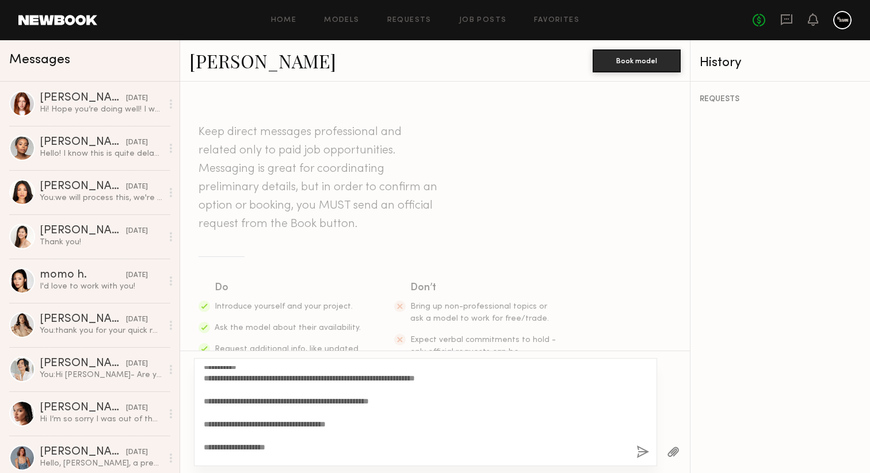
click at [471, 390] on textarea "**********" at bounding box center [415, 412] width 423 height 92
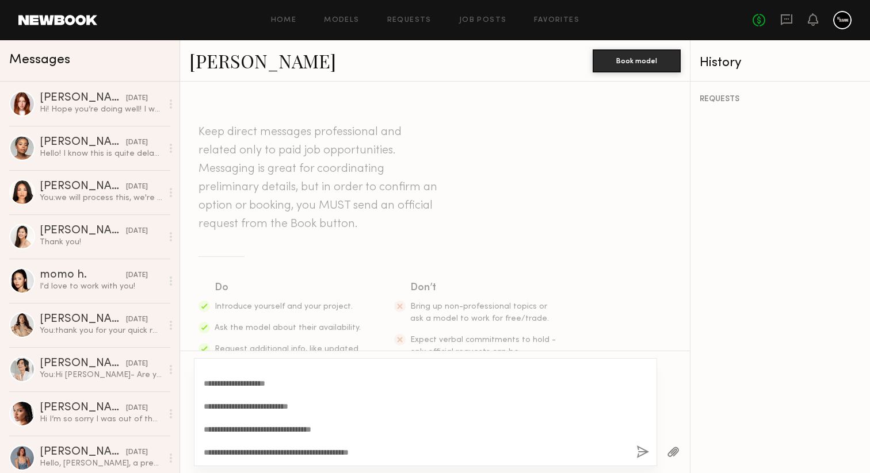
scroll to position [253, 0]
click at [269, 450] on textarea "**********" at bounding box center [415, 412] width 423 height 92
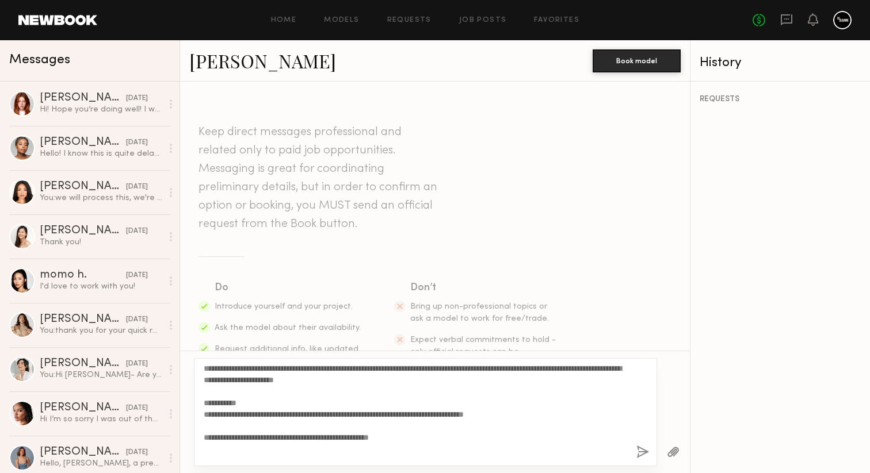
scroll to position [0, 0]
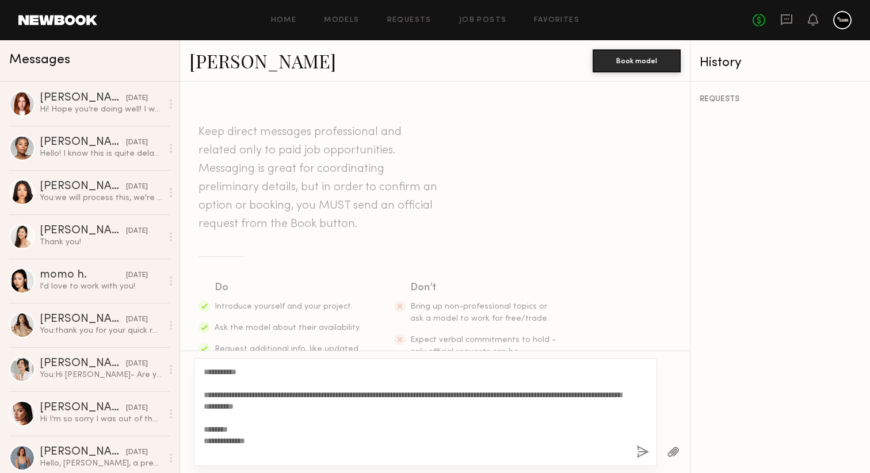
drag, startPoint x: 400, startPoint y: 449, endPoint x: 252, endPoint y: 353, distance: 176.3
click at [252, 353] on div "**********" at bounding box center [435, 412] width 510 height 123
type textarea "**********"
click at [637, 448] on button "button" at bounding box center [642, 453] width 13 height 14
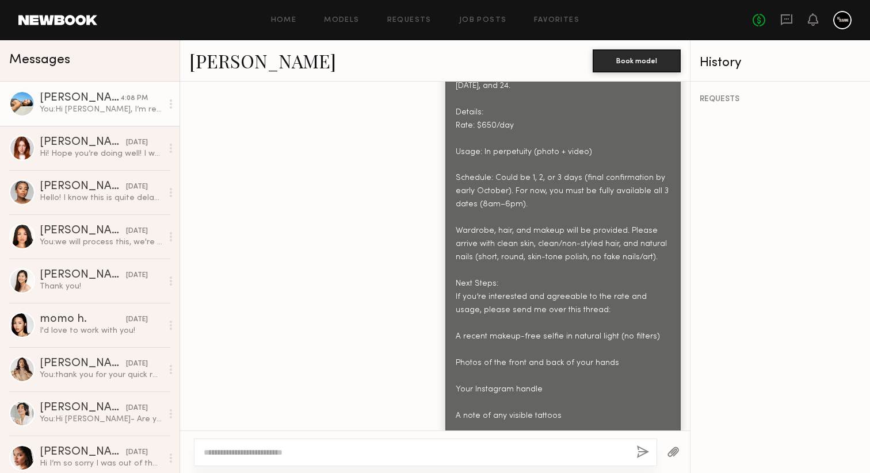
scroll to position [576, 0]
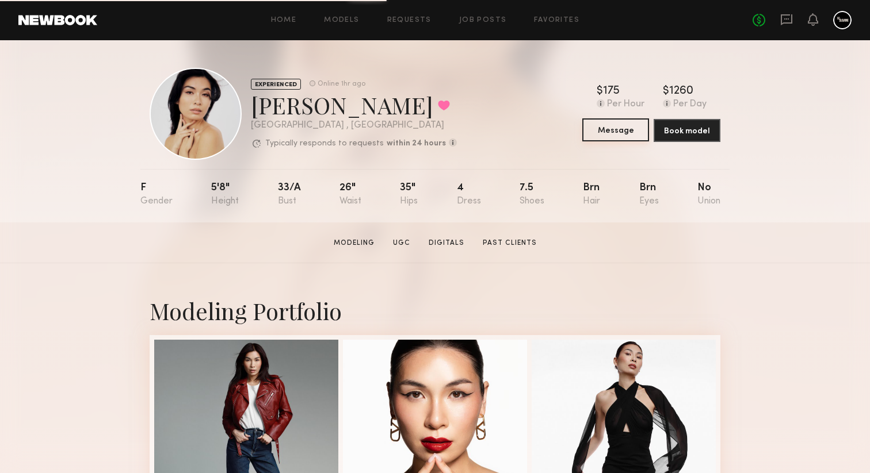
click at [612, 135] on button "Message" at bounding box center [615, 129] width 67 height 23
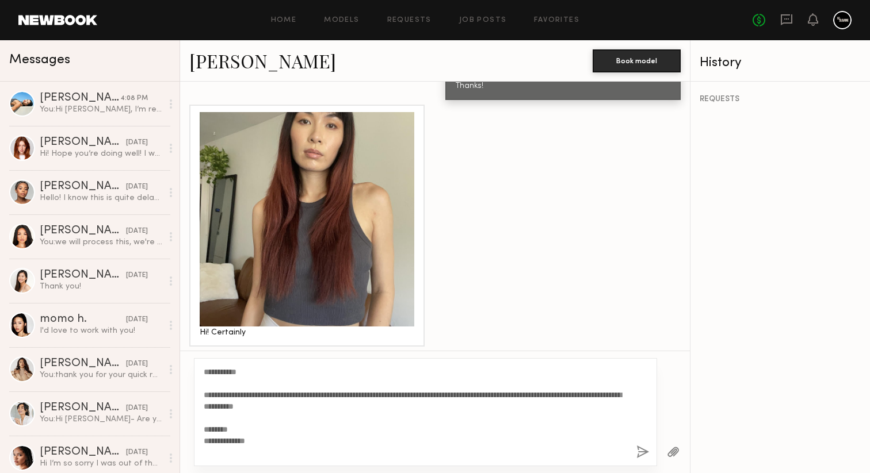
click at [242, 372] on textarea "**********" at bounding box center [415, 412] width 423 height 92
click at [311, 396] on textarea "**********" at bounding box center [415, 412] width 423 height 92
click at [314, 396] on textarea "**********" at bounding box center [415, 412] width 423 height 92
drag, startPoint x: 406, startPoint y: 452, endPoint x: 211, endPoint y: 357, distance: 216.1
click at [211, 357] on div "**********" at bounding box center [435, 412] width 510 height 123
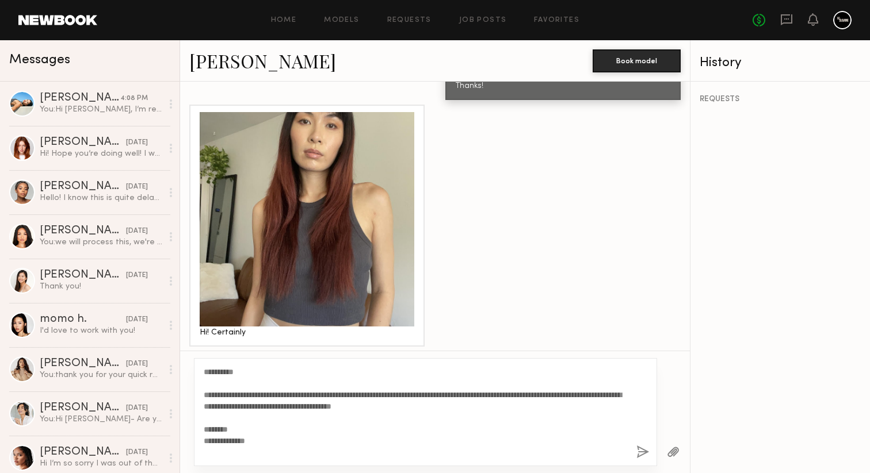
type textarea "**********"
click at [644, 452] on button "button" at bounding box center [642, 453] width 13 height 14
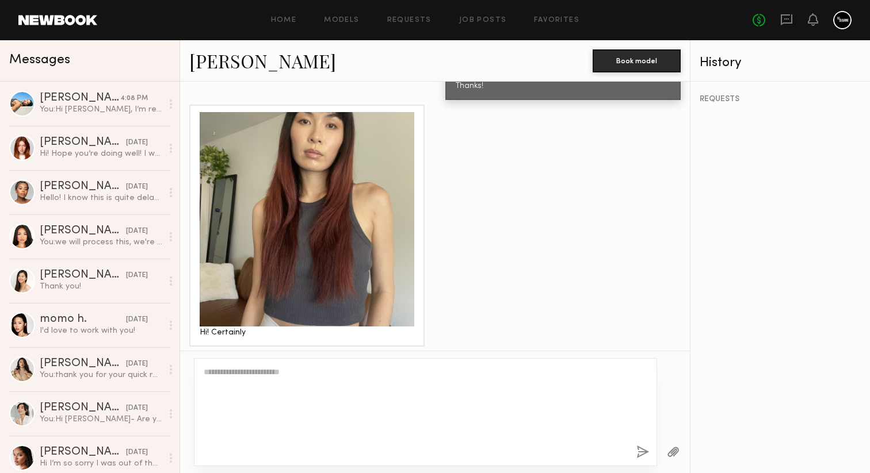
scroll to position [1211, 0]
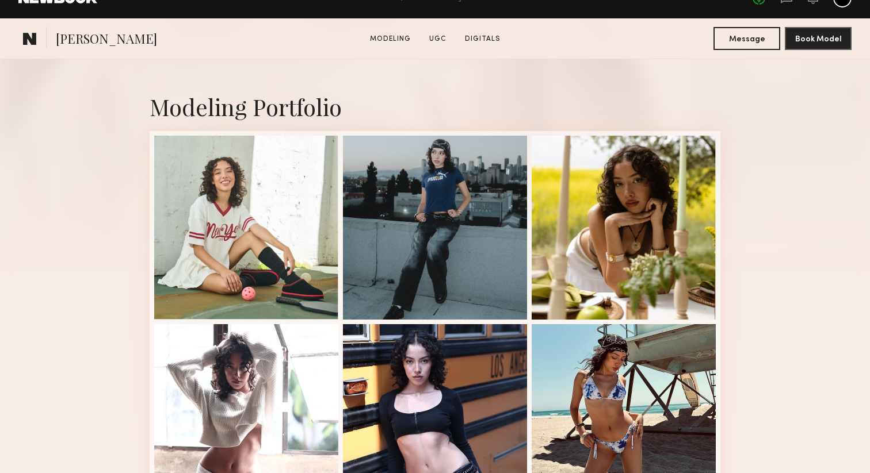
scroll to position [269, 0]
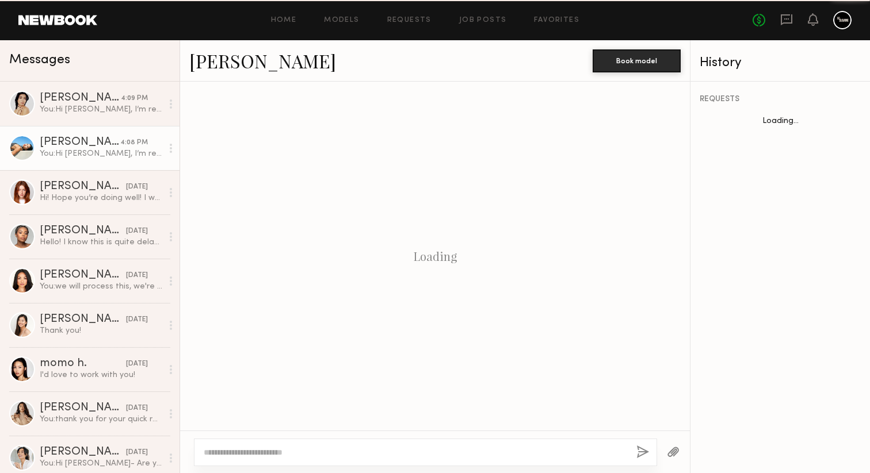
scroll to position [576, 0]
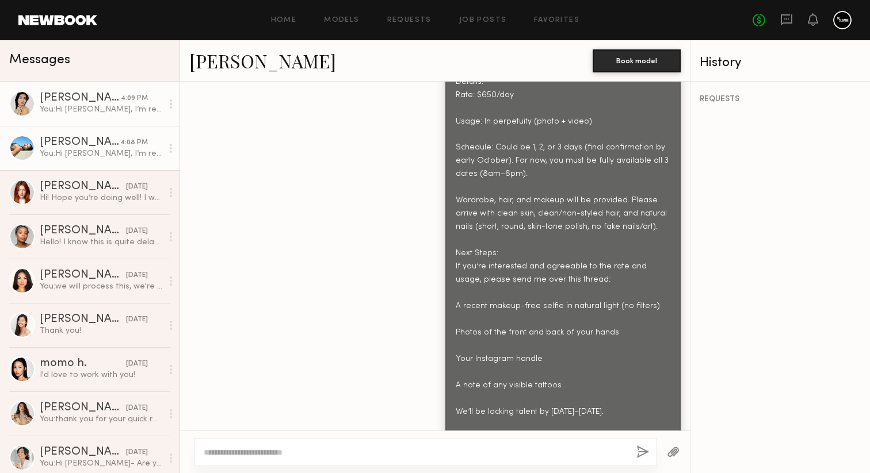
click at [109, 101] on div "Amanda L." at bounding box center [80, 99] width 81 height 12
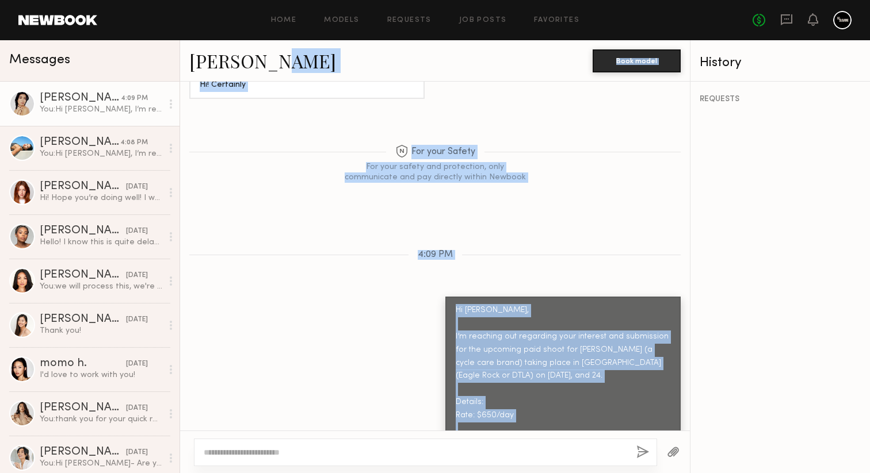
scroll to position [720, 0]
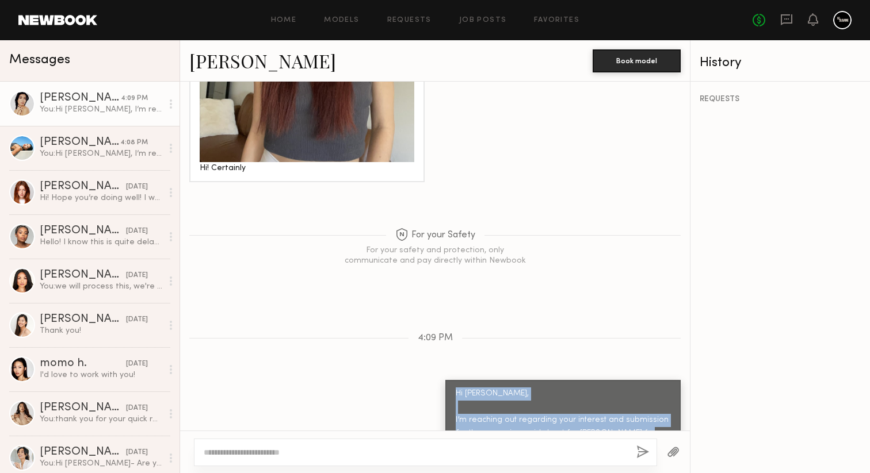
drag, startPoint x: 649, startPoint y: 408, endPoint x: 450, endPoint y: 351, distance: 206.6
copy div "Hi Amanda, I’m reaching out regarding your interest and submission for the upco…"
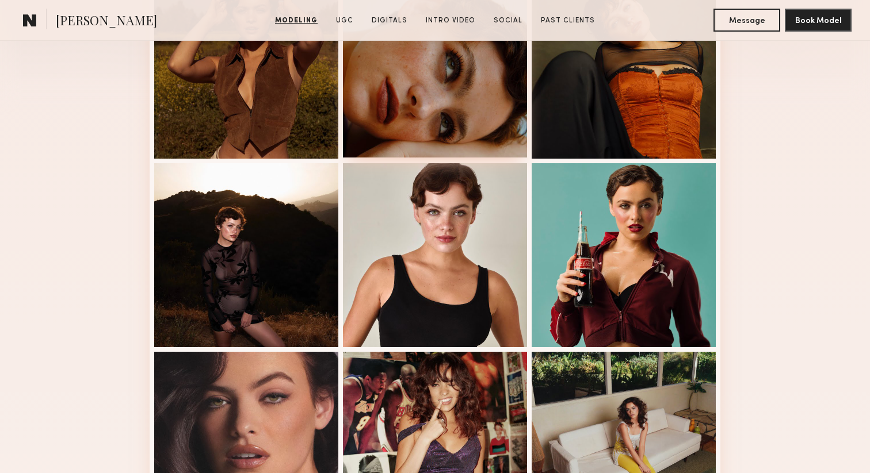
scroll to position [250, 0]
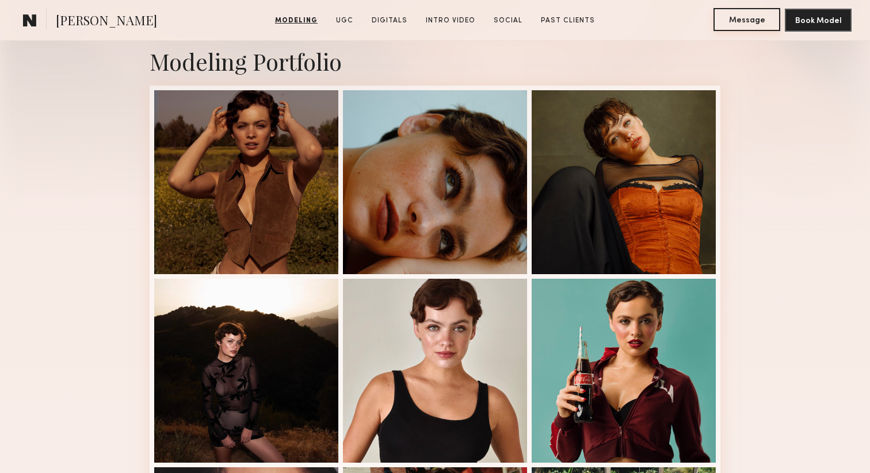
click at [741, 21] on button "Message" at bounding box center [746, 19] width 67 height 23
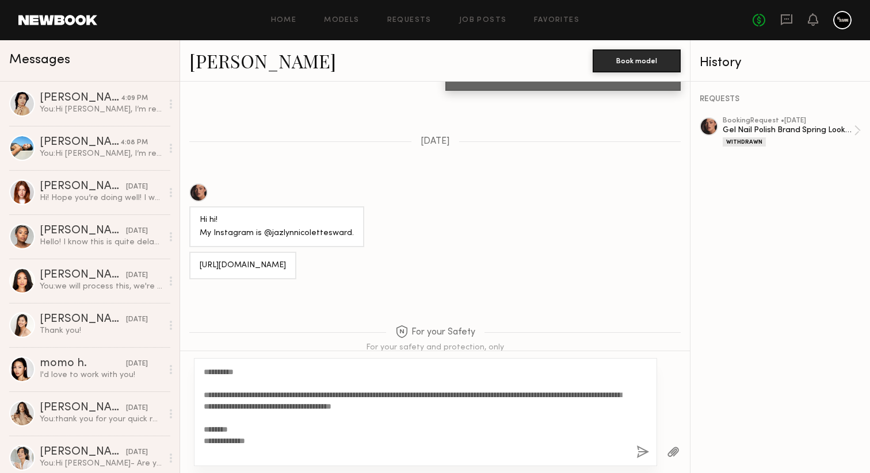
click at [243, 372] on textarea "**********" at bounding box center [415, 412] width 423 height 92
type textarea "**********"
click at [640, 451] on button "button" at bounding box center [642, 453] width 13 height 14
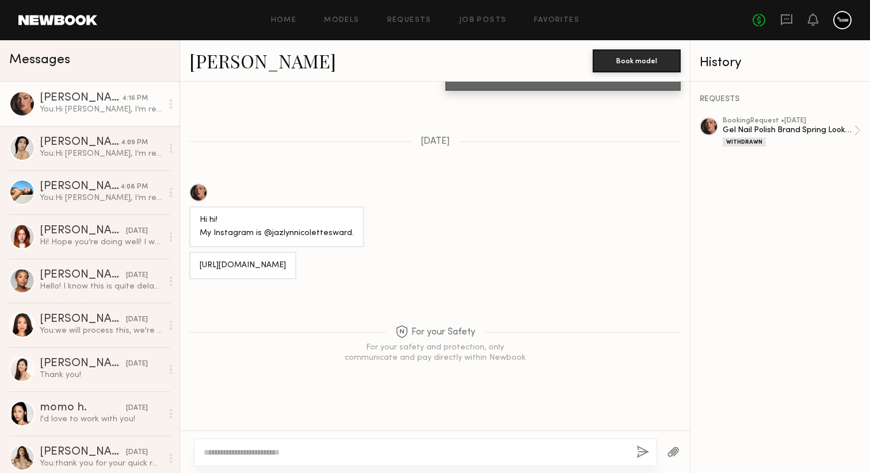
scroll to position [1761, 0]
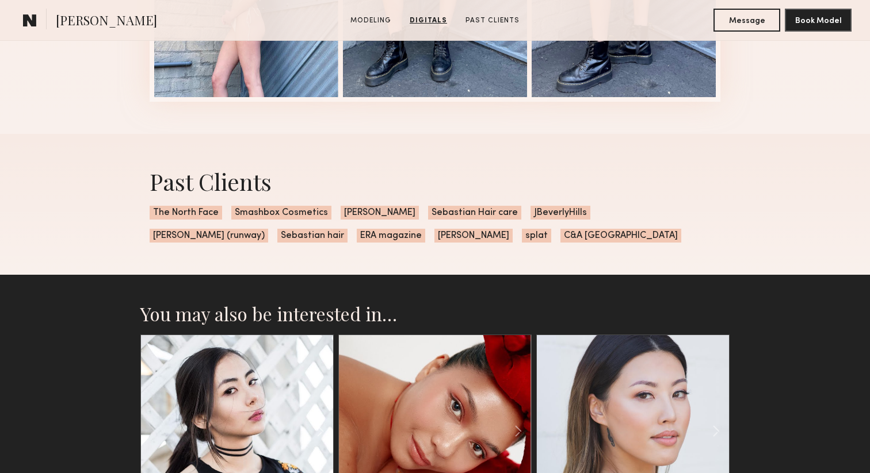
scroll to position [1658, 0]
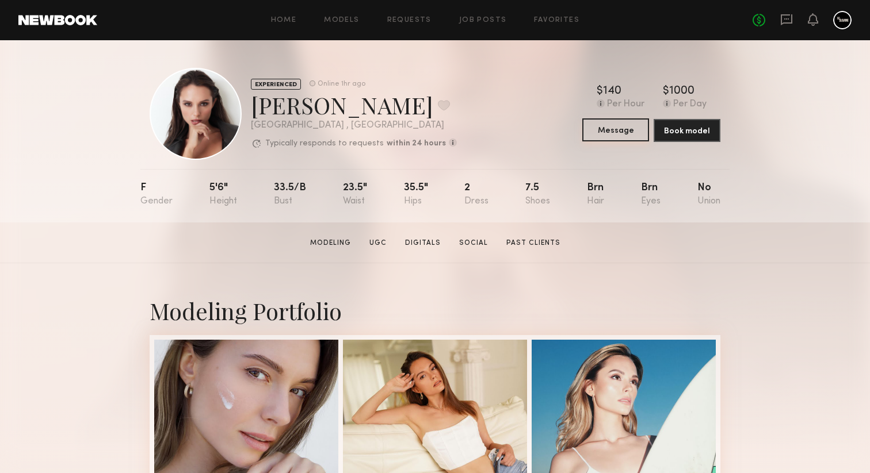
click at [620, 128] on button "Message" at bounding box center [615, 129] width 67 height 23
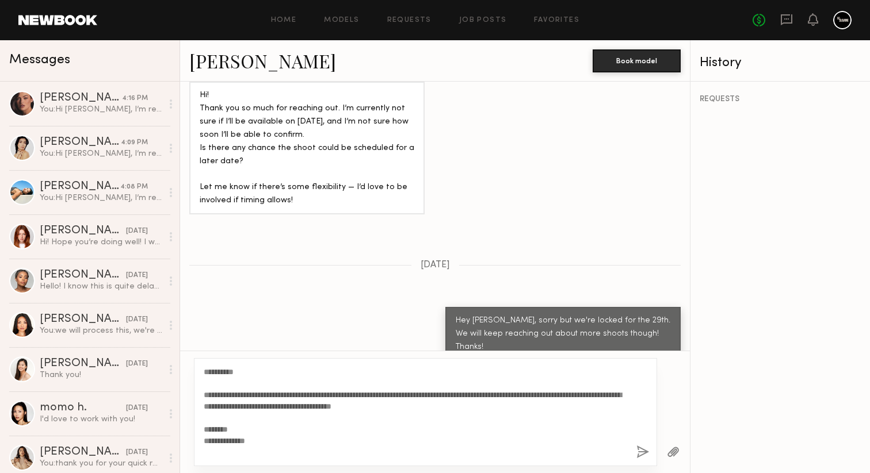
click at [243, 372] on textarea "**********" at bounding box center [415, 412] width 423 height 92
type textarea "**********"
click at [641, 449] on button "button" at bounding box center [642, 453] width 13 height 14
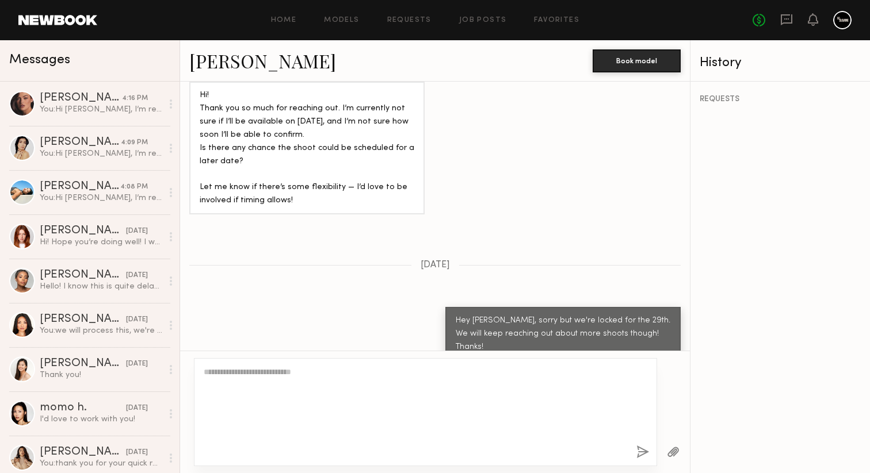
scroll to position [1622, 0]
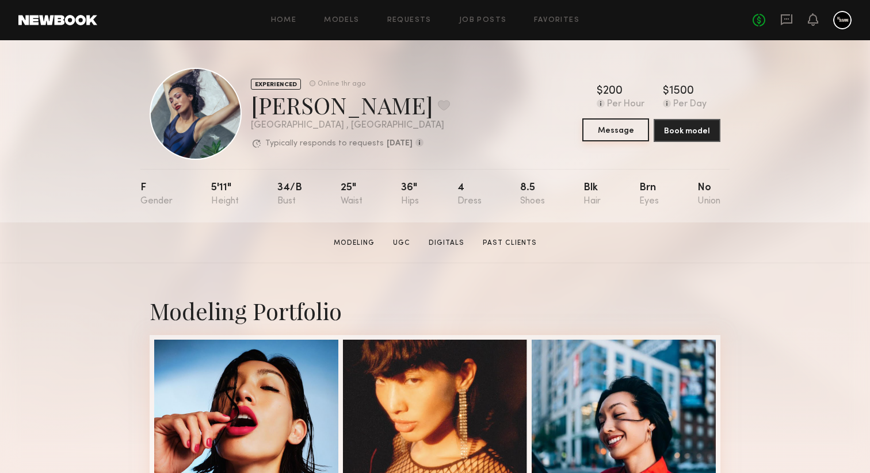
click at [606, 127] on button "Message" at bounding box center [615, 129] width 67 height 23
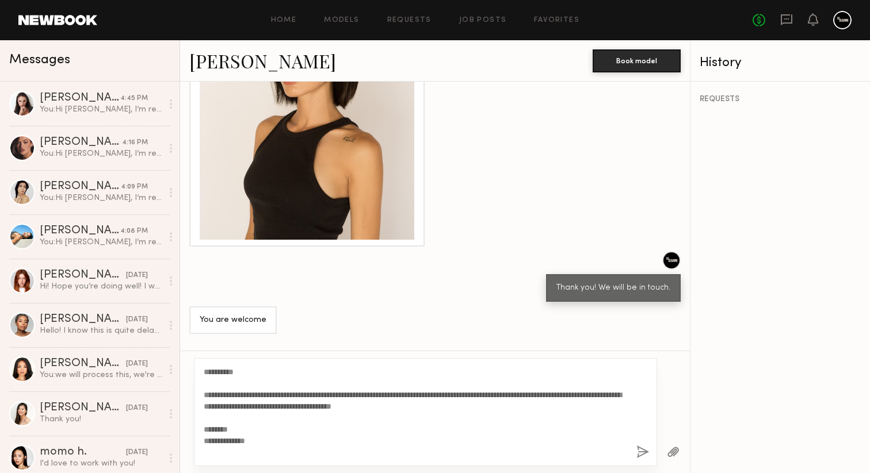
click at [243, 372] on textarea "**********" at bounding box center [415, 412] width 423 height 92
type textarea "**********"
click at [637, 452] on button "button" at bounding box center [642, 453] width 13 height 14
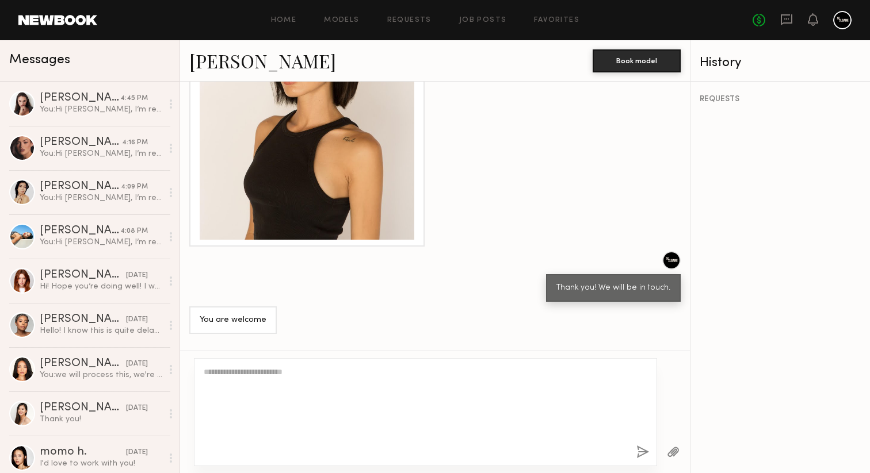
scroll to position [1308, 0]
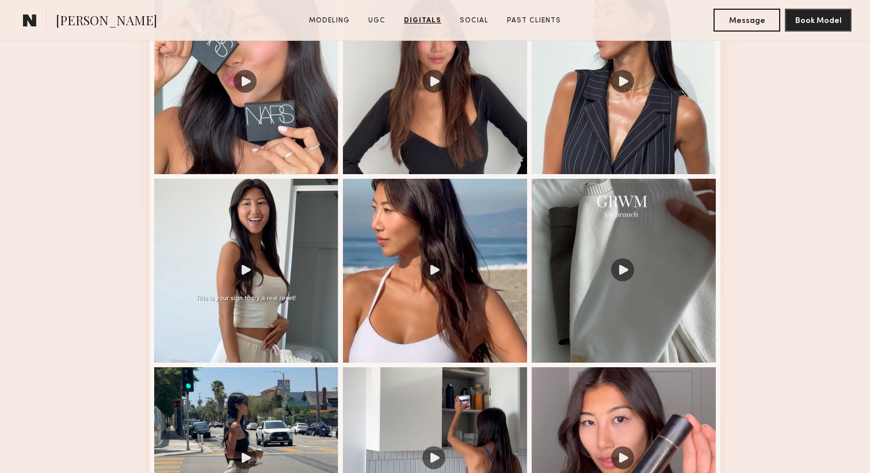
scroll to position [1197, 0]
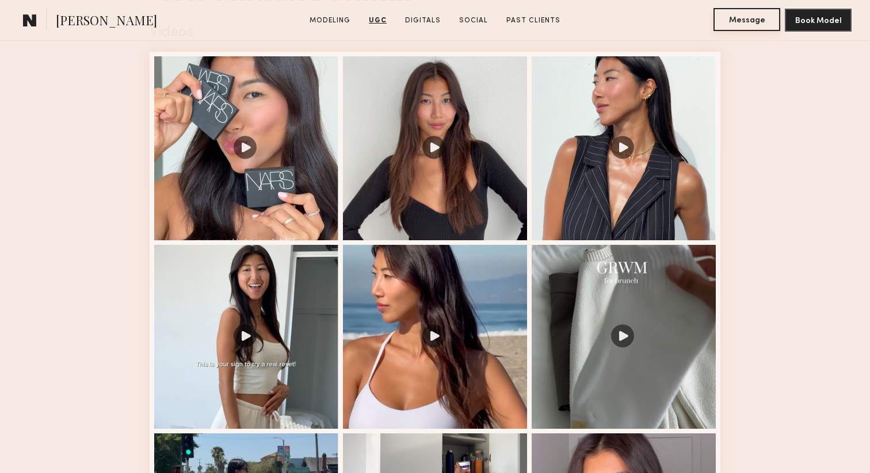
click at [742, 21] on button "Message" at bounding box center [746, 19] width 67 height 23
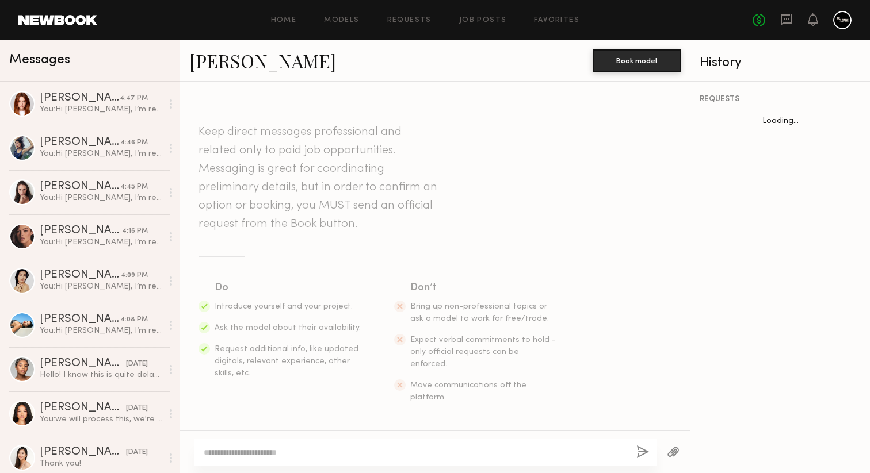
scroll to position [1847, 0]
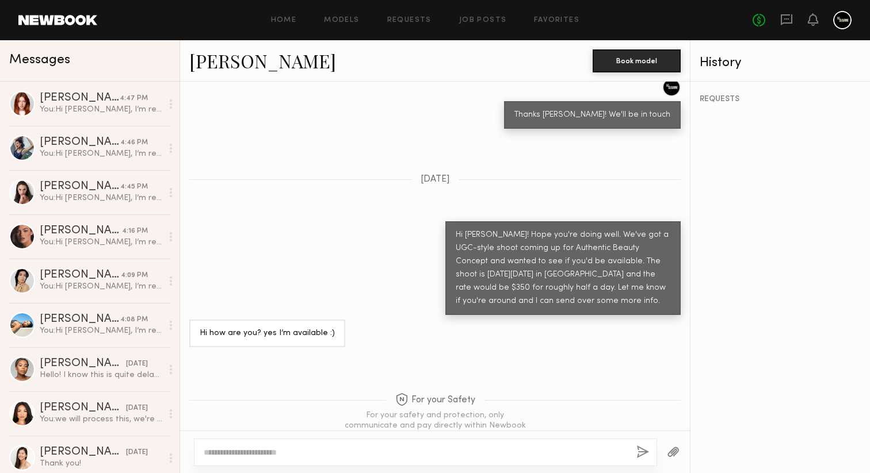
click at [334, 444] on div at bounding box center [425, 453] width 463 height 28
click at [327, 448] on textarea at bounding box center [415, 453] width 423 height 12
paste textarea "**********"
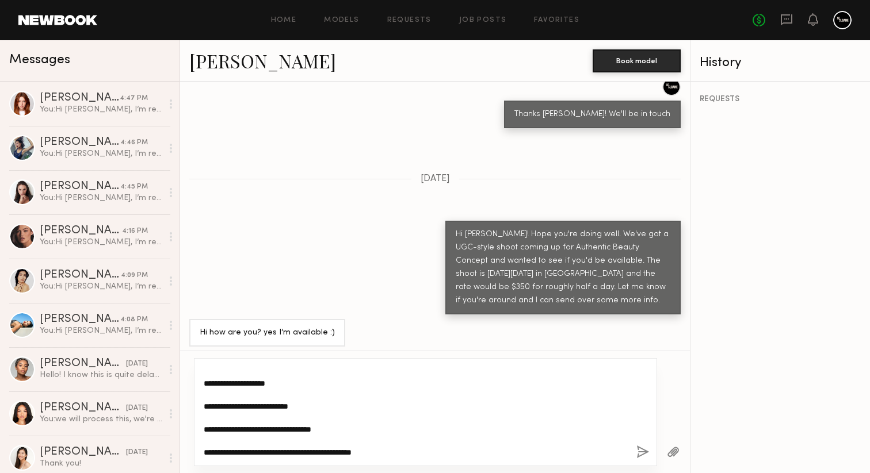
scroll to position [0, 0]
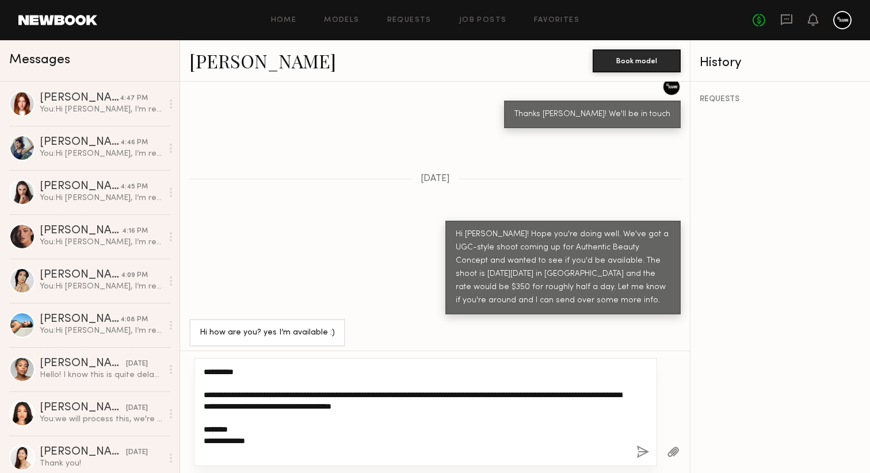
click at [243, 371] on textarea "**********" at bounding box center [415, 412] width 423 height 92
type textarea "**********"
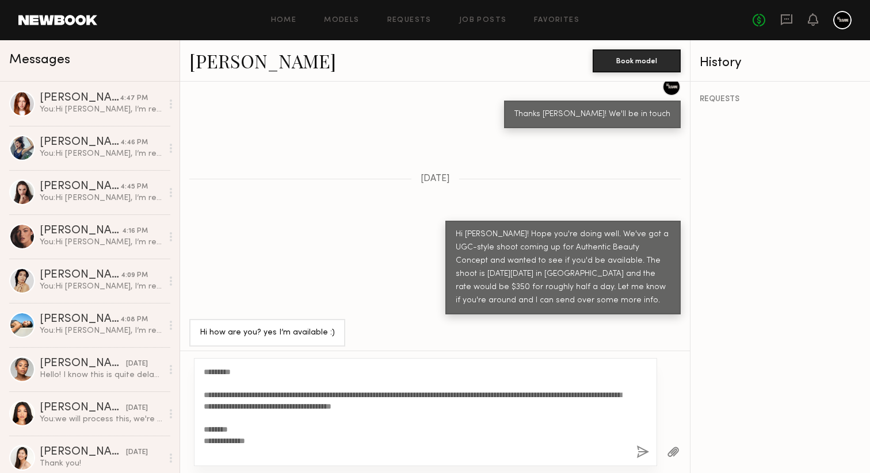
click at [642, 450] on button "button" at bounding box center [642, 453] width 13 height 14
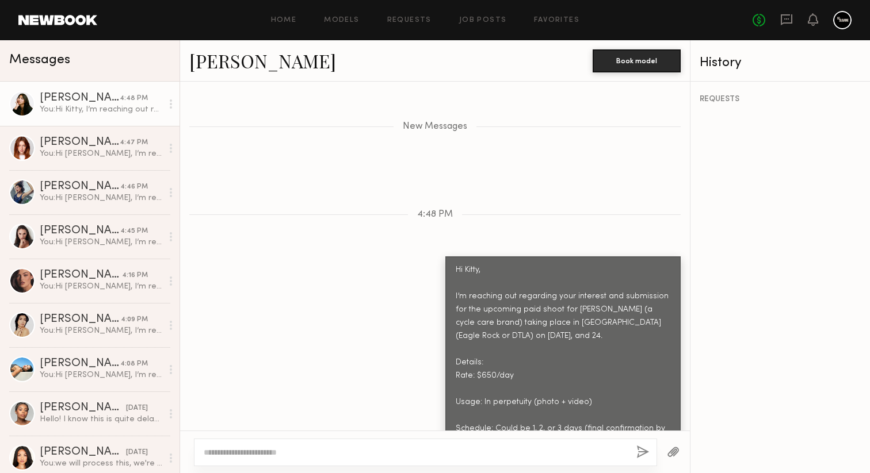
scroll to position [2241, 0]
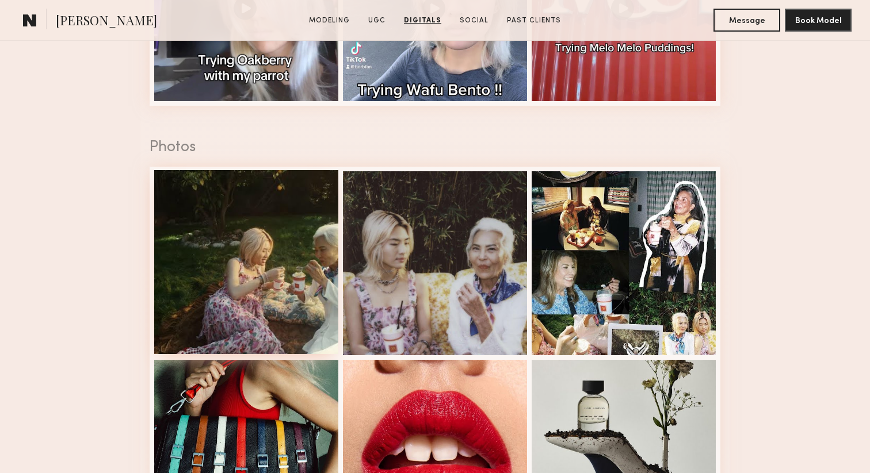
scroll to position [1012, 0]
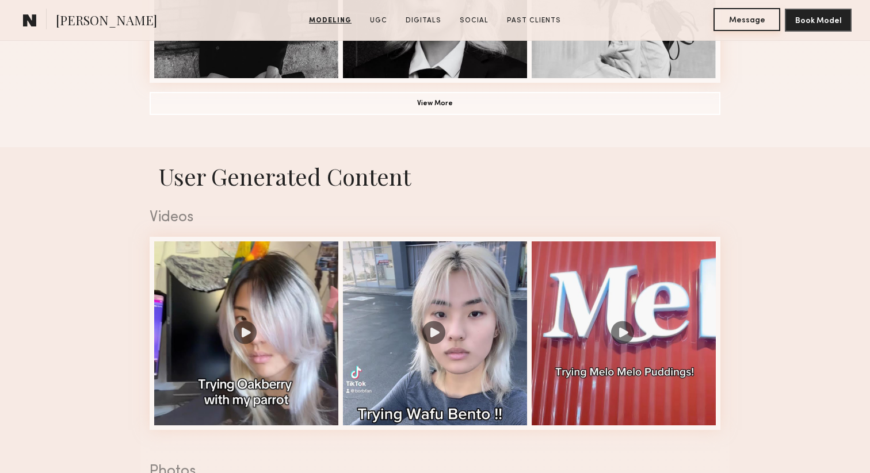
click at [751, 20] on button "Message" at bounding box center [746, 19] width 67 height 23
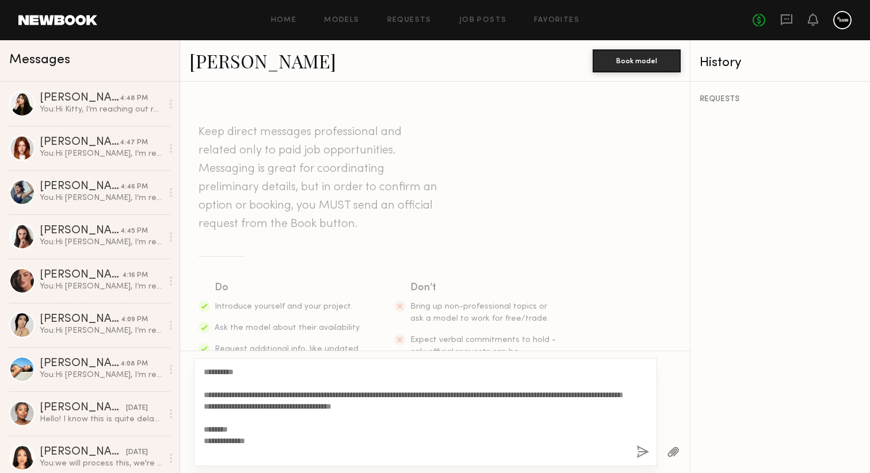
click at [245, 371] on textarea "**********" at bounding box center [415, 412] width 423 height 92
type textarea "**********"
click at [644, 457] on button "button" at bounding box center [642, 453] width 13 height 14
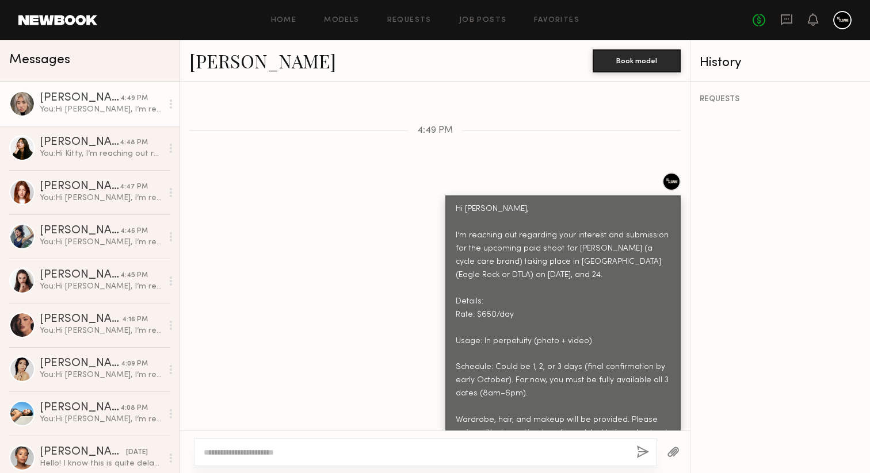
scroll to position [234, 0]
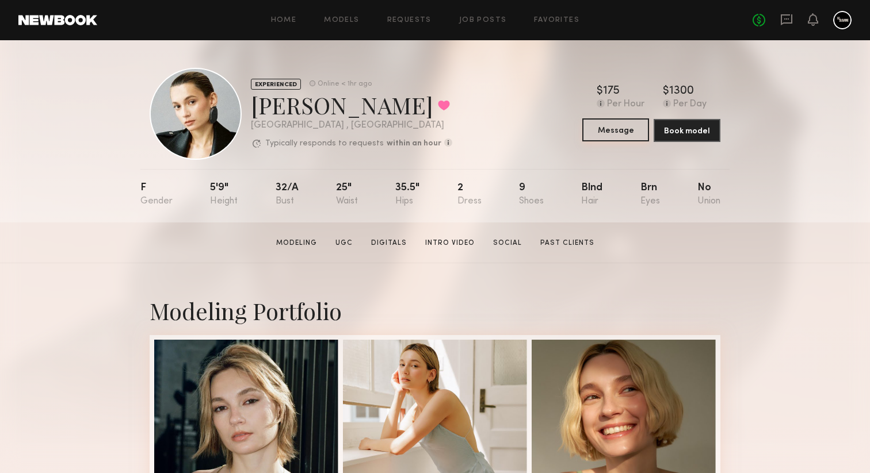
click at [616, 131] on button "Message" at bounding box center [615, 129] width 67 height 23
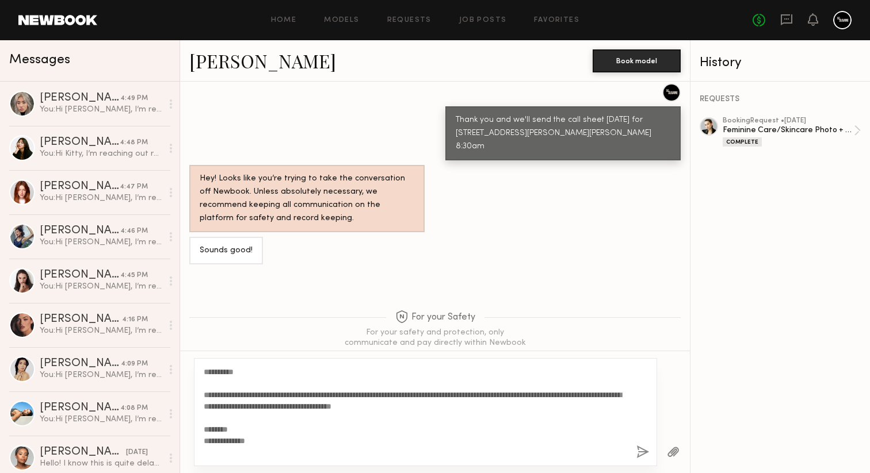
click at [243, 373] on textarea "**********" at bounding box center [415, 412] width 423 height 92
type textarea "**********"
click at [636, 453] on button "button" at bounding box center [642, 453] width 13 height 14
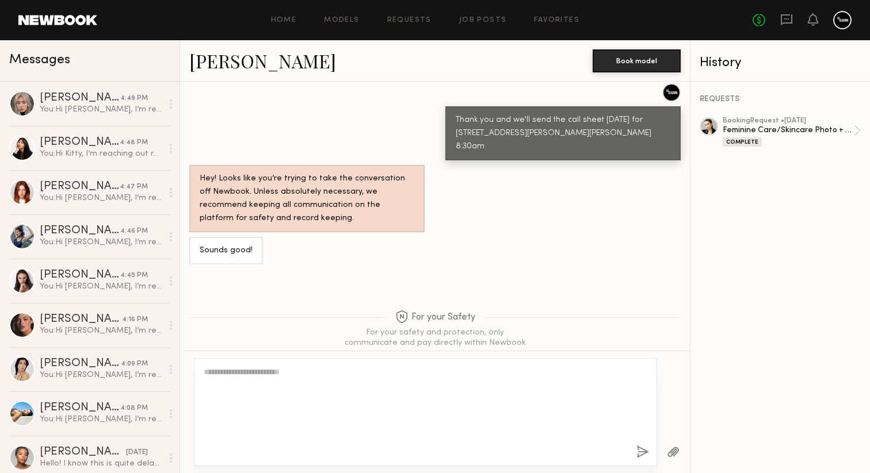
scroll to position [1617, 0]
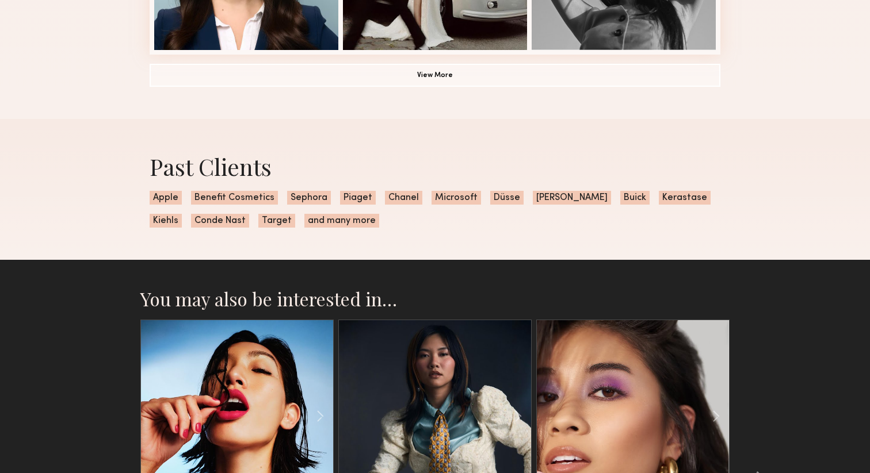
scroll to position [1025, 0]
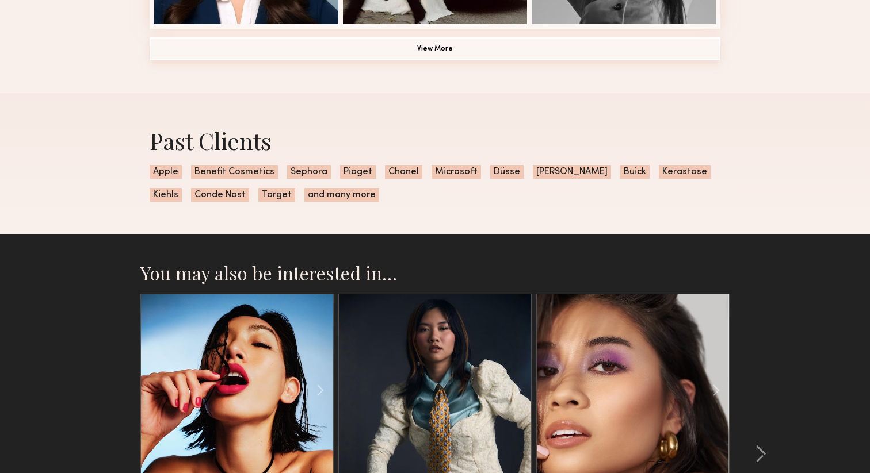
click at [255, 47] on button "View More" at bounding box center [435, 48] width 571 height 23
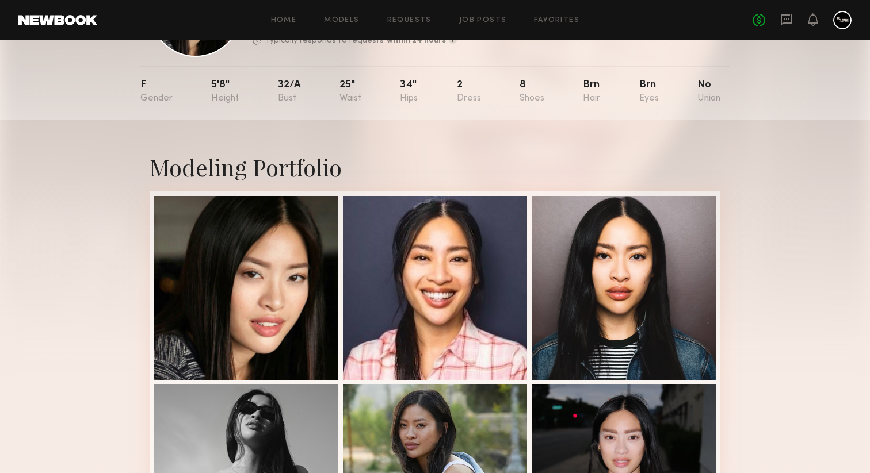
scroll to position [0, 0]
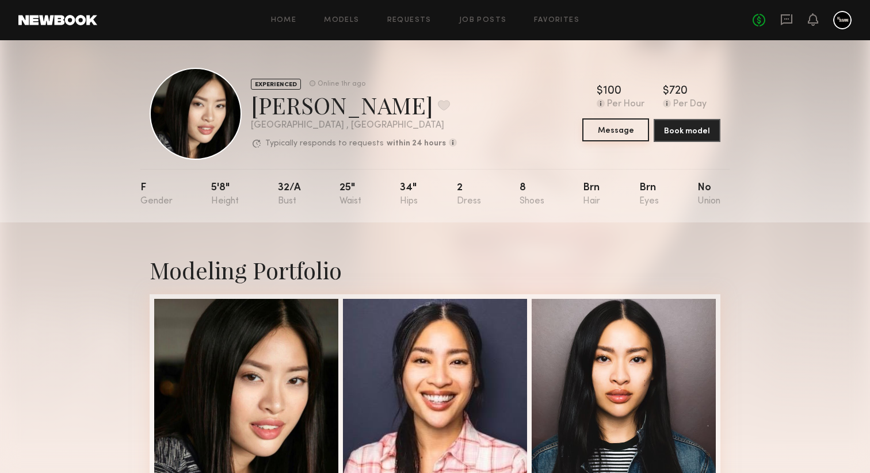
click at [607, 127] on button "Message" at bounding box center [615, 129] width 67 height 23
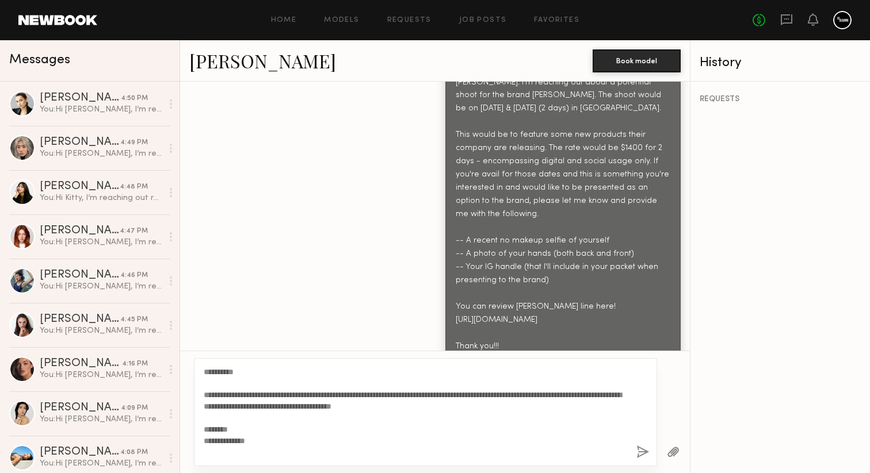
click at [244, 372] on textarea "**********" at bounding box center [415, 412] width 423 height 92
type textarea "**********"
click at [645, 451] on button "button" at bounding box center [642, 453] width 13 height 14
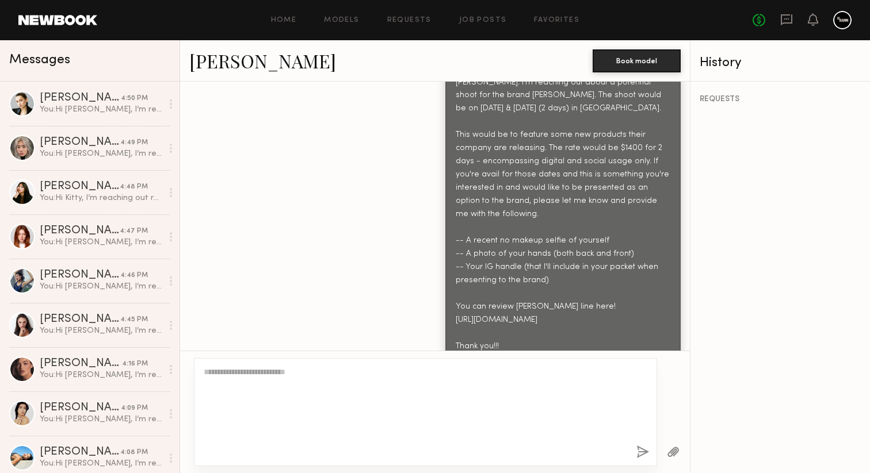
scroll to position [2535, 0]
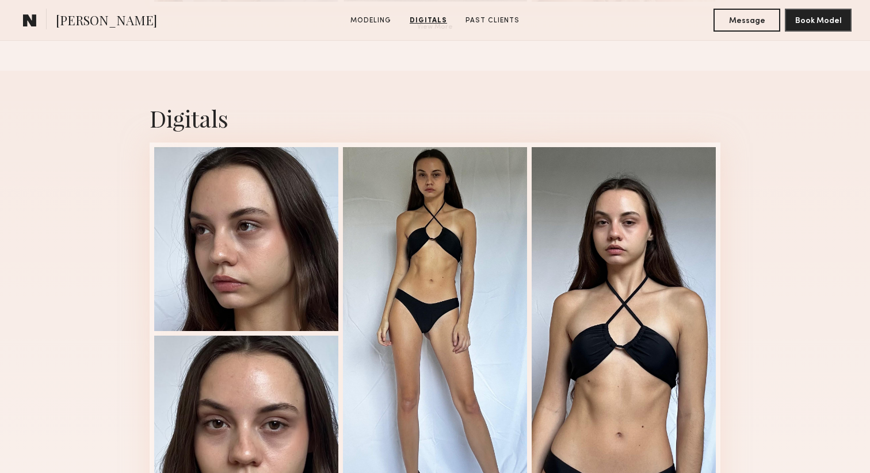
scroll to position [927, 0]
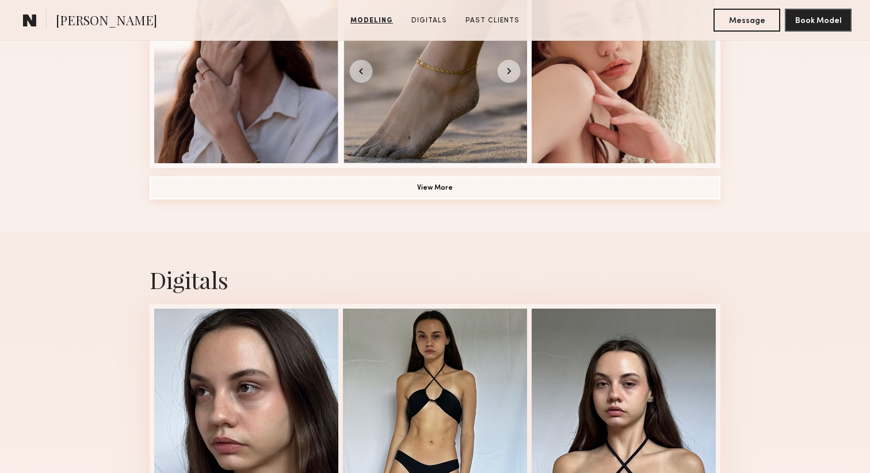
click at [319, 191] on button "View More" at bounding box center [435, 188] width 571 height 23
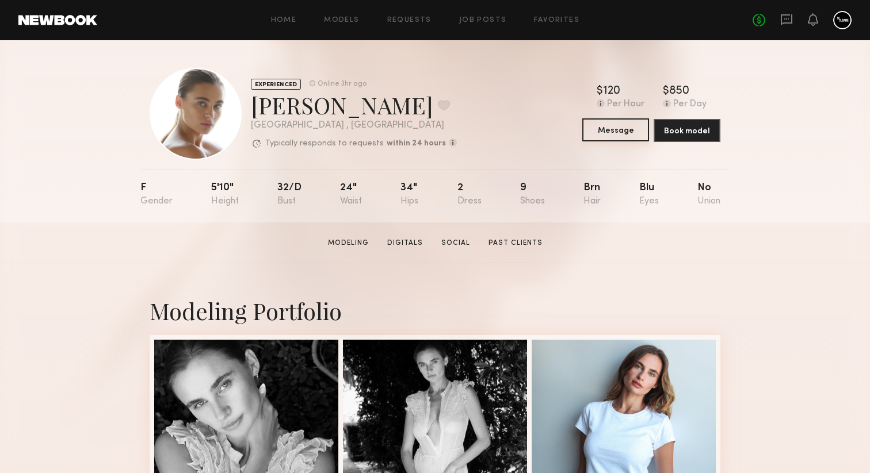
click at [621, 130] on button "Message" at bounding box center [615, 129] width 67 height 23
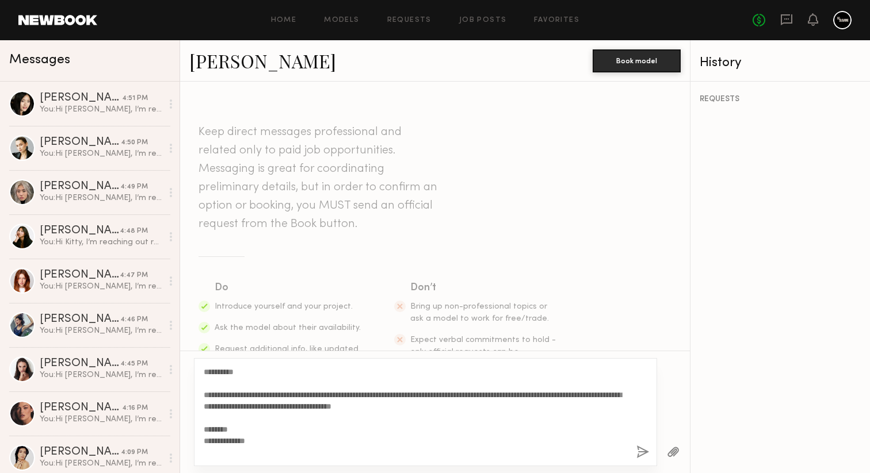
click at [244, 372] on textarea "**********" at bounding box center [415, 412] width 423 height 92
type textarea "**********"
click at [636, 451] on button "button" at bounding box center [642, 453] width 13 height 14
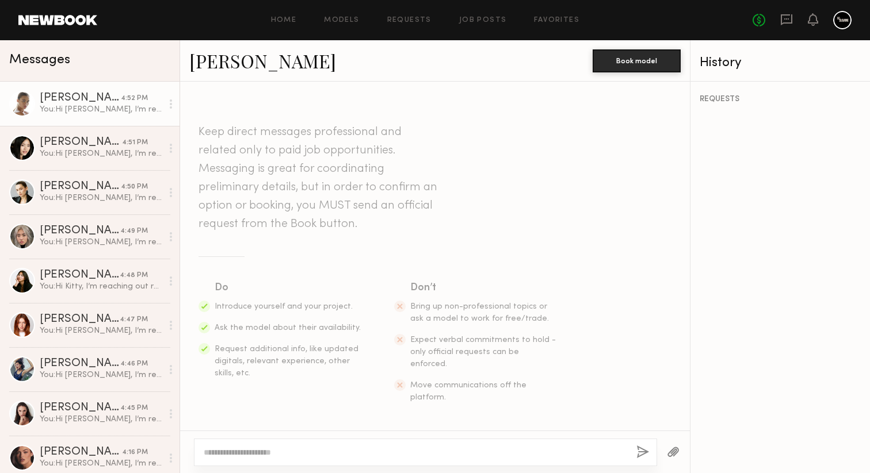
scroll to position [589, 0]
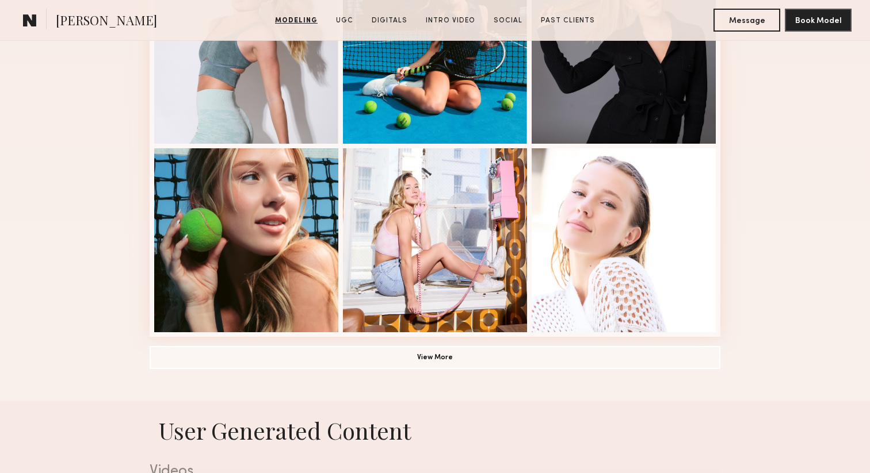
scroll to position [776, 0]
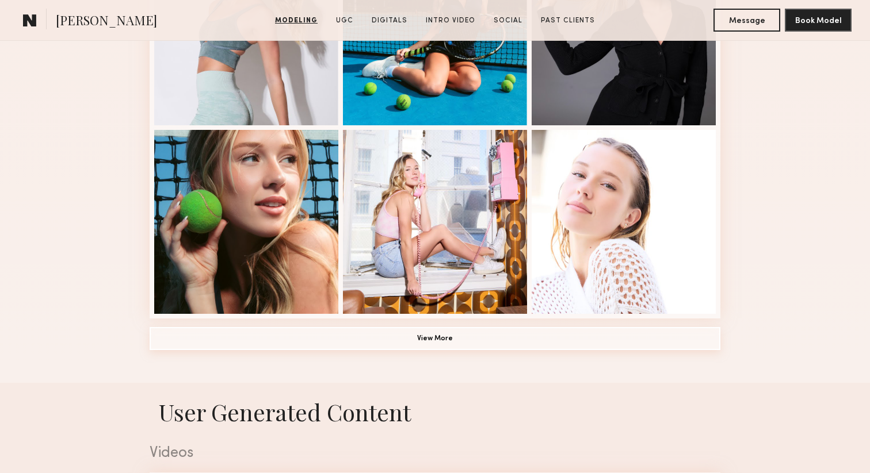
click at [328, 342] on button "View More" at bounding box center [435, 338] width 571 height 23
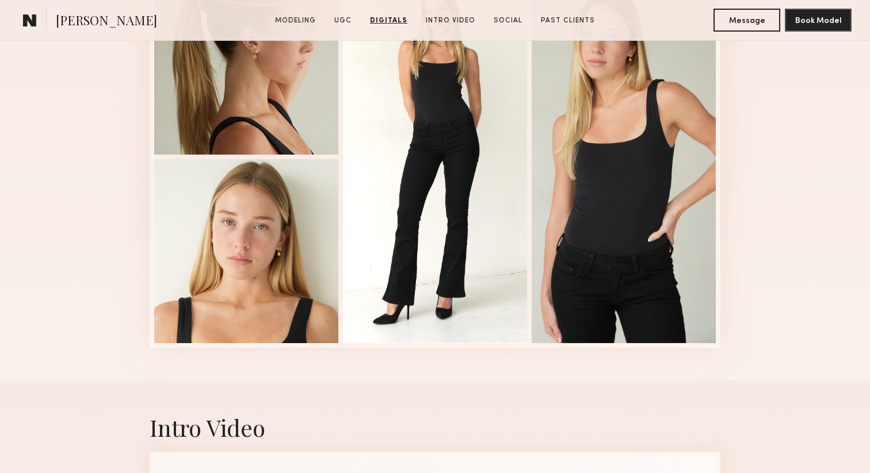
scroll to position [3143, 0]
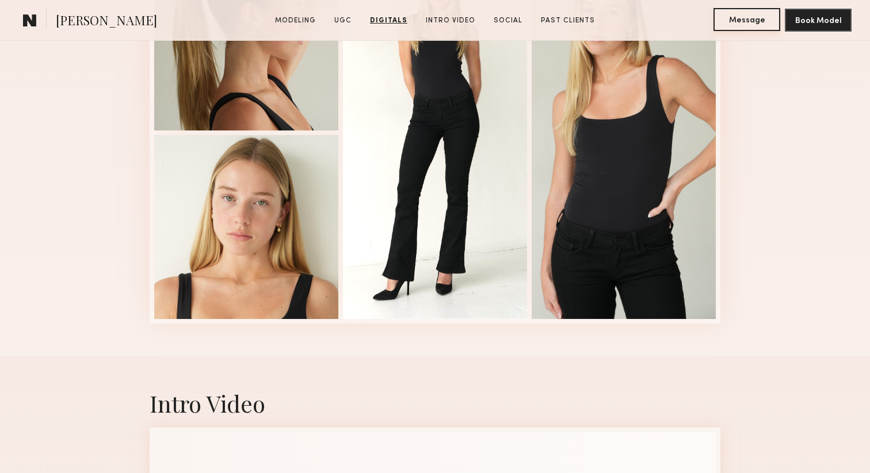
click at [732, 16] on button "Message" at bounding box center [746, 19] width 67 height 23
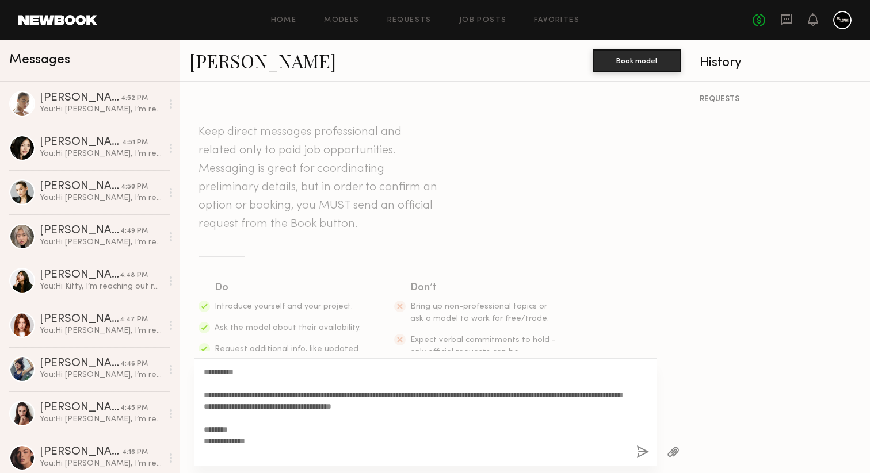
click at [243, 372] on textarea "**********" at bounding box center [415, 412] width 423 height 92
type textarea "**********"
click at [639, 450] on button "button" at bounding box center [642, 453] width 13 height 14
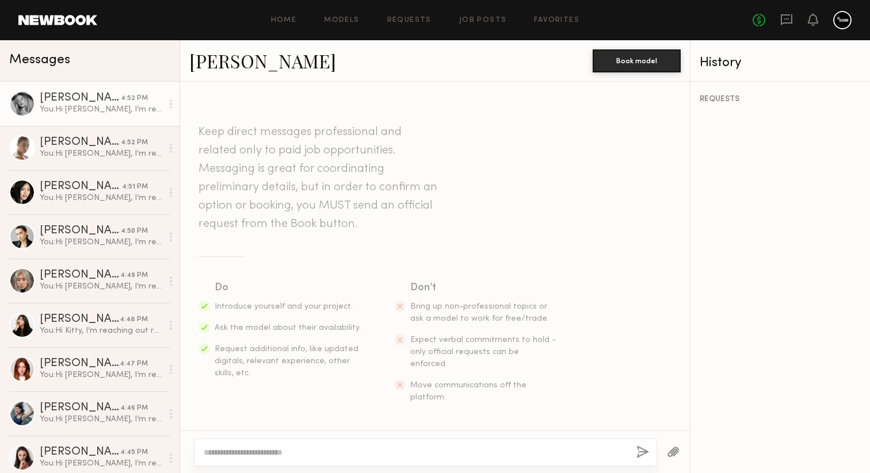
scroll to position [589, 0]
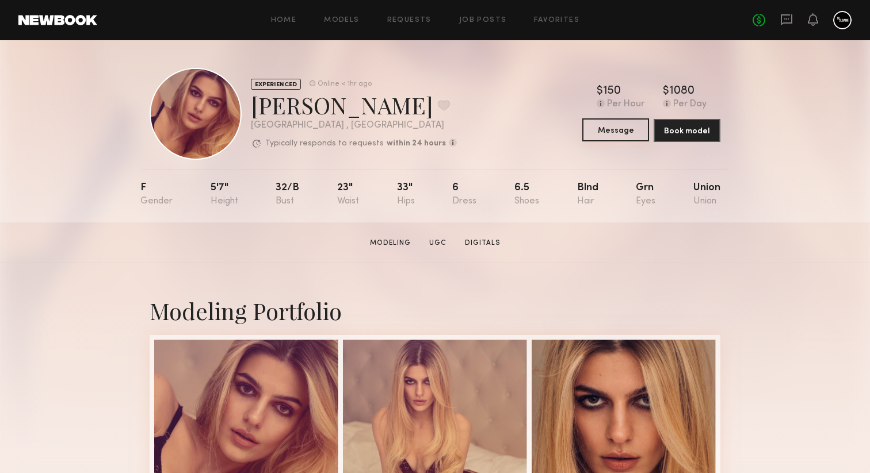
click at [625, 129] on button "Message" at bounding box center [615, 129] width 67 height 23
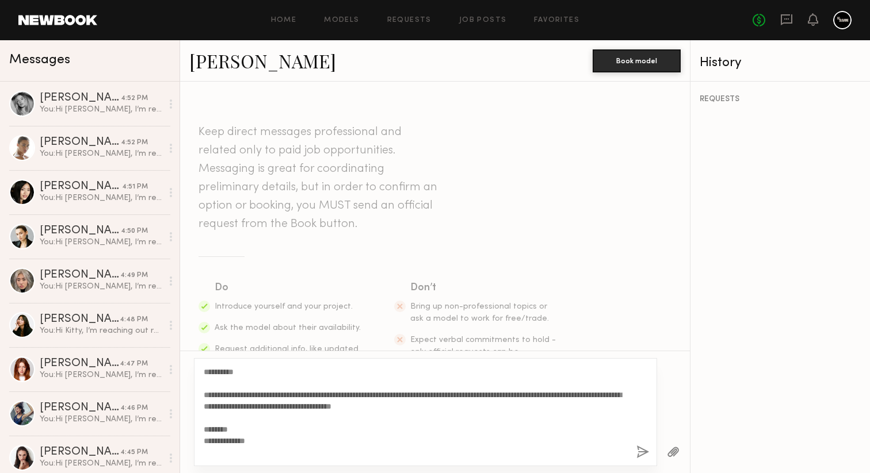
click at [243, 372] on textarea "**********" at bounding box center [415, 412] width 423 height 92
type textarea "**********"
click at [635, 449] on div "**********" at bounding box center [425, 412] width 463 height 108
click at [640, 456] on button "button" at bounding box center [642, 453] width 13 height 14
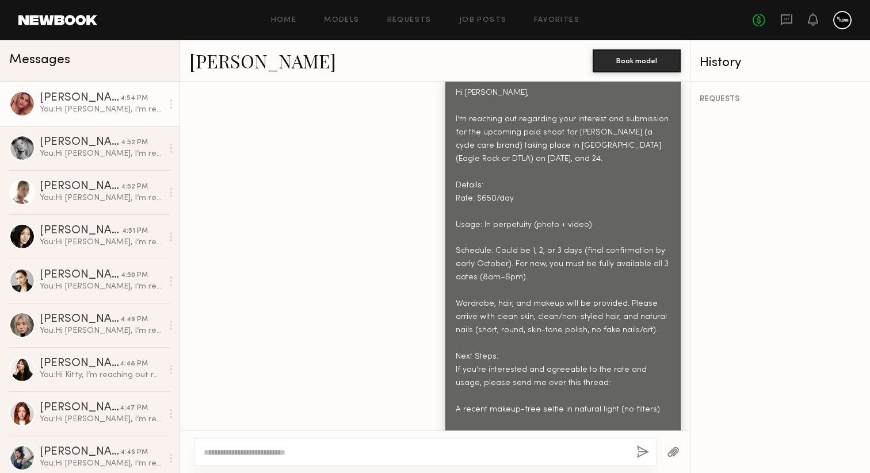
scroll to position [386, 0]
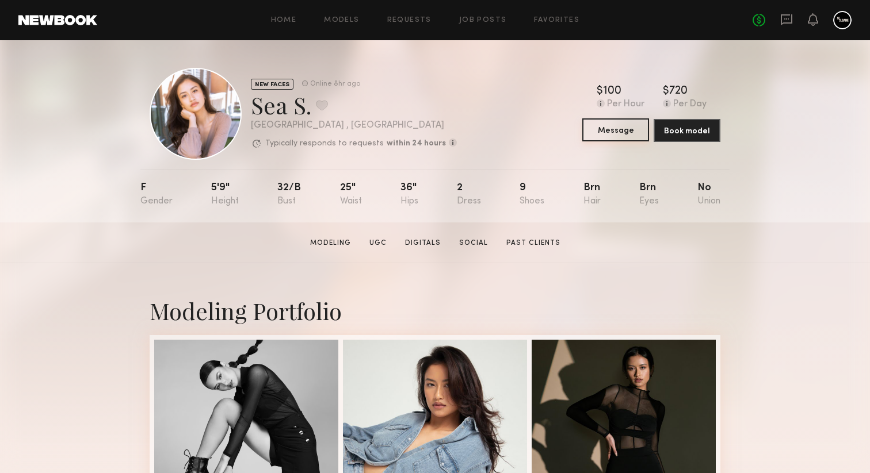
click at [611, 130] on button "Message" at bounding box center [615, 129] width 67 height 23
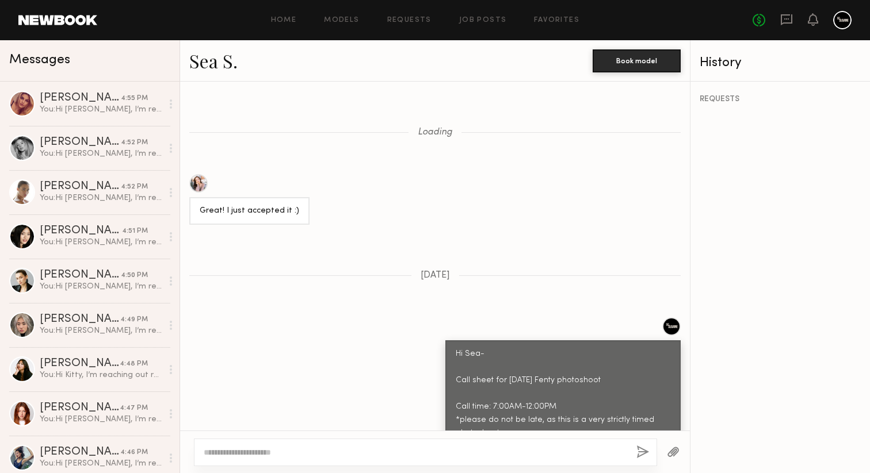
scroll to position [1255, 0]
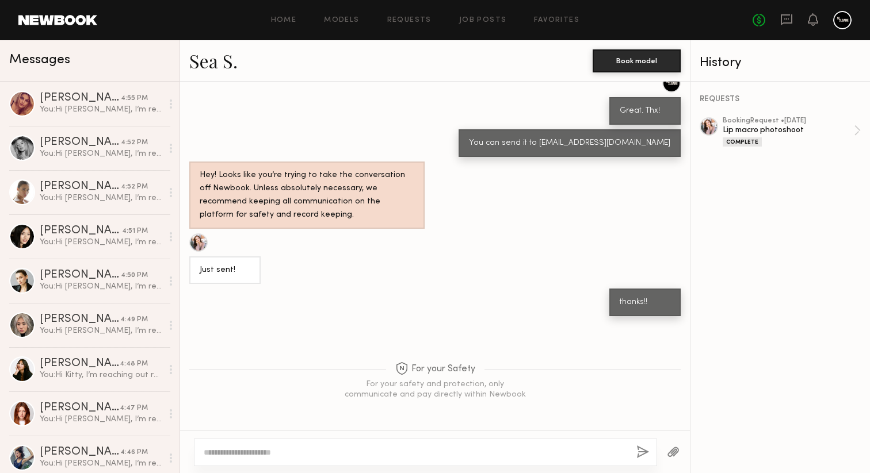
click at [327, 457] on textarea at bounding box center [415, 453] width 423 height 12
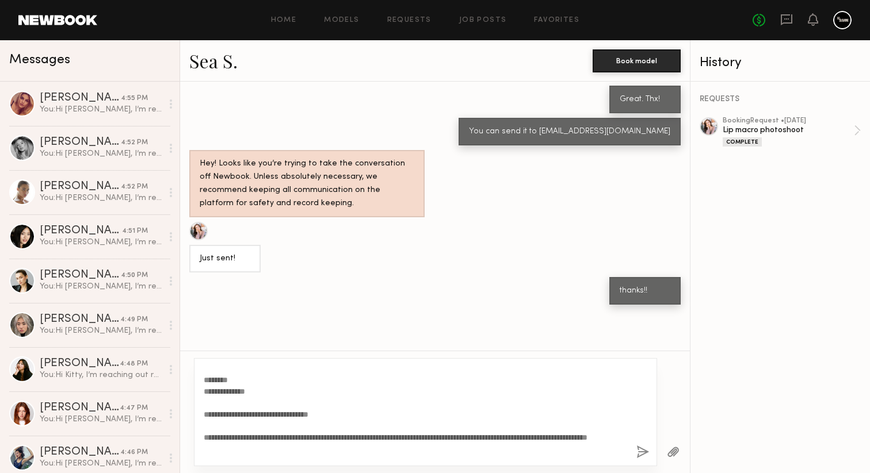
scroll to position [0, 0]
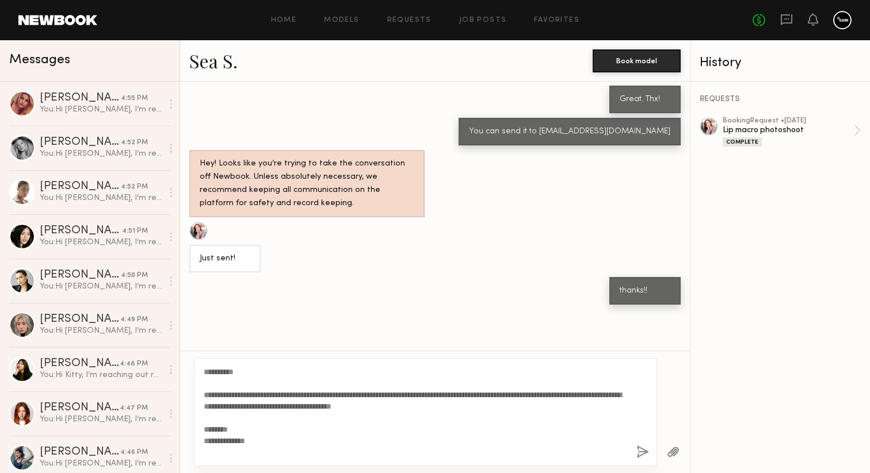
click at [245, 372] on textarea "**********" at bounding box center [415, 412] width 423 height 92
type textarea "**********"
click at [642, 450] on button "button" at bounding box center [642, 453] width 13 height 14
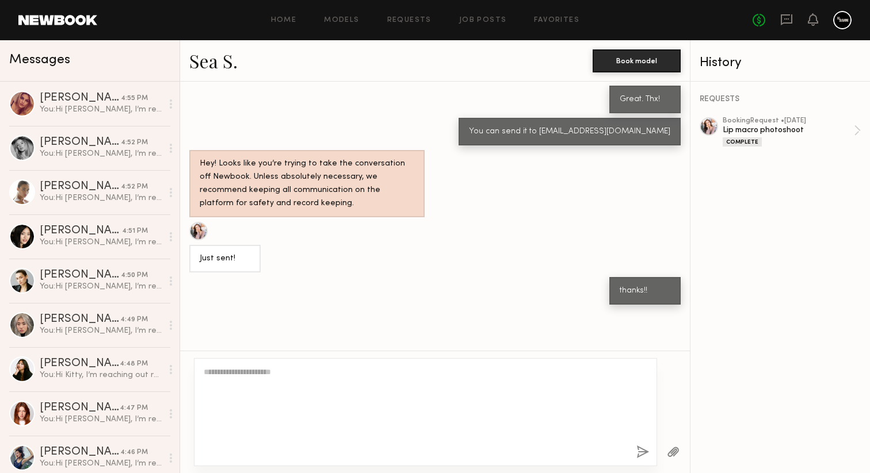
scroll to position [1934, 0]
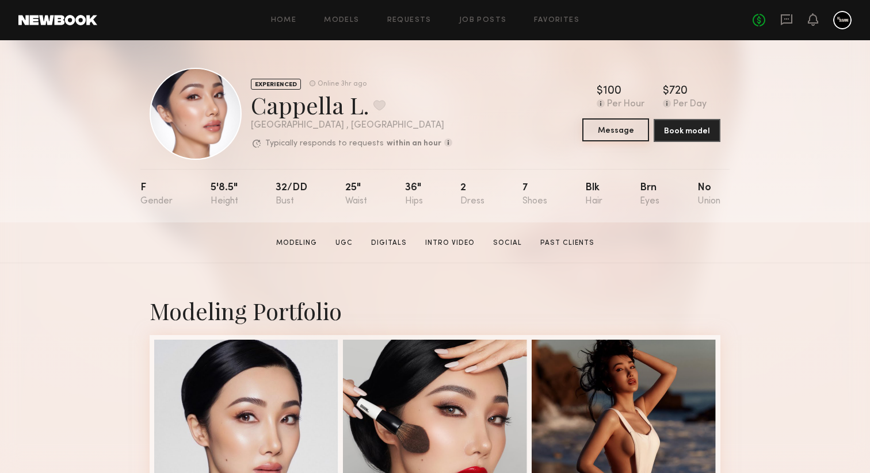
click at [623, 136] on button "Message" at bounding box center [615, 129] width 67 height 23
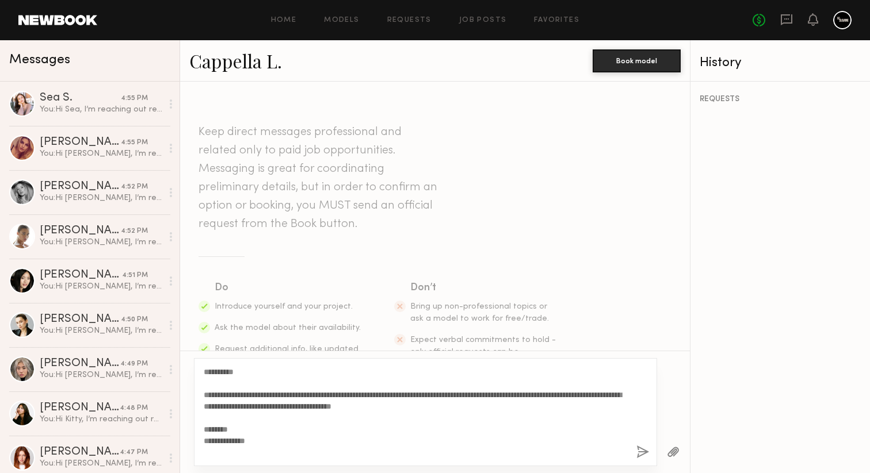
click at [244, 372] on textarea "**********" at bounding box center [415, 412] width 423 height 92
type textarea "**********"
click at [636, 453] on button "button" at bounding box center [642, 453] width 13 height 14
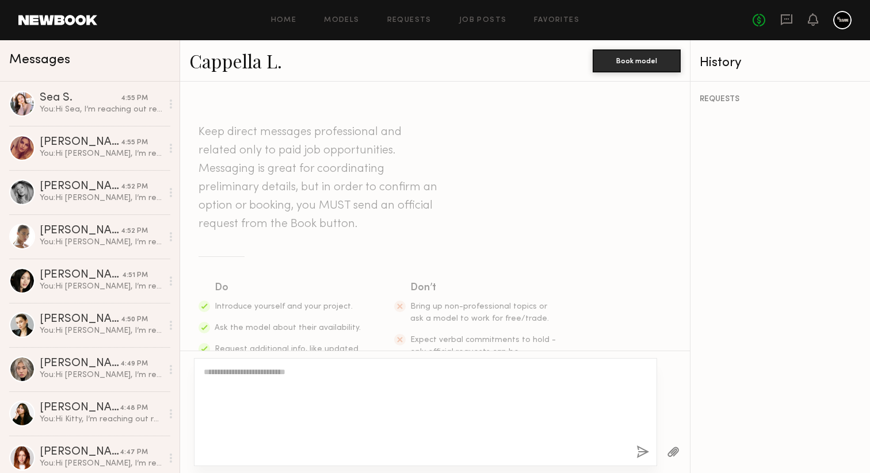
scroll to position [589, 0]
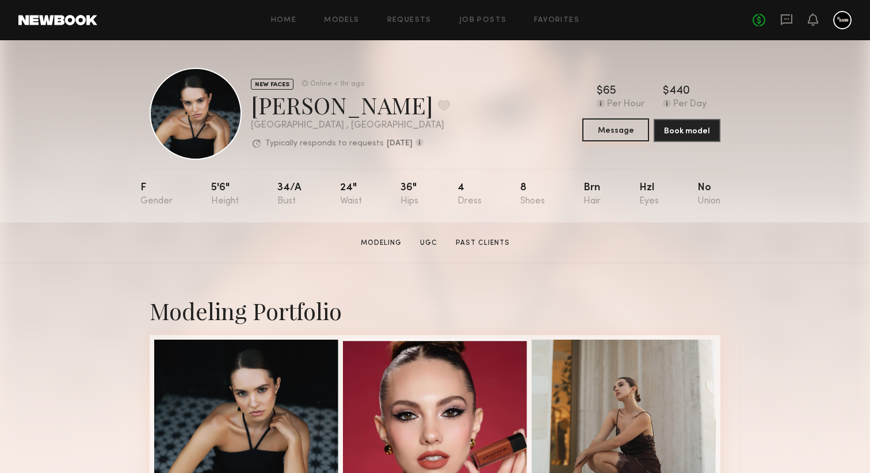
click at [620, 137] on button "Message" at bounding box center [615, 129] width 67 height 23
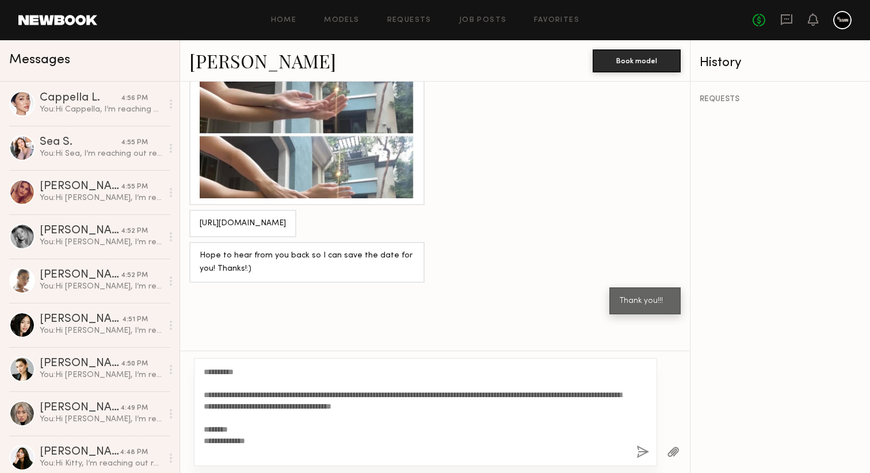
click at [242, 373] on textarea "**********" at bounding box center [415, 412] width 423 height 92
click at [244, 372] on textarea "**********" at bounding box center [415, 412] width 423 height 92
type textarea "**********"
click at [635, 454] on div "**********" at bounding box center [425, 412] width 463 height 108
click at [639, 454] on button "button" at bounding box center [642, 453] width 13 height 14
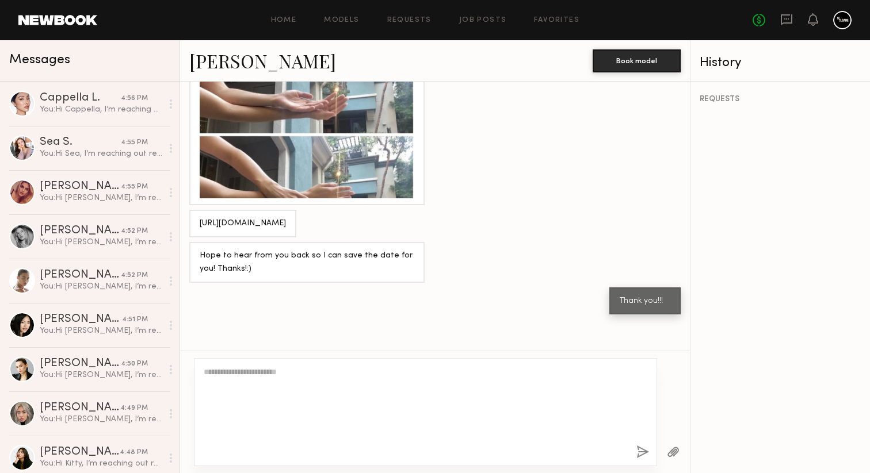
scroll to position [2147, 0]
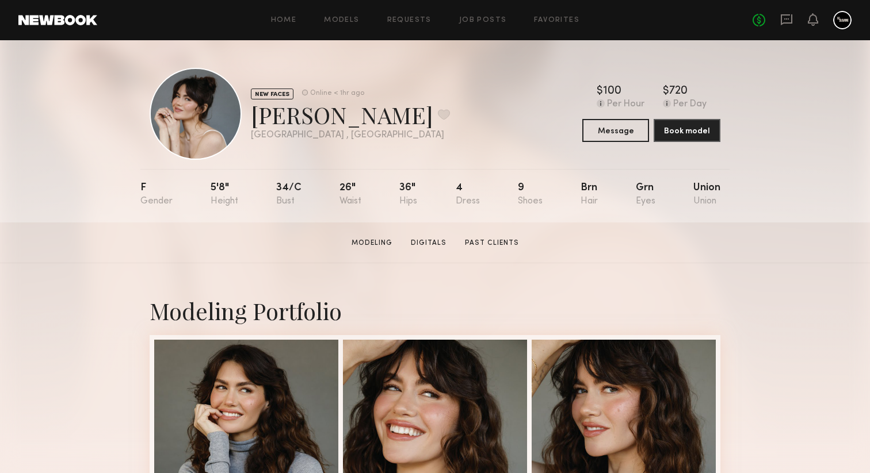
click at [607, 143] on div "NEW FACES Online < 1hr ago Anna M. Favorite Los Angeles , CA Online < 1hr ago $…" at bounding box center [435, 114] width 571 height 92
click at [609, 134] on button "Message" at bounding box center [615, 129] width 67 height 23
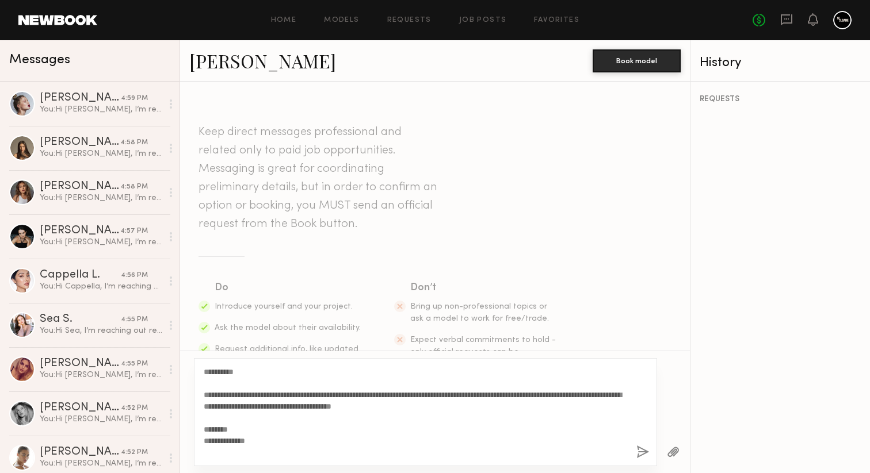
click at [243, 371] on textarea "**********" at bounding box center [415, 412] width 423 height 92
type textarea "**********"
click at [640, 448] on button "button" at bounding box center [642, 453] width 13 height 14
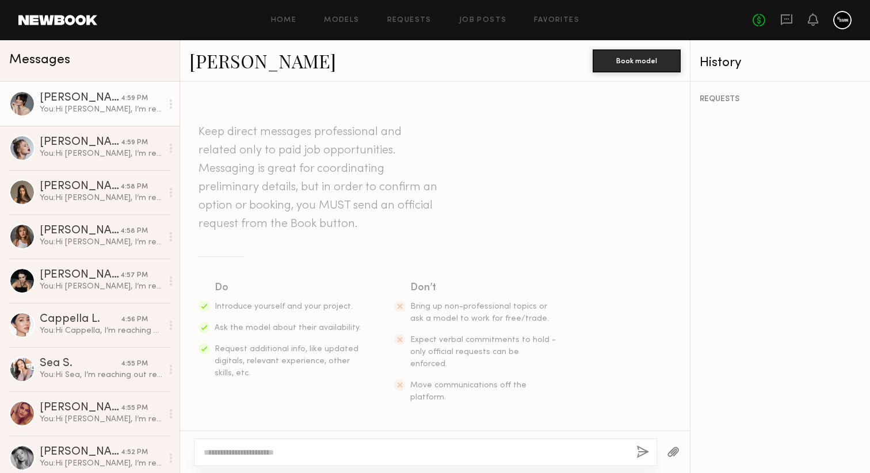
scroll to position [589, 0]
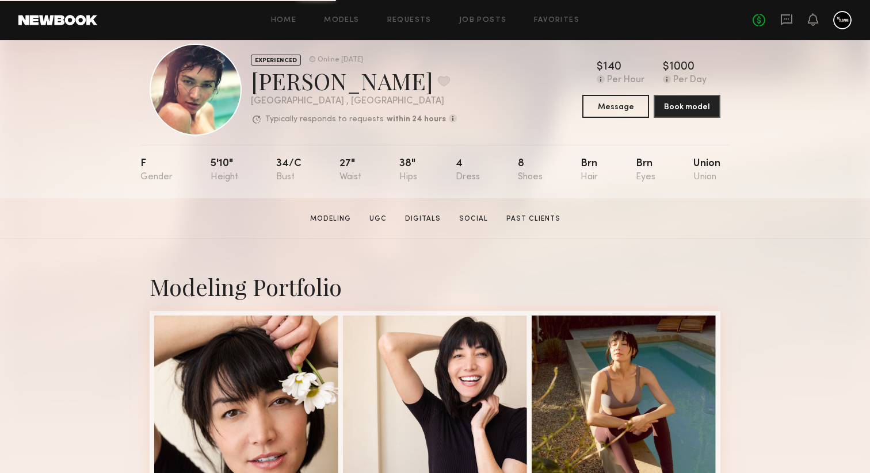
scroll to position [2, 0]
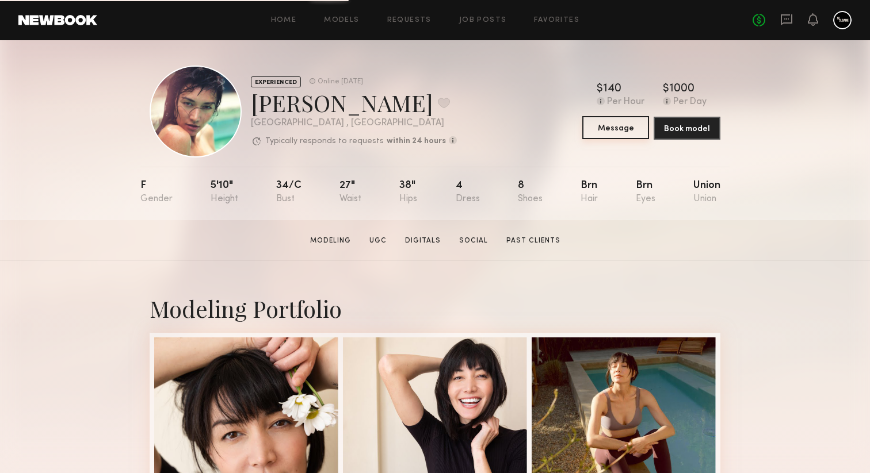
click at [606, 128] on button "Message" at bounding box center [615, 127] width 67 height 23
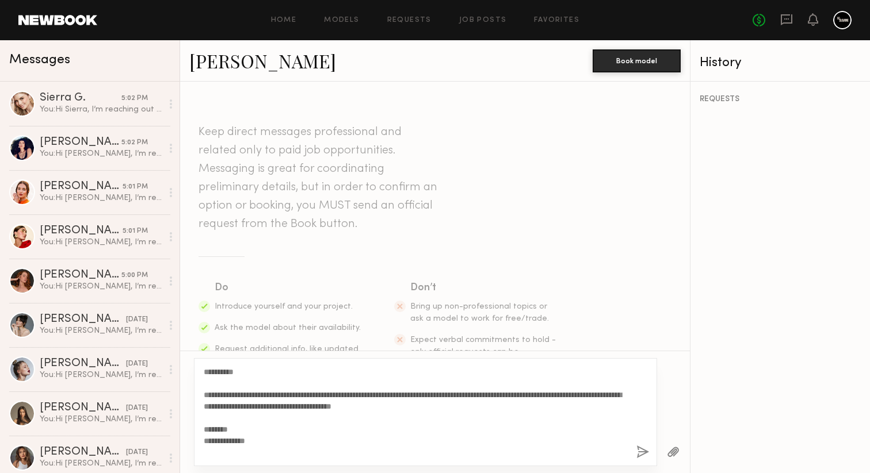
click at [243, 372] on textarea "**********" at bounding box center [415, 412] width 423 height 92
drag, startPoint x: 422, startPoint y: 395, endPoint x: 312, endPoint y: 395, distance: 110.4
click at [312, 395] on textarea "**********" at bounding box center [415, 412] width 423 height 92
click at [329, 393] on textarea "**********" at bounding box center [415, 412] width 423 height 92
type textarea "**********"
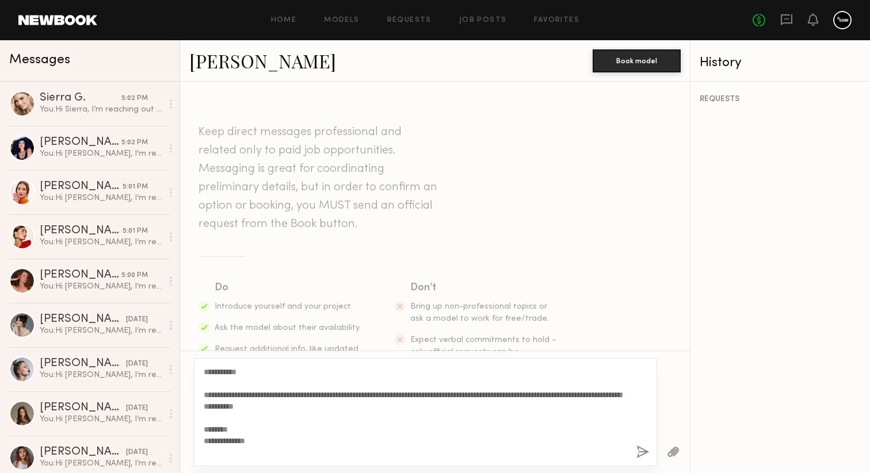
click at [640, 451] on button "button" at bounding box center [642, 453] width 13 height 14
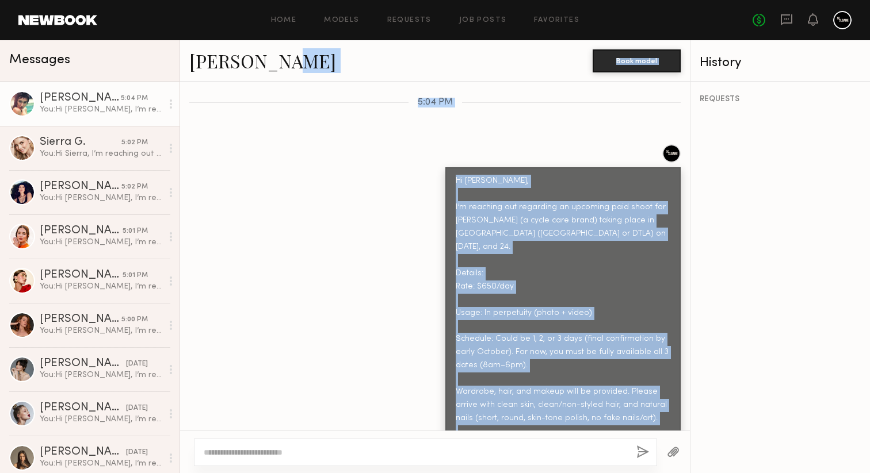
scroll to position [299, 0]
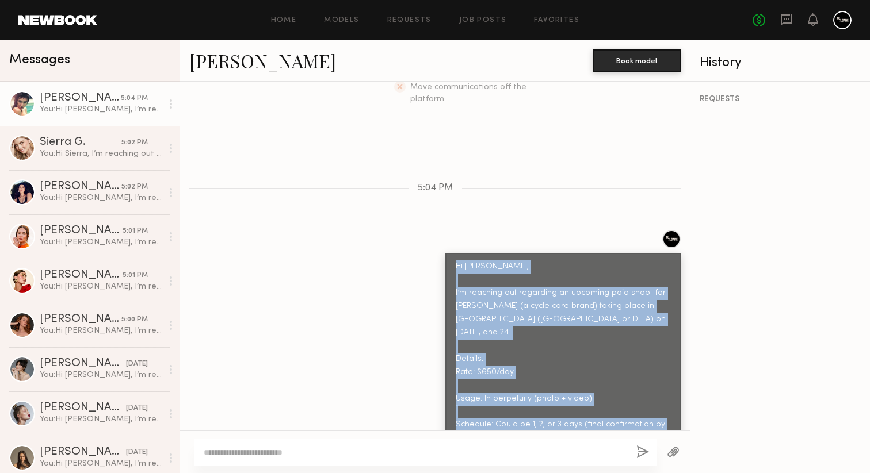
drag, startPoint x: 651, startPoint y: 410, endPoint x: 448, endPoint y: 236, distance: 267.2
copy div "Hi Monique, I’m reaching out regarding an upcoming paid shoot for Rael (a cycle…"
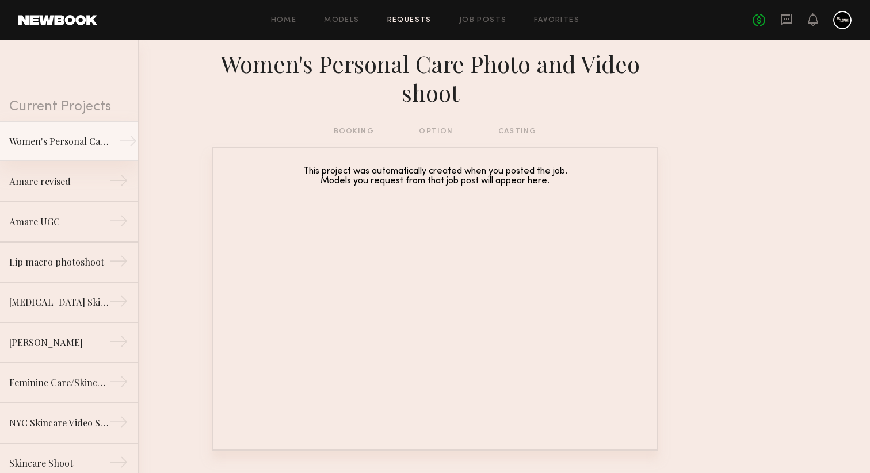
click at [122, 139] on div "→" at bounding box center [127, 143] width 19 height 23
click at [121, 186] on div "→" at bounding box center [127, 182] width 19 height 23
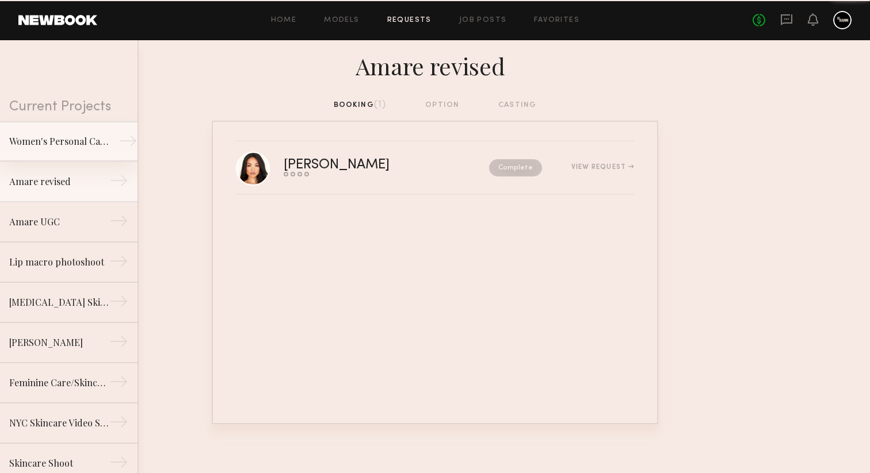
click at [106, 146] on div "Women's Personal Care Photo and Video shoot" at bounding box center [59, 142] width 100 height 14
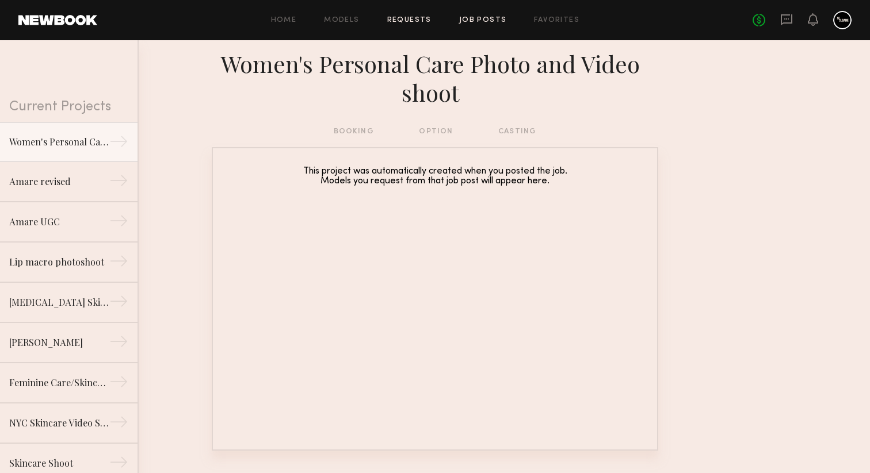
click at [480, 23] on link "Job Posts" at bounding box center [483, 20] width 48 height 7
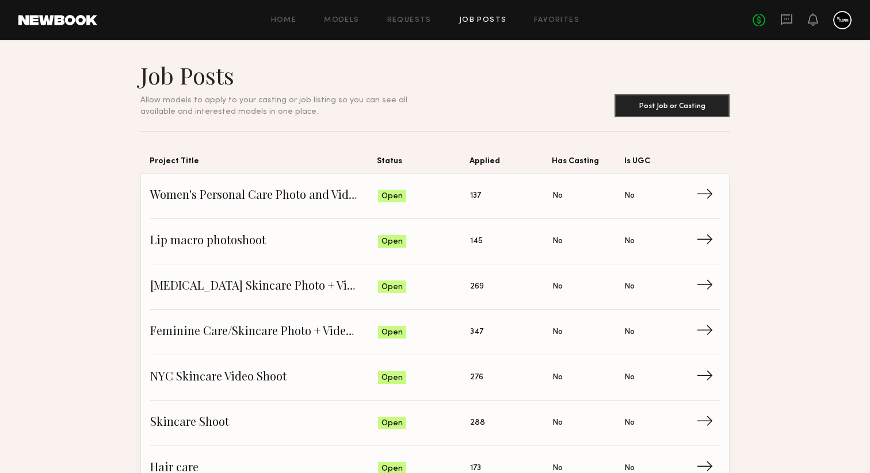
scroll to position [19, 0]
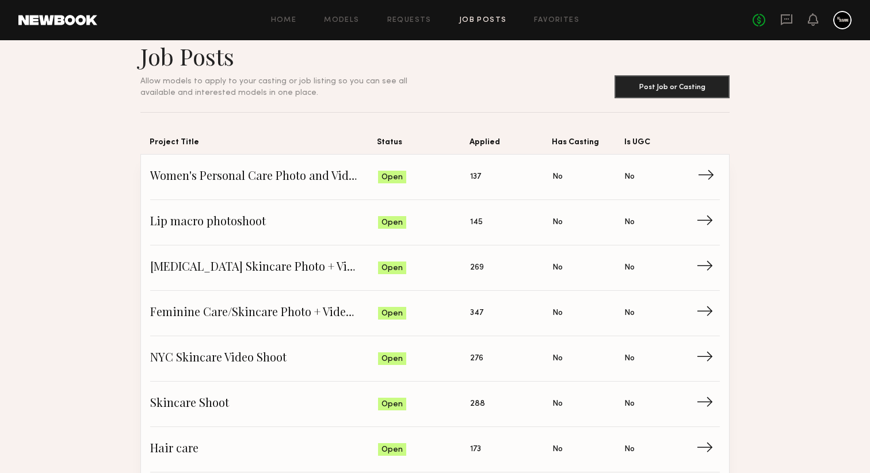
click at [311, 180] on span "Women's Personal Care Photo and Video shoot" at bounding box center [264, 177] width 228 height 17
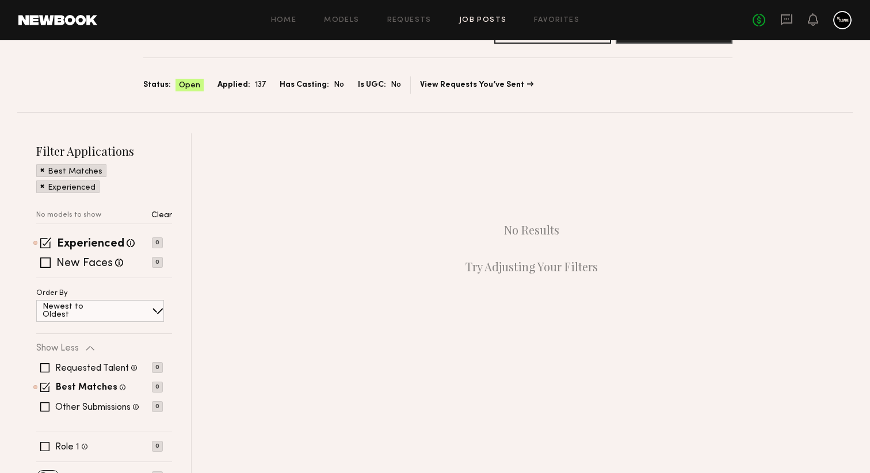
scroll to position [95, 0]
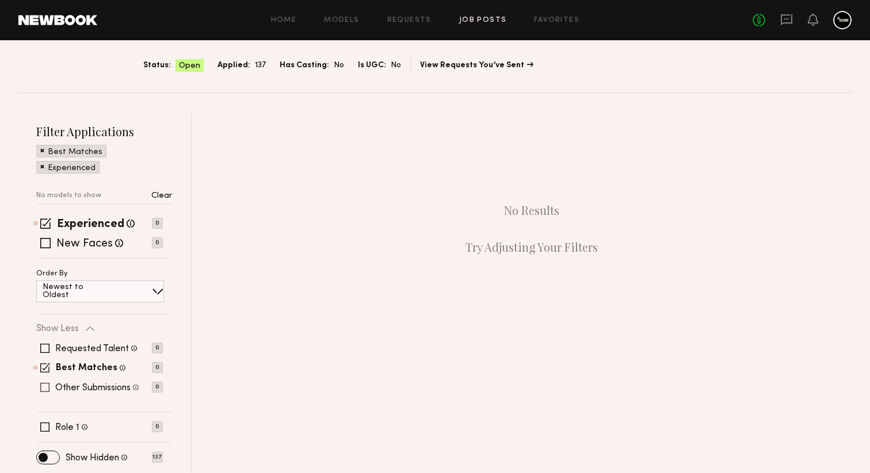
click at [44, 388] on span at bounding box center [44, 387] width 9 height 9
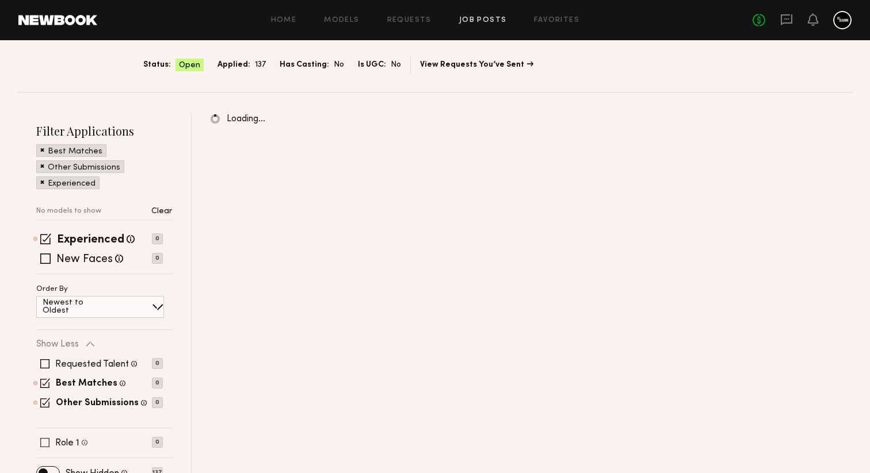
click at [45, 438] on span at bounding box center [44, 442] width 9 height 9
click at [45, 366] on span at bounding box center [44, 364] width 9 height 9
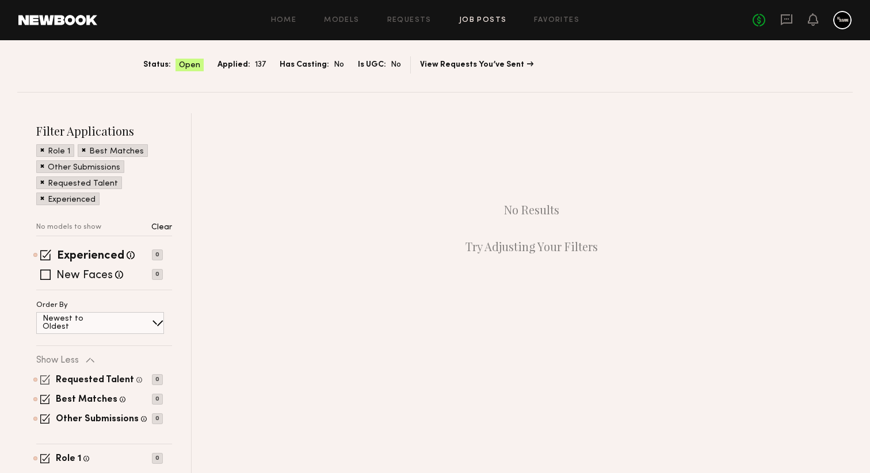
click at [47, 381] on span at bounding box center [45, 380] width 10 height 10
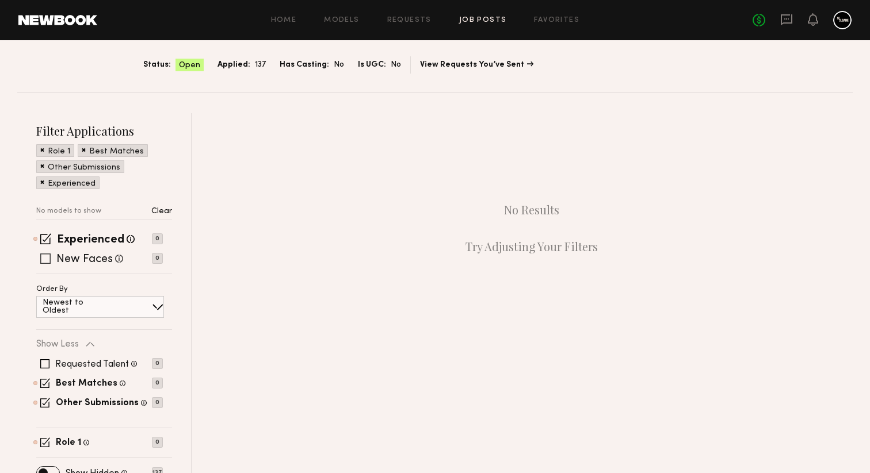
click at [45, 254] on span at bounding box center [45, 259] width 10 height 10
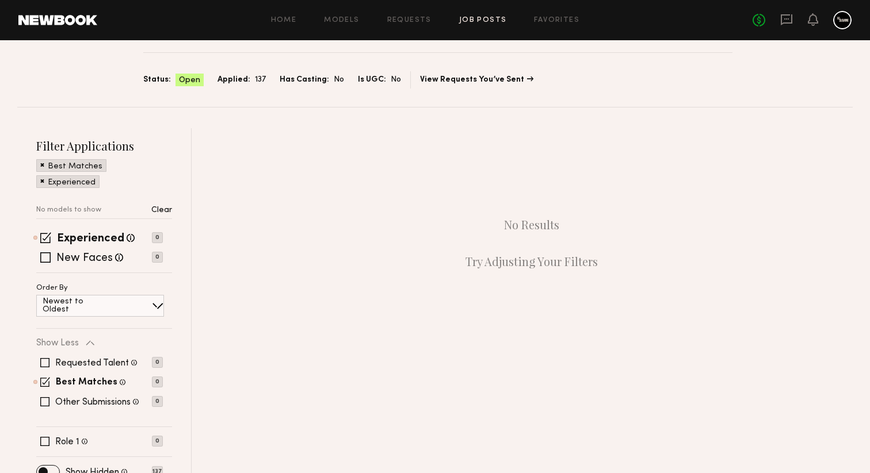
scroll to position [95, 0]
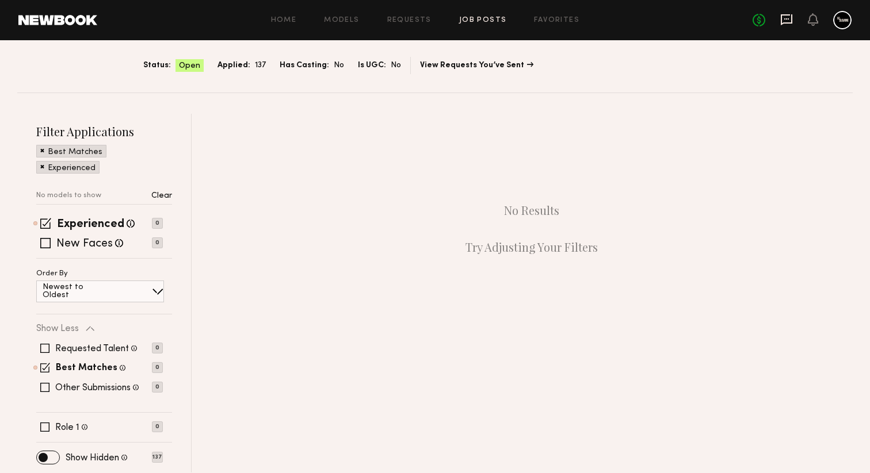
click at [788, 16] on icon at bounding box center [787, 19] width 12 height 11
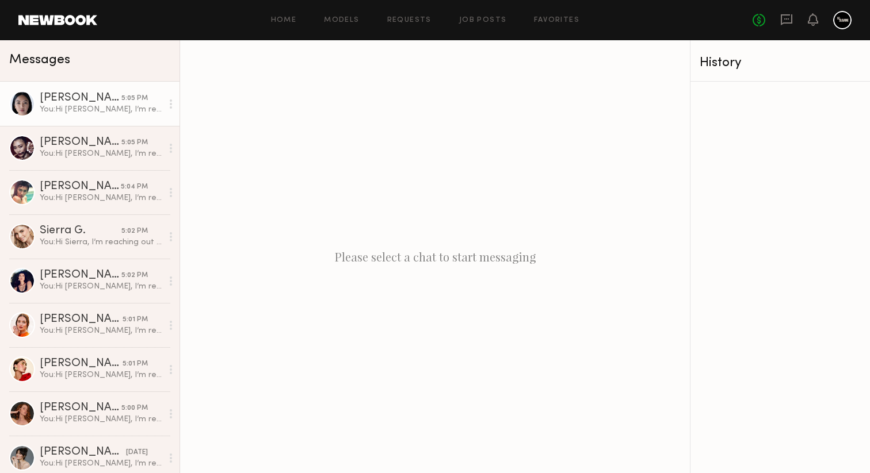
click at [116, 117] on link "[PERSON_NAME] 5:05 PM You: Hi [PERSON_NAME], I’m reaching out regarding an upco…" at bounding box center [89, 104] width 179 height 44
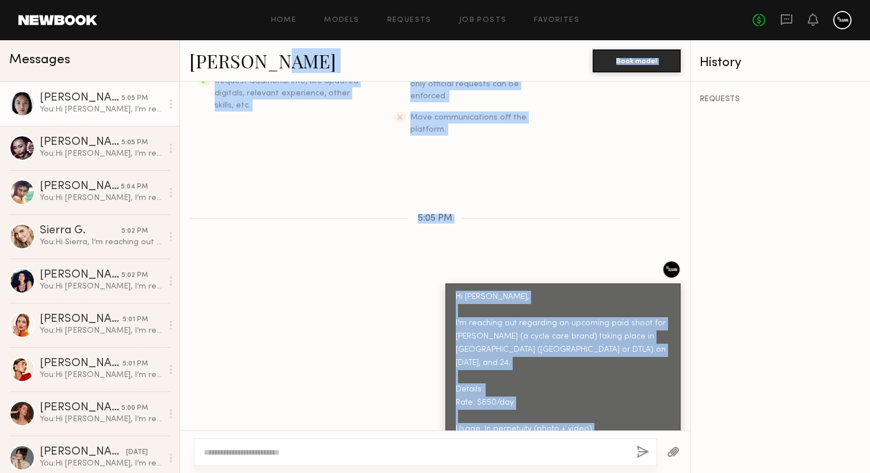
scroll to position [202, 0]
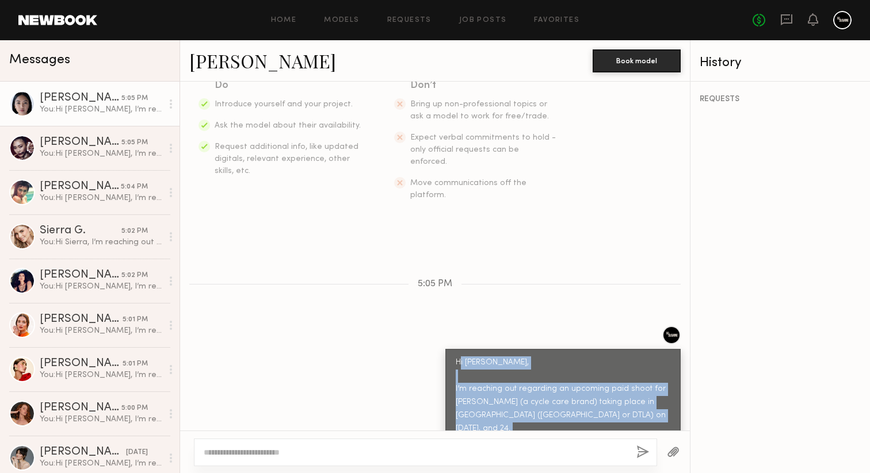
drag, startPoint x: 648, startPoint y: 408, endPoint x: 461, endPoint y: 344, distance: 197.7
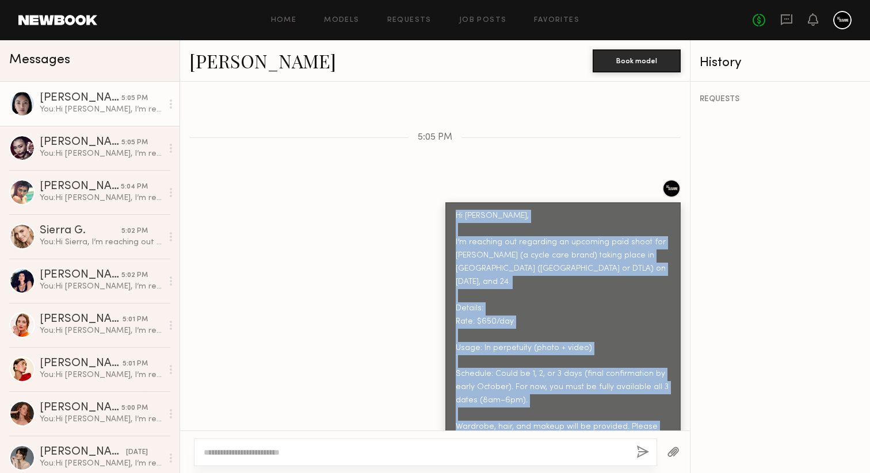
scroll to position [576, 0]
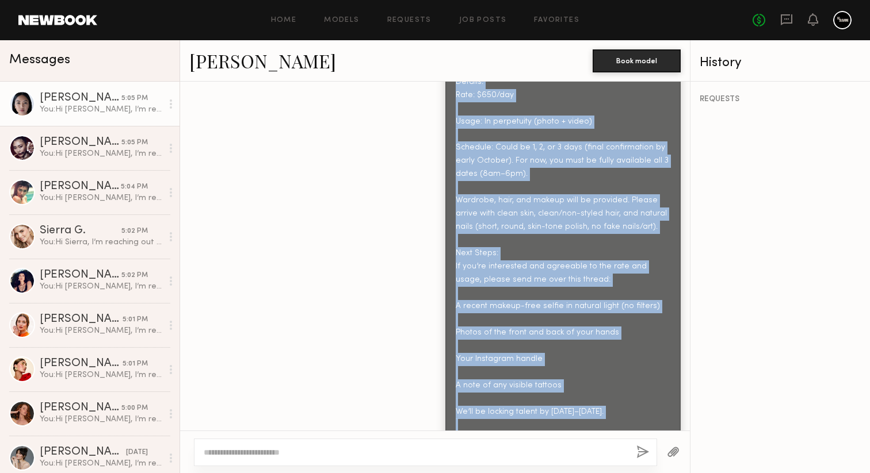
drag, startPoint x: 456, startPoint y: 343, endPoint x: 655, endPoint y: 418, distance: 211.9
click at [655, 418] on div "Hi Rachel, I’m reaching out regarding an upcoming paid shoot for Rael (a cycle …" at bounding box center [562, 214] width 235 height 476
copy div "Hi Rachel, I’m reaching out regarding an upcoming paid shoot for Rael (a cycle …"
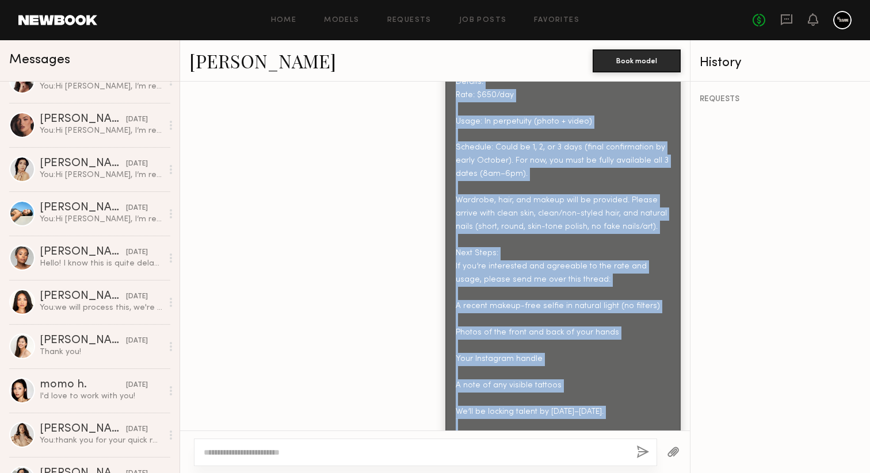
scroll to position [1090, 0]
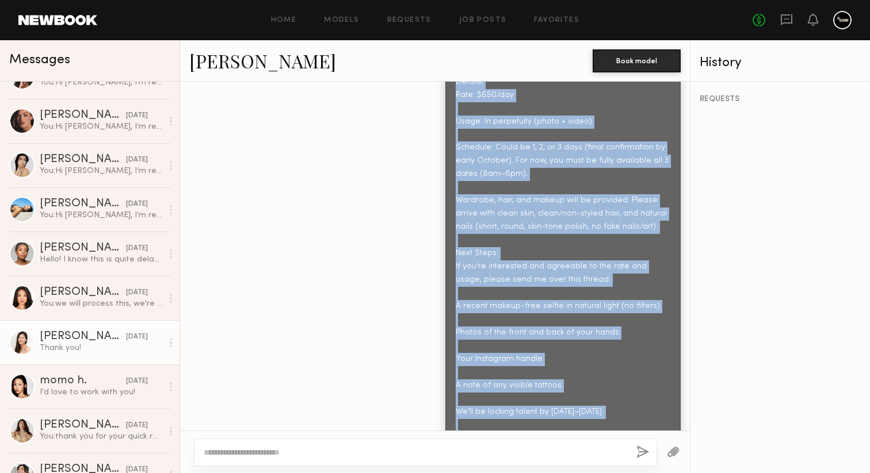
click at [91, 350] on div "Thank you!" at bounding box center [101, 348] width 123 height 11
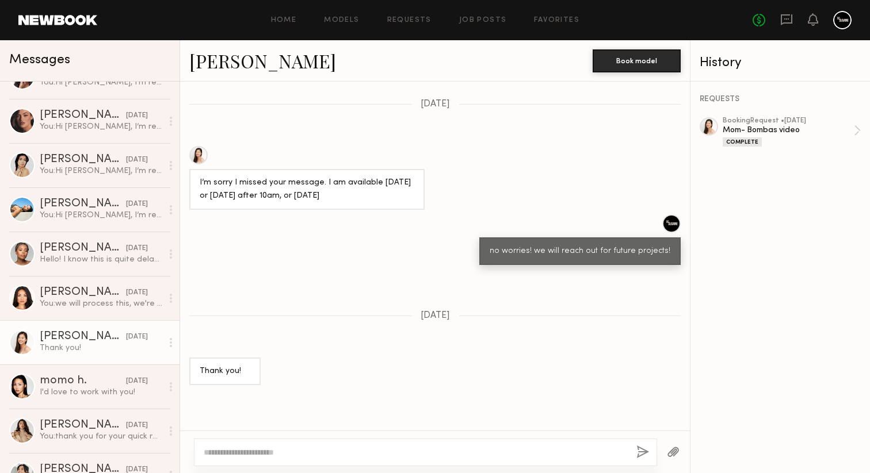
scroll to position [1382, 0]
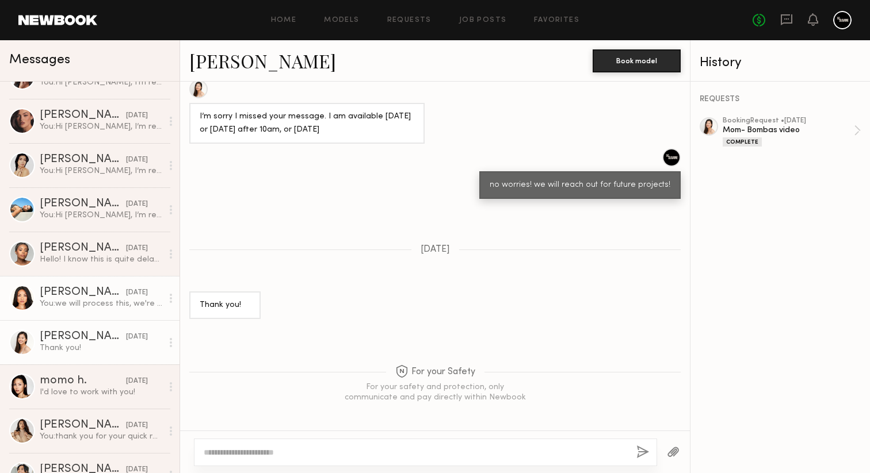
click at [83, 312] on link "Jules A. 06/25/2025 You: we will process this, we're much over budget unfortuna…" at bounding box center [89, 298] width 179 height 44
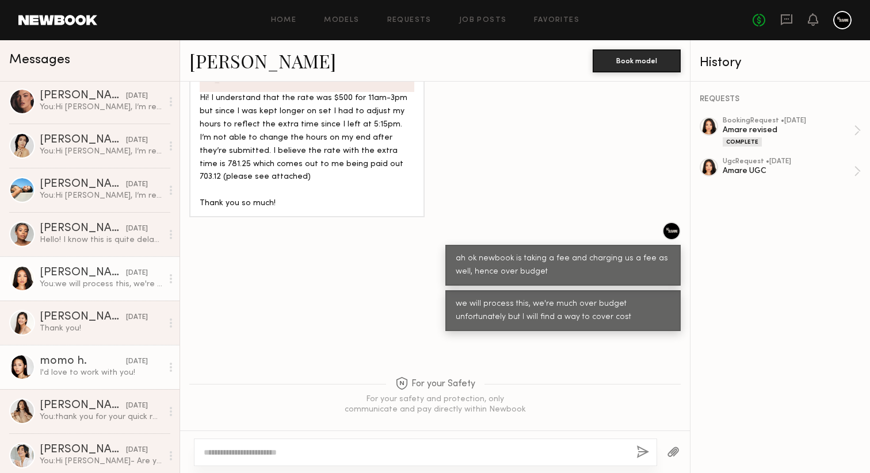
scroll to position [1123, 0]
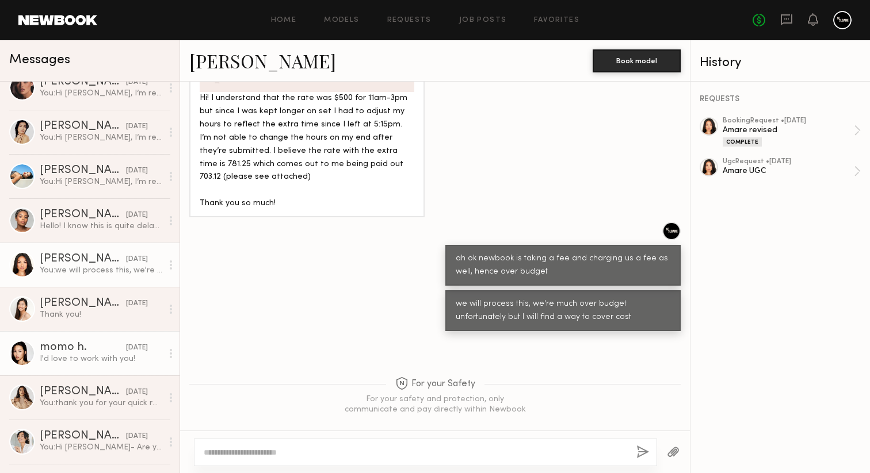
click at [97, 363] on div "I'd love to work with you!" at bounding box center [101, 359] width 123 height 11
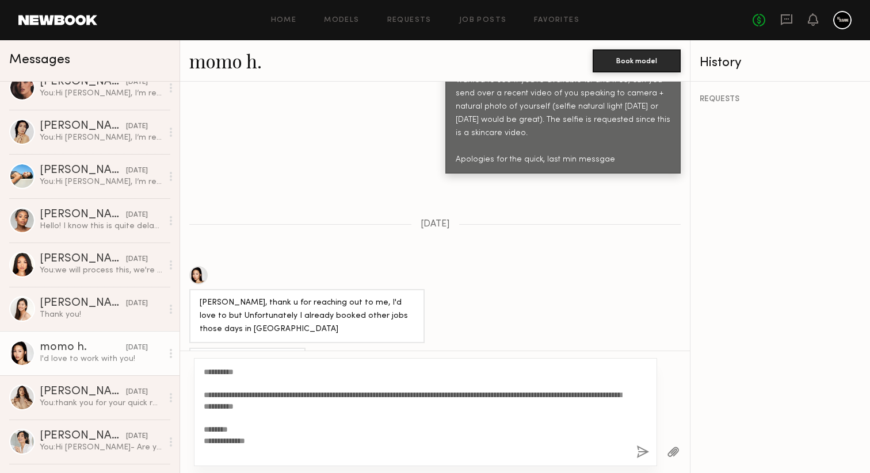
click at [238, 372] on textarea "**********" at bounding box center [415, 412] width 423 height 92
click at [238, 370] on textarea "**********" at bounding box center [415, 412] width 423 height 92
type textarea "**********"
click at [641, 455] on button "button" at bounding box center [642, 453] width 13 height 14
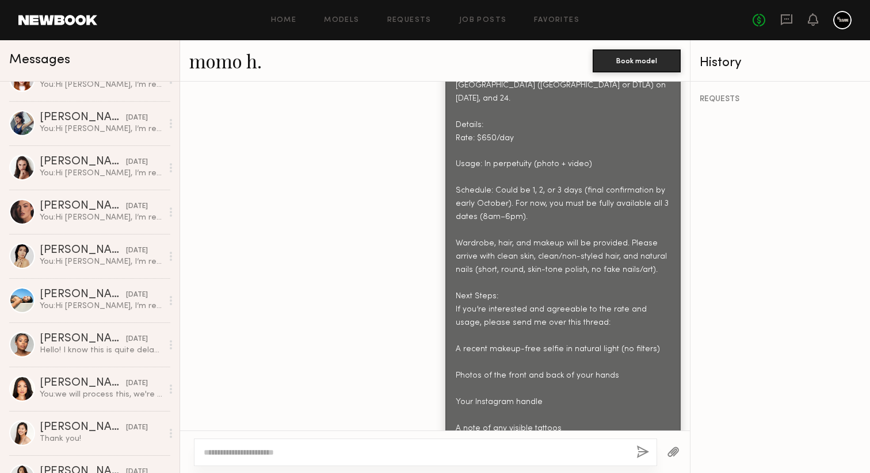
scroll to position [1181, 0]
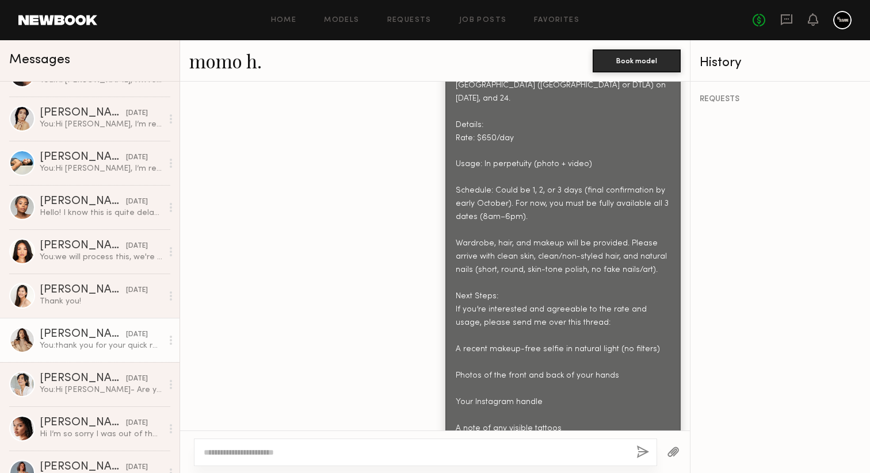
click at [126, 342] on div "You: thank you for your quick response!" at bounding box center [101, 346] width 123 height 11
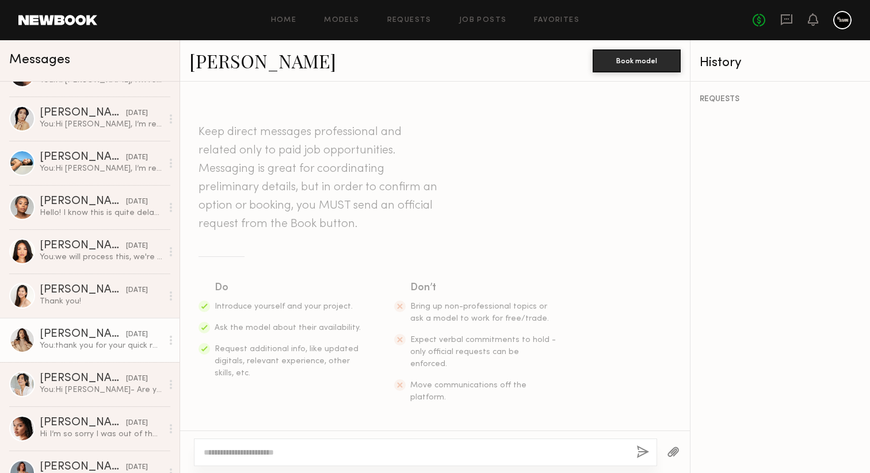
click at [213, 62] on link "Jenn L." at bounding box center [262, 60] width 147 height 25
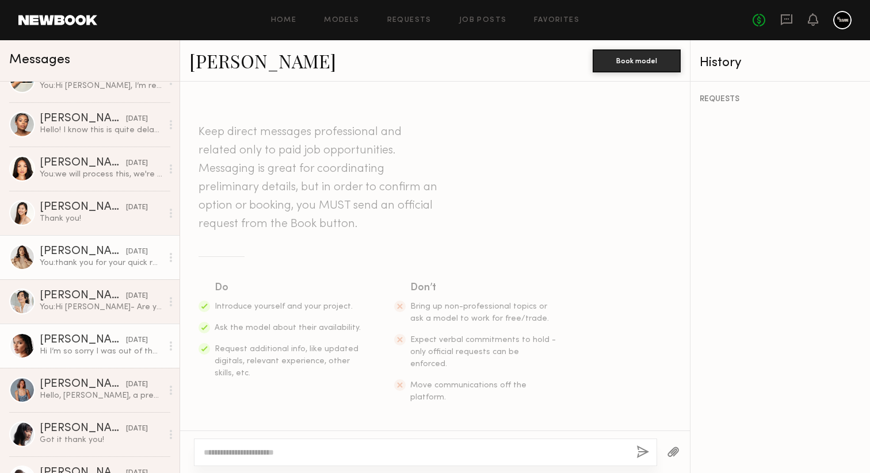
scroll to position [1266, 0]
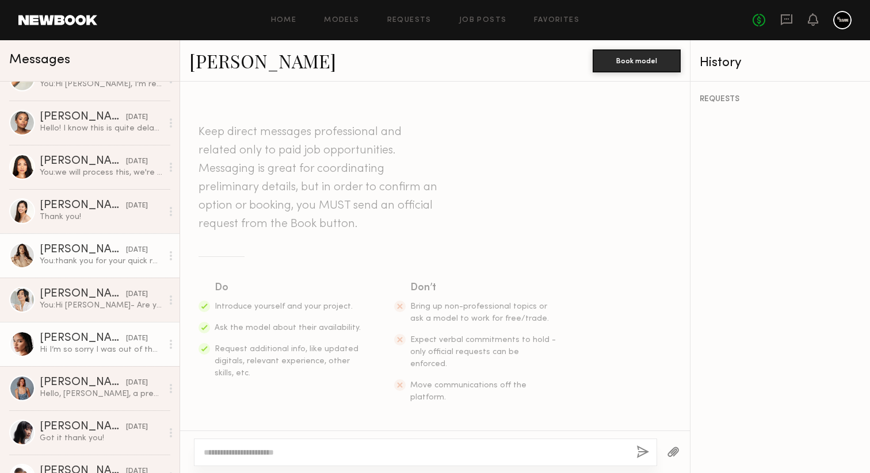
click at [79, 354] on div "Hi I’m so sorry I was out of the country. I am back in LA now. Hopefully we can…" at bounding box center [101, 350] width 123 height 11
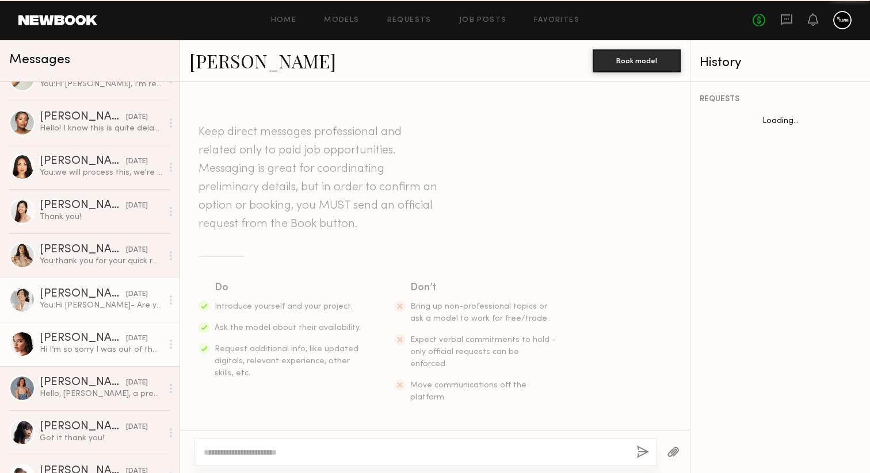
scroll to position [616, 0]
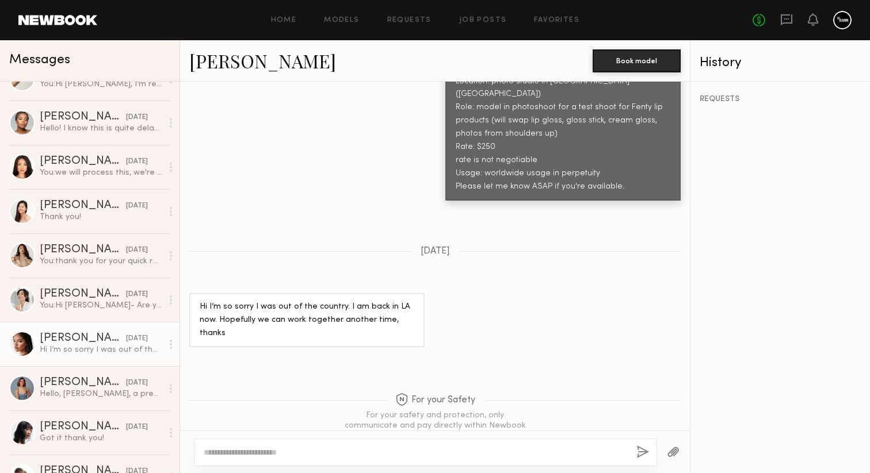
click at [224, 60] on link "Sarah L." at bounding box center [262, 60] width 147 height 25
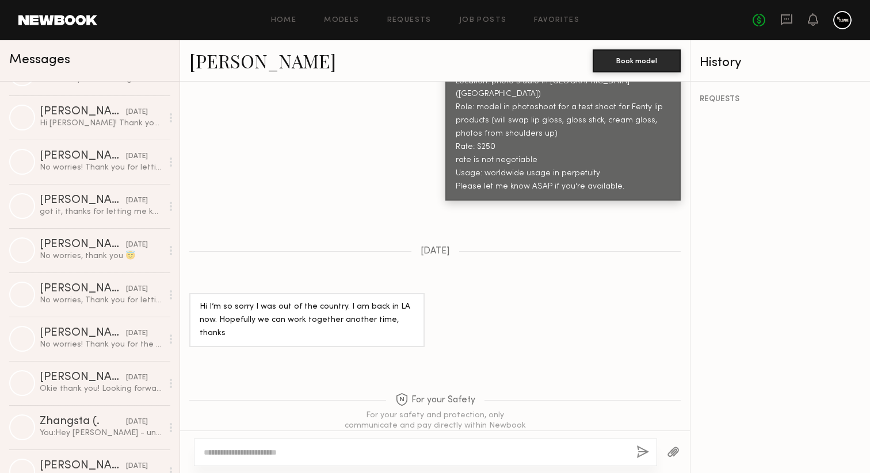
scroll to position [5955, 0]
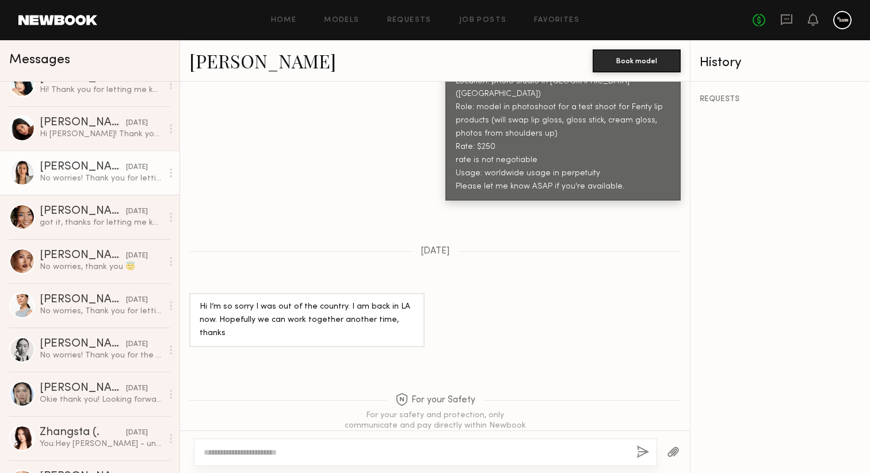
click at [78, 181] on div "No worries! Thank you for letting me know. I hope to work with you soon!" at bounding box center [101, 178] width 123 height 11
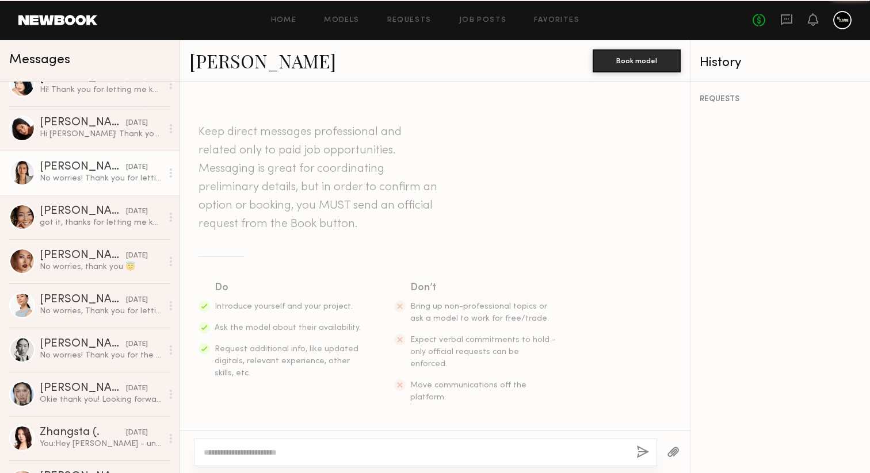
scroll to position [1631, 0]
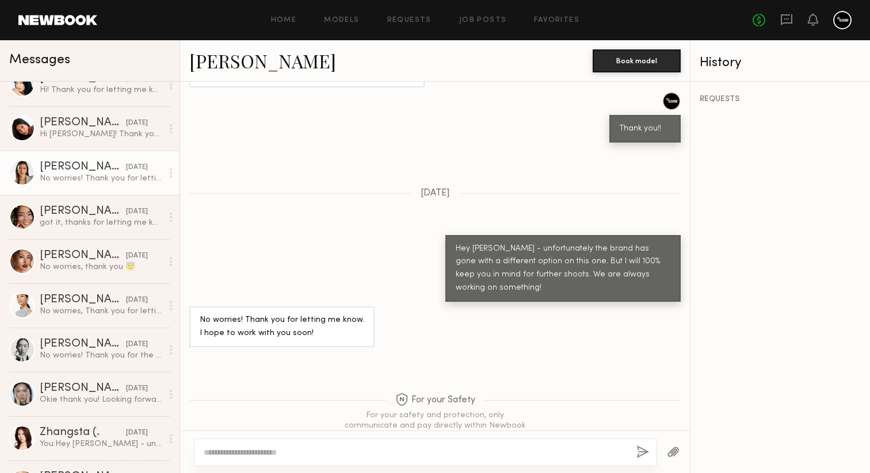
click at [220, 60] on link "Arisa N." at bounding box center [262, 60] width 147 height 25
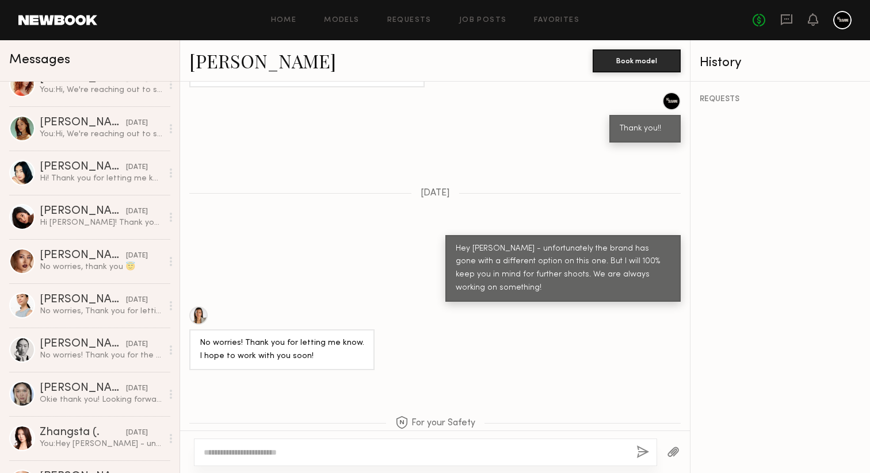
scroll to position [0, 0]
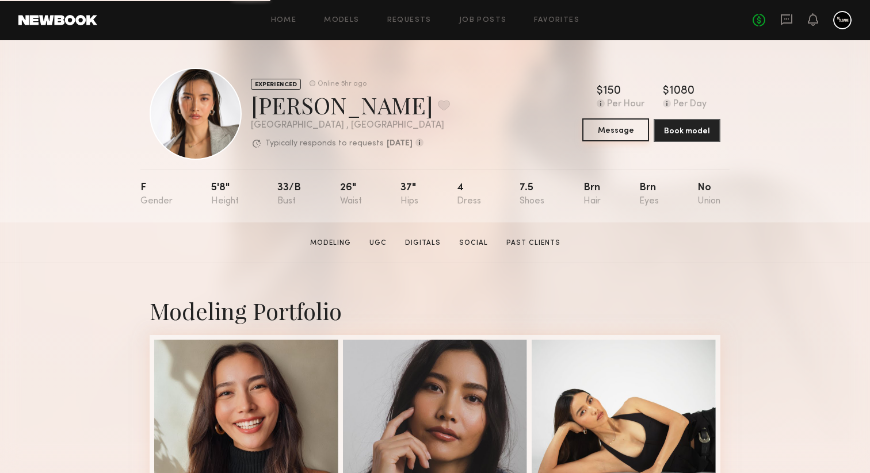
click at [610, 133] on button "Message" at bounding box center [615, 129] width 67 height 23
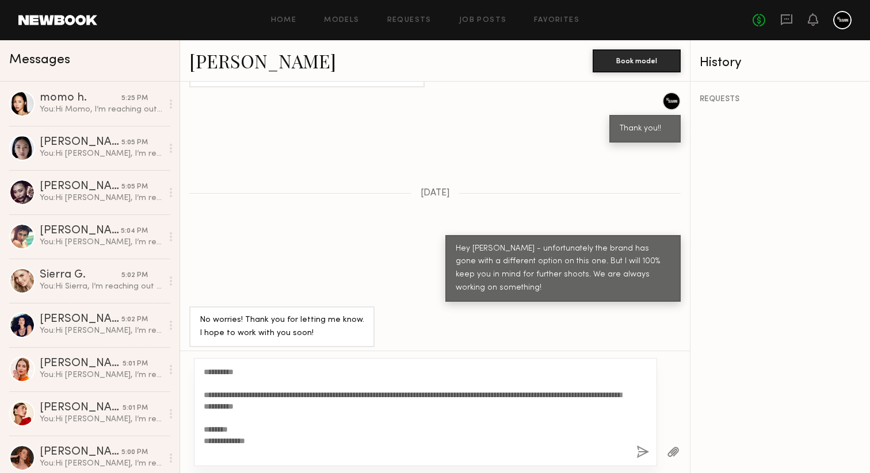
click at [238, 372] on textarea "**********" at bounding box center [415, 412] width 423 height 92
type textarea "**********"
click at [643, 450] on button "button" at bounding box center [642, 453] width 13 height 14
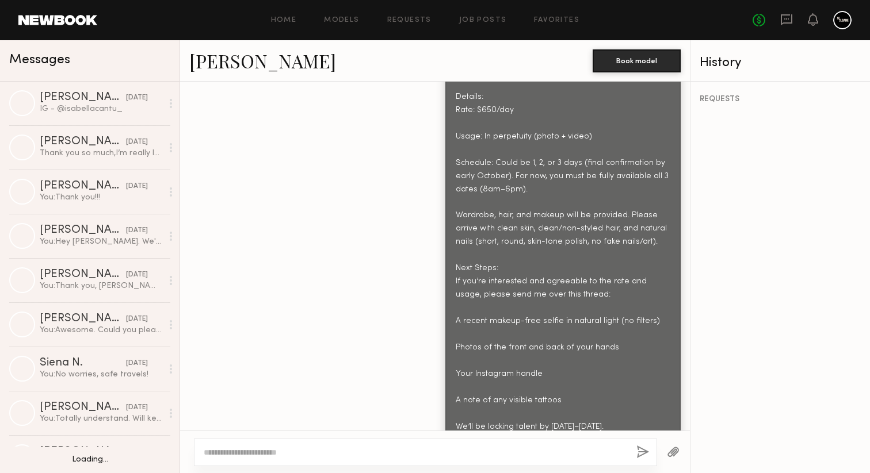
scroll to position [4966, 0]
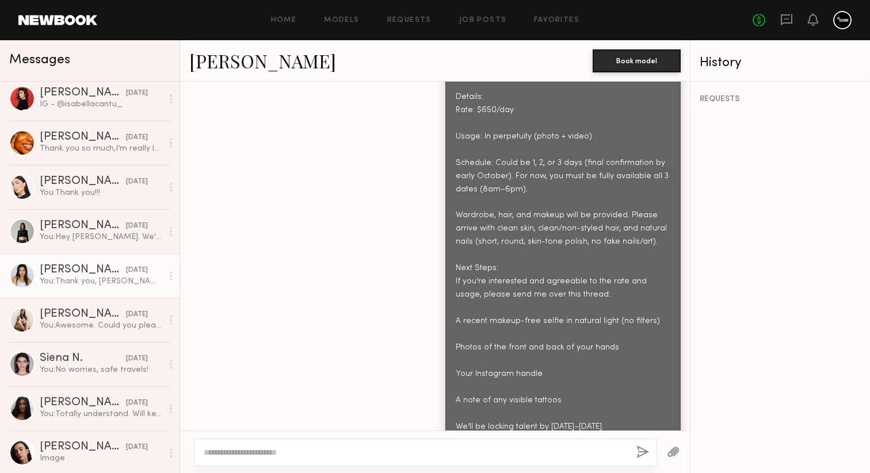
click at [94, 277] on div "You: Thank you, Lulu!" at bounding box center [101, 281] width 123 height 11
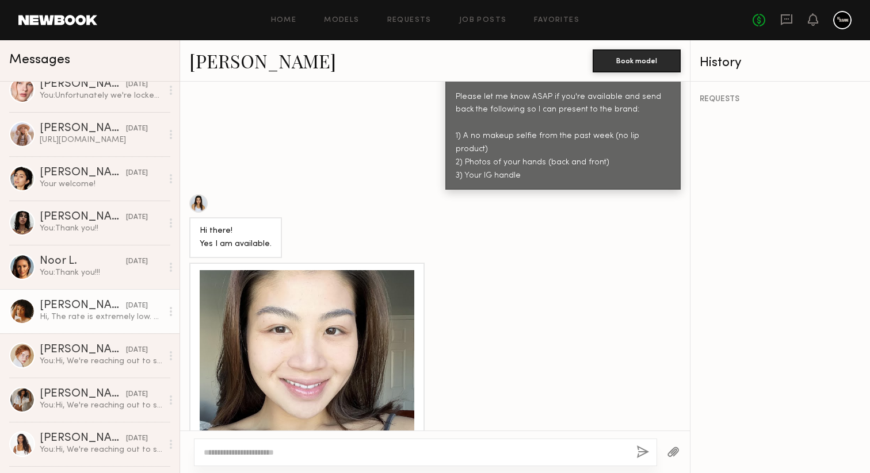
scroll to position [5708, 0]
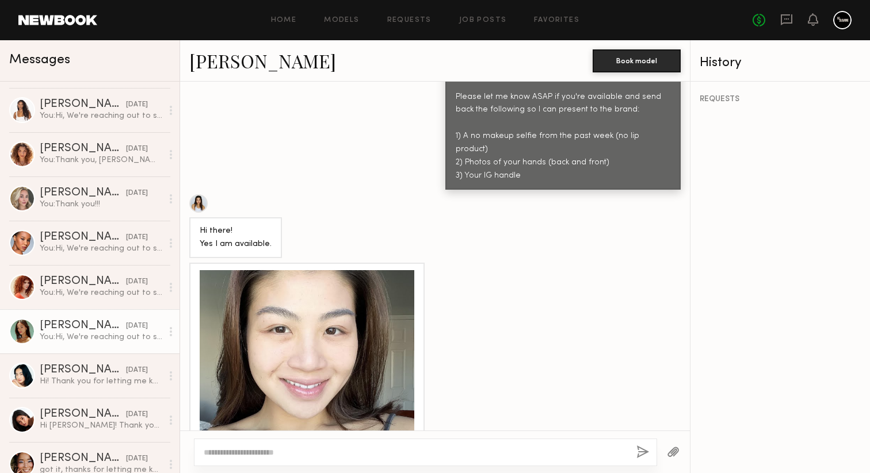
click at [26, 334] on div at bounding box center [22, 332] width 26 height 26
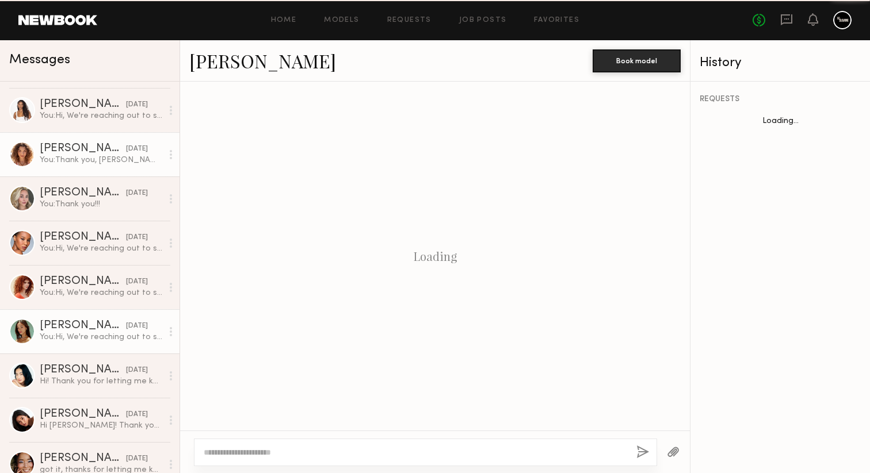
scroll to position [483, 0]
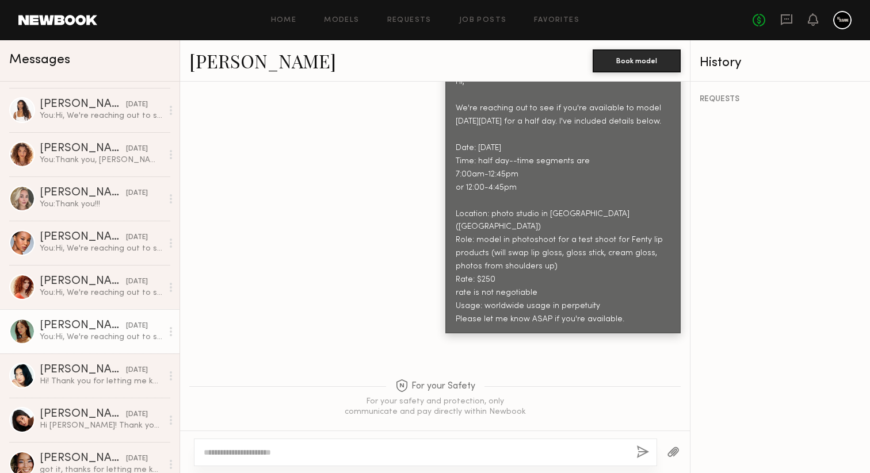
click at [208, 62] on link "Ana J." at bounding box center [262, 60] width 147 height 25
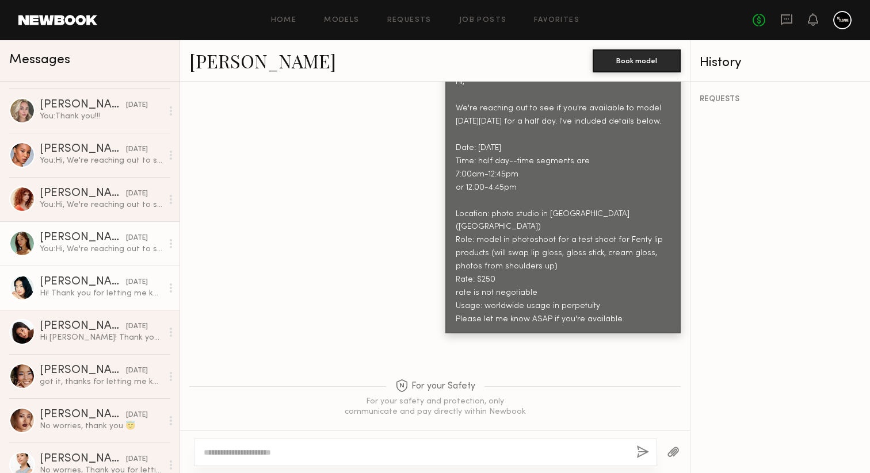
scroll to position [5798, 0]
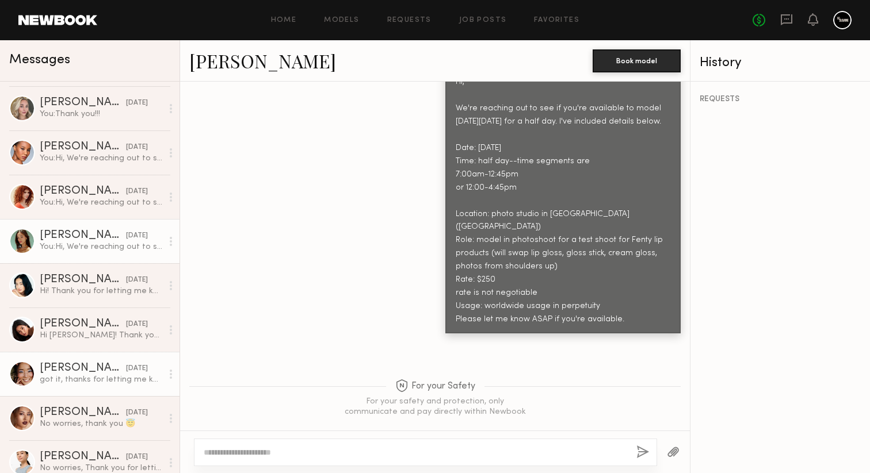
click at [75, 370] on div "JiMin K." at bounding box center [83, 369] width 86 height 12
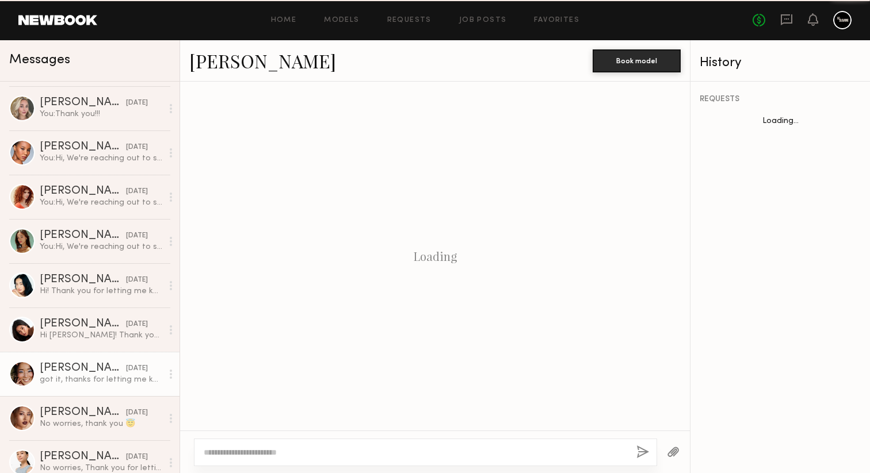
scroll to position [707, 0]
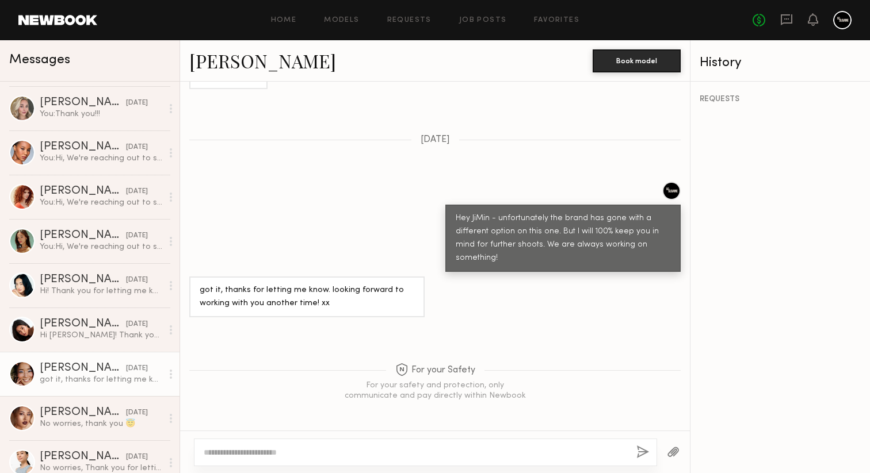
click at [234, 60] on link "JiMin K." at bounding box center [262, 60] width 147 height 25
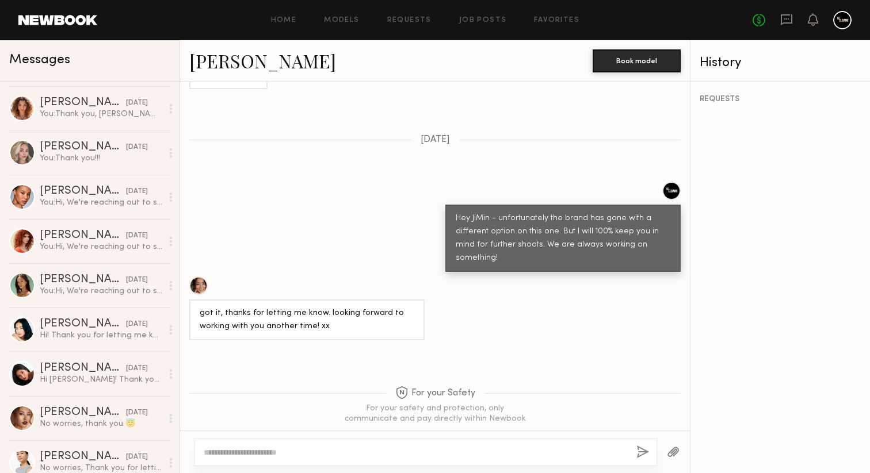
scroll to position [0, 0]
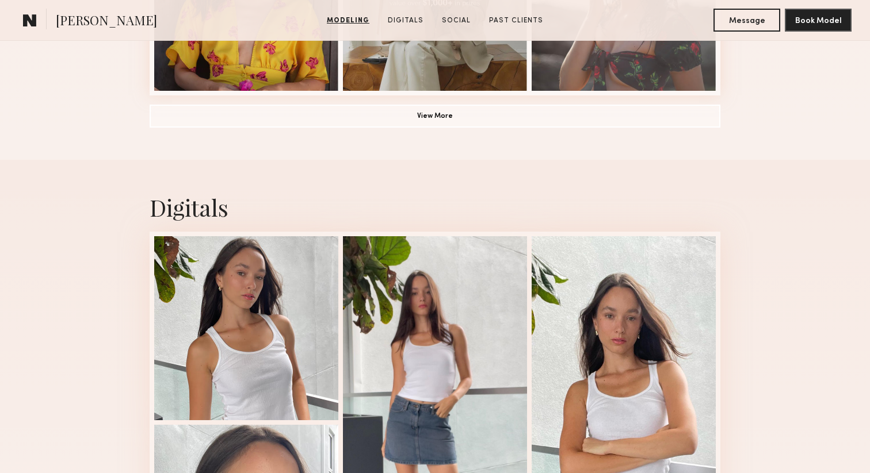
scroll to position [1012, 0]
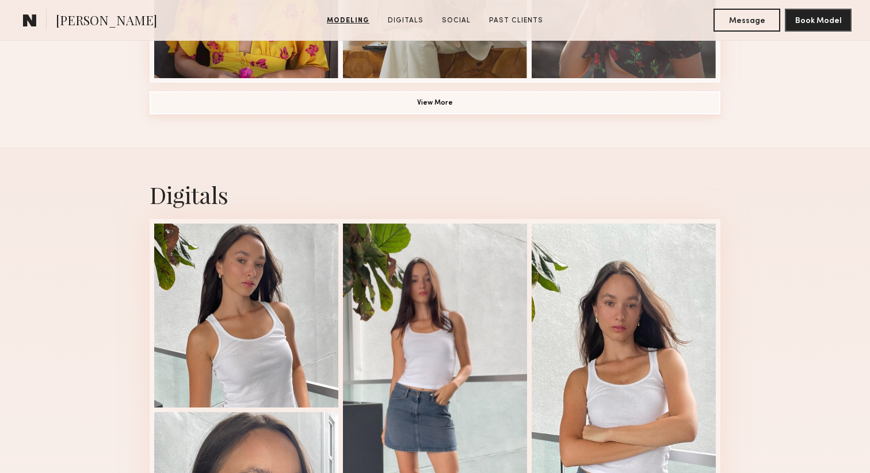
click at [332, 101] on button "View More" at bounding box center [435, 102] width 571 height 23
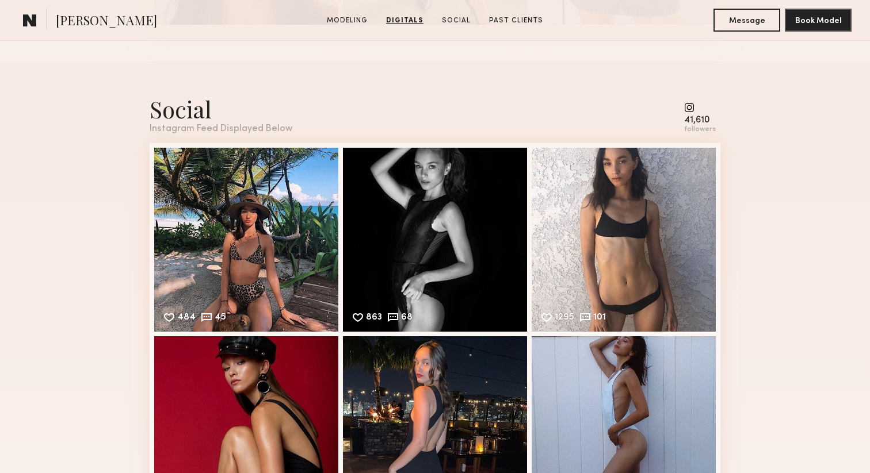
scroll to position [2345, 0]
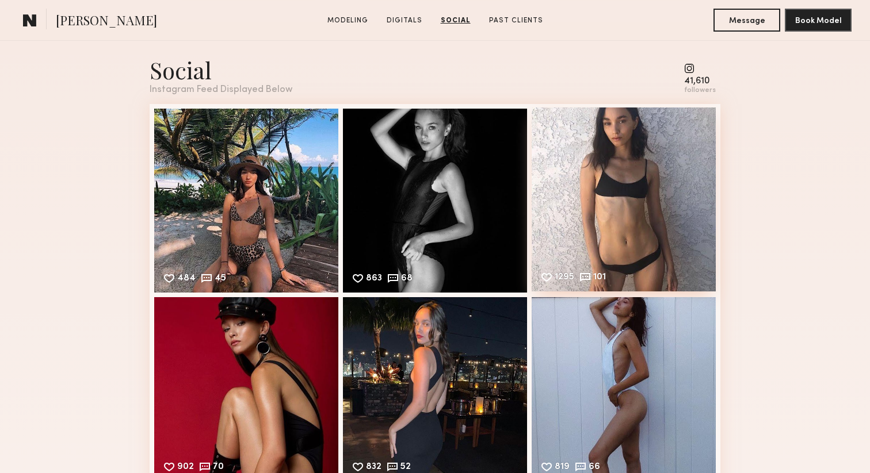
click at [590, 204] on div "1295 101 Likes & comments displayed to show model’s engagement" at bounding box center [624, 200] width 184 height 184
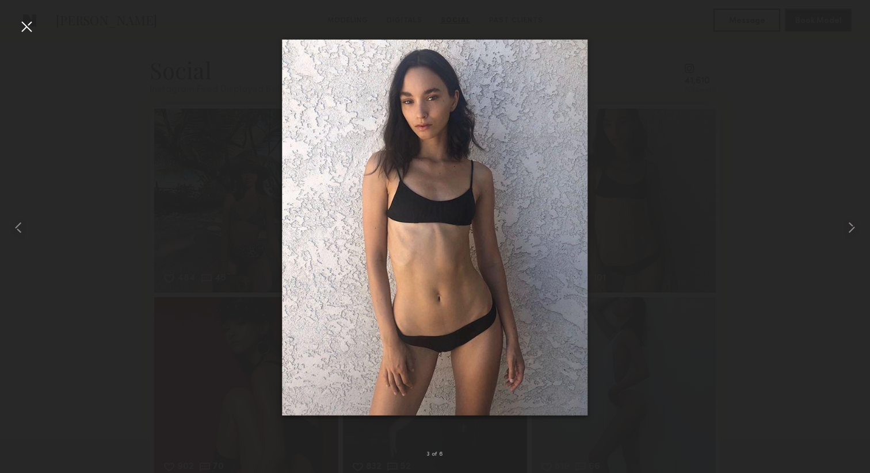
click at [29, 28] on div at bounding box center [26, 26] width 18 height 18
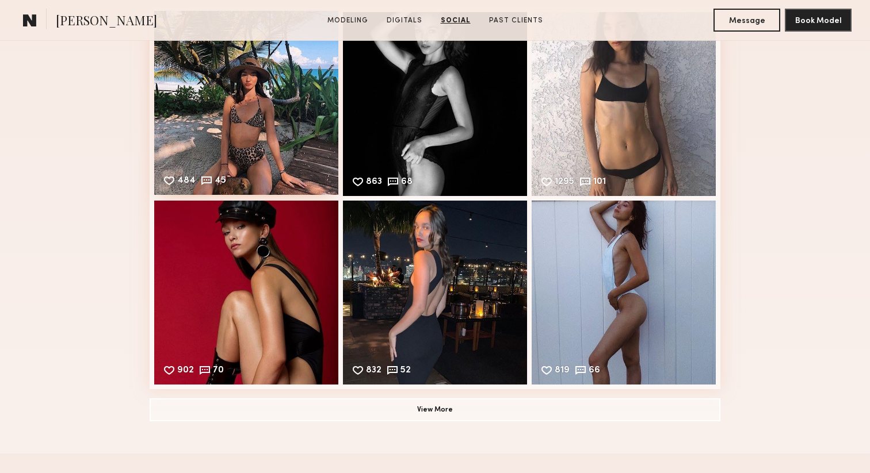
scroll to position [2442, 0]
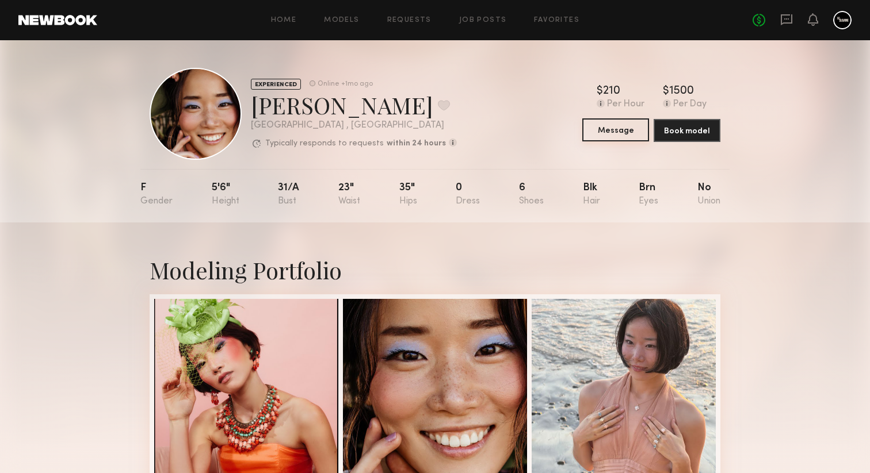
click at [636, 123] on button "Message" at bounding box center [615, 129] width 67 height 23
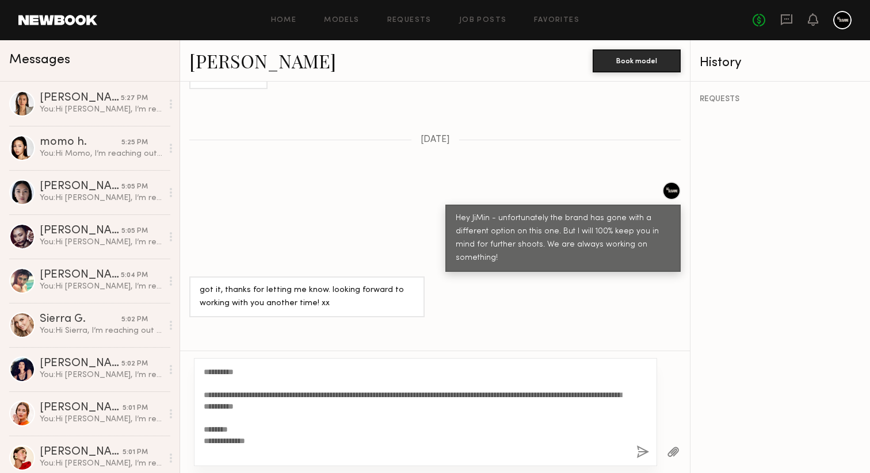
click at [238, 373] on textarea "**********" at bounding box center [415, 412] width 423 height 92
type textarea "**********"
click at [637, 449] on button "button" at bounding box center [642, 453] width 13 height 14
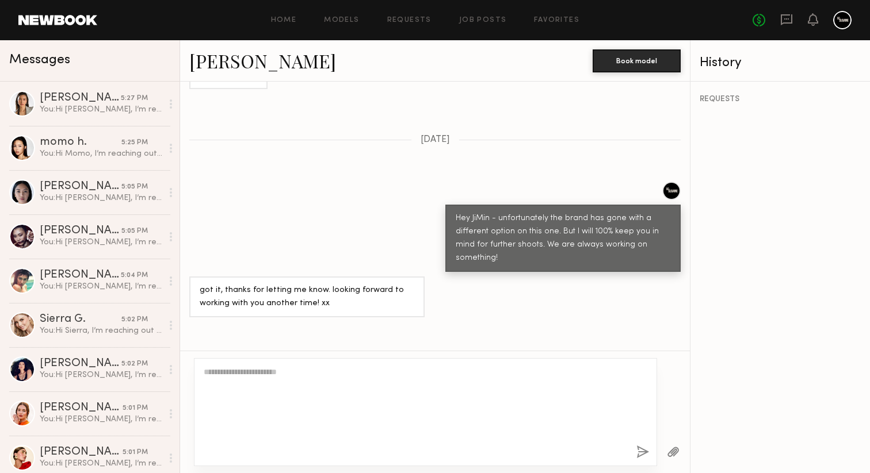
scroll to position [1373, 0]
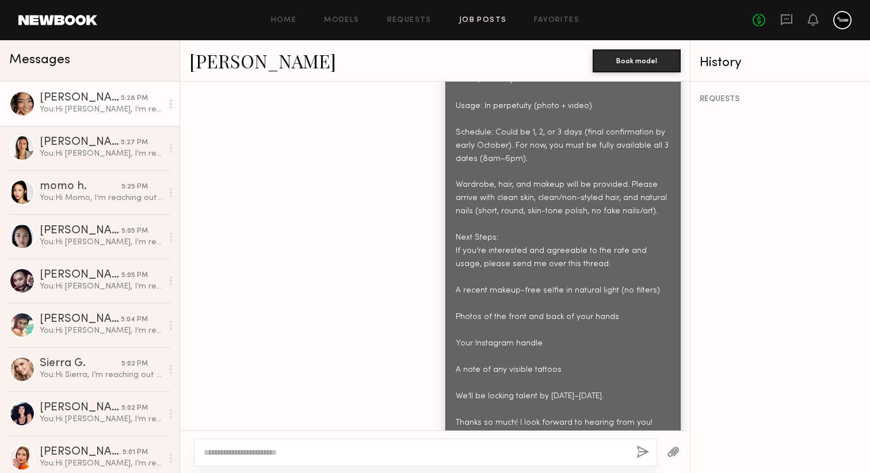
click at [472, 18] on link "Job Posts" at bounding box center [483, 20] width 48 height 7
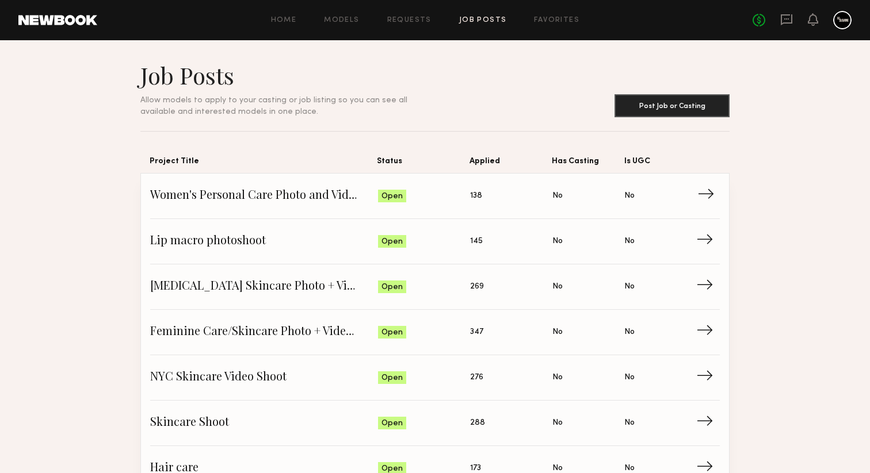
click at [267, 200] on span "Women's Personal Care Photo and Video shoot" at bounding box center [264, 196] width 228 height 17
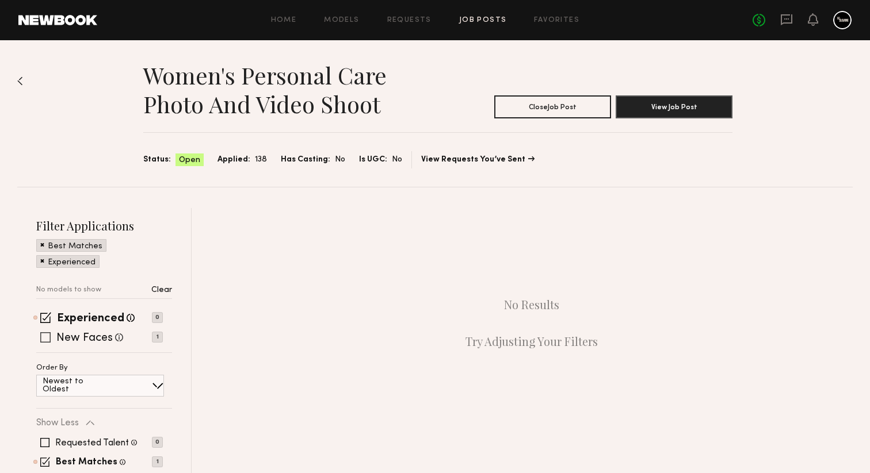
click at [47, 339] on span at bounding box center [45, 337] width 10 height 10
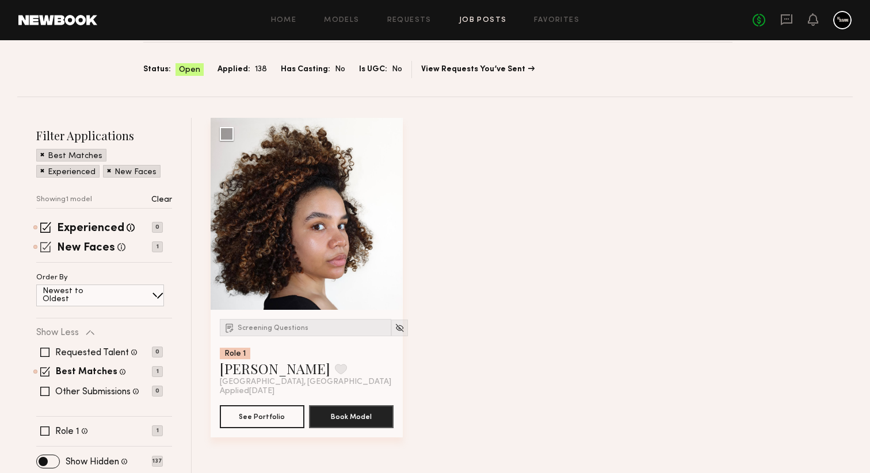
scroll to position [95, 0]
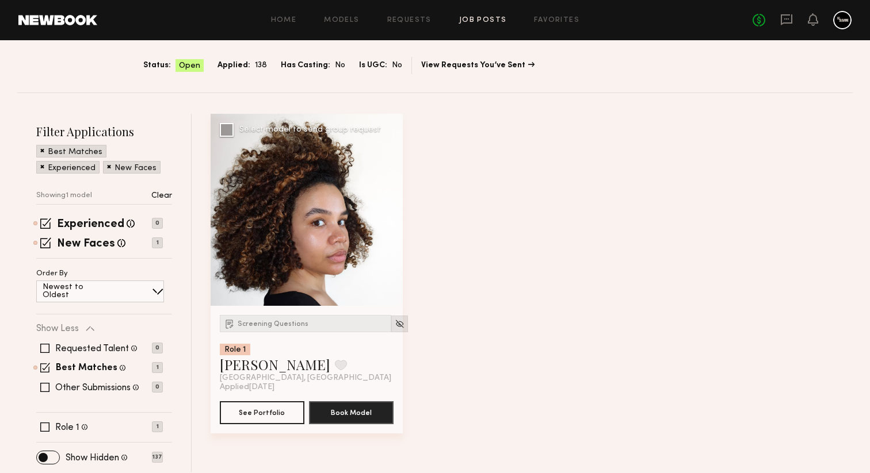
click at [395, 319] on img at bounding box center [400, 324] width 10 height 10
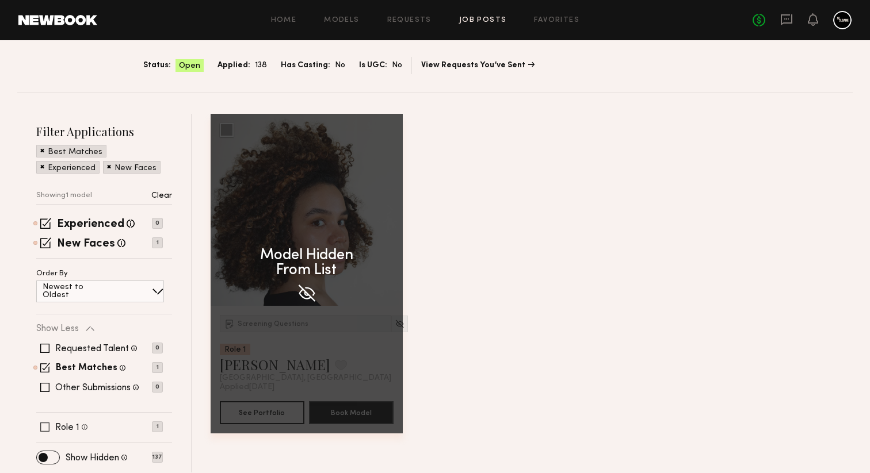
click at [44, 428] on span at bounding box center [44, 427] width 9 height 9
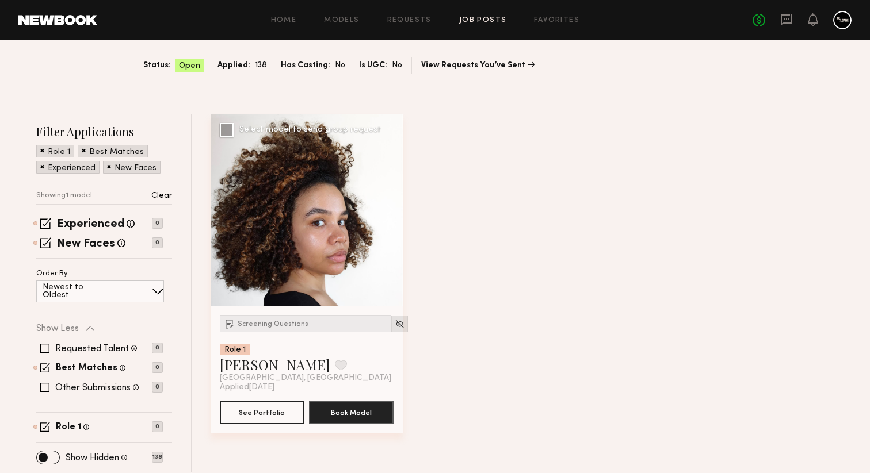
click at [395, 325] on img at bounding box center [400, 324] width 10 height 10
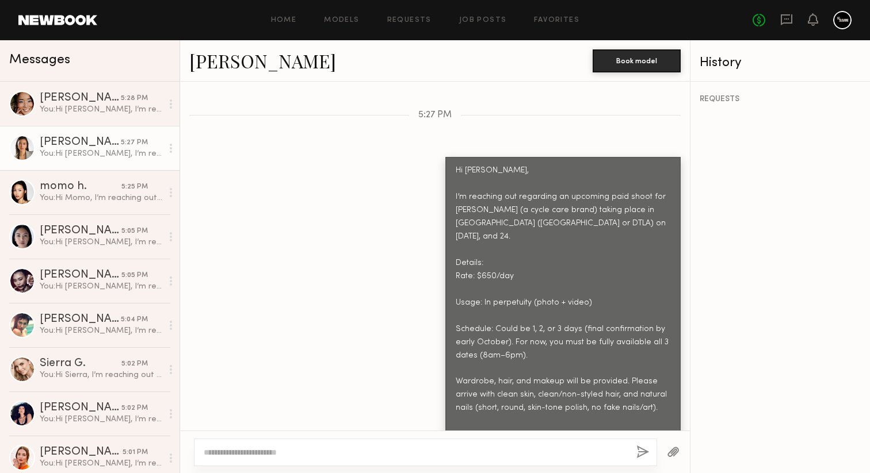
scroll to position [2209, 0]
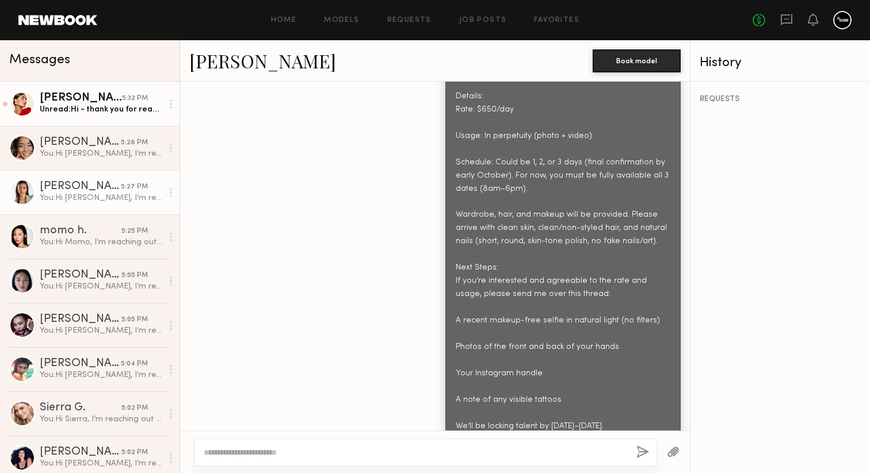
click at [133, 103] on div "5:32 PM" at bounding box center [135, 98] width 26 height 11
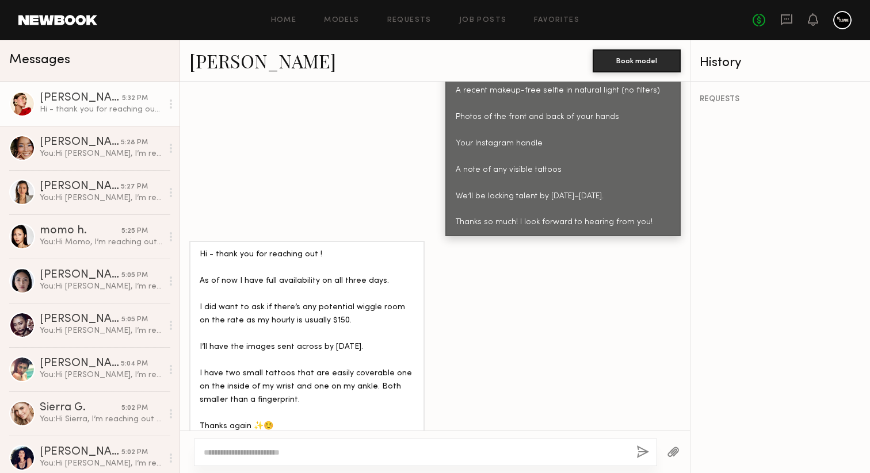
scroll to position [793, 0]
type textarea "*"
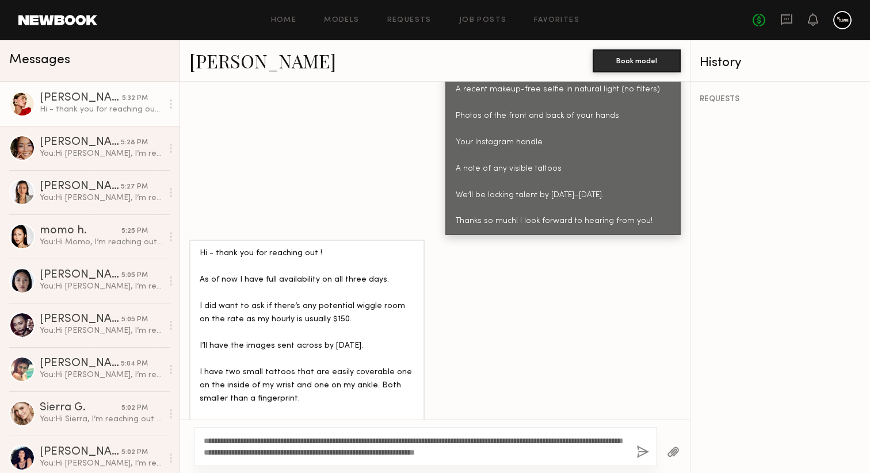
type textarea "**********"
click at [644, 452] on button "button" at bounding box center [642, 453] width 13 height 14
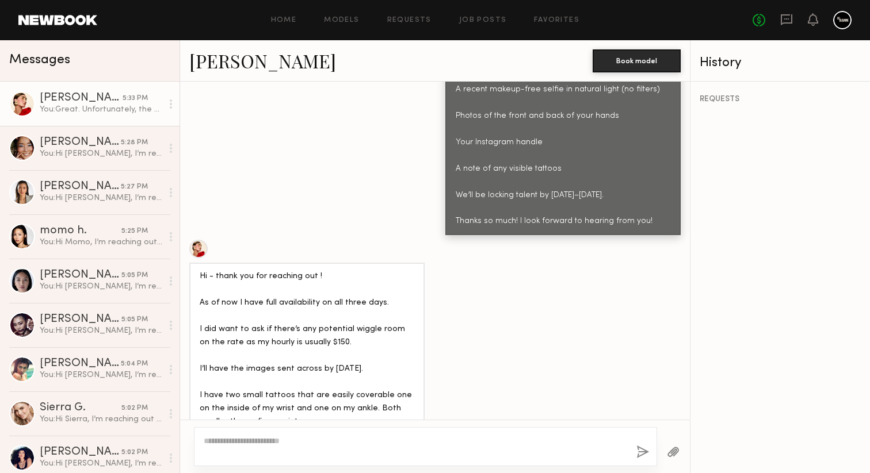
scroll to position [975, 0]
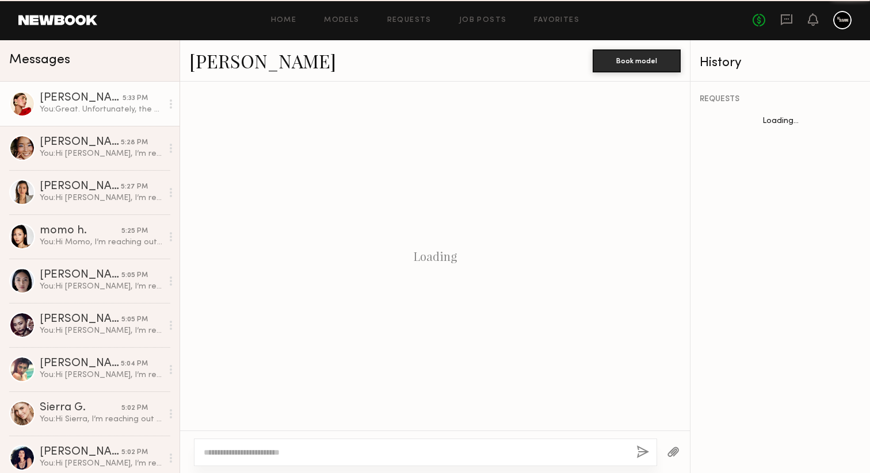
scroll to position [888, 0]
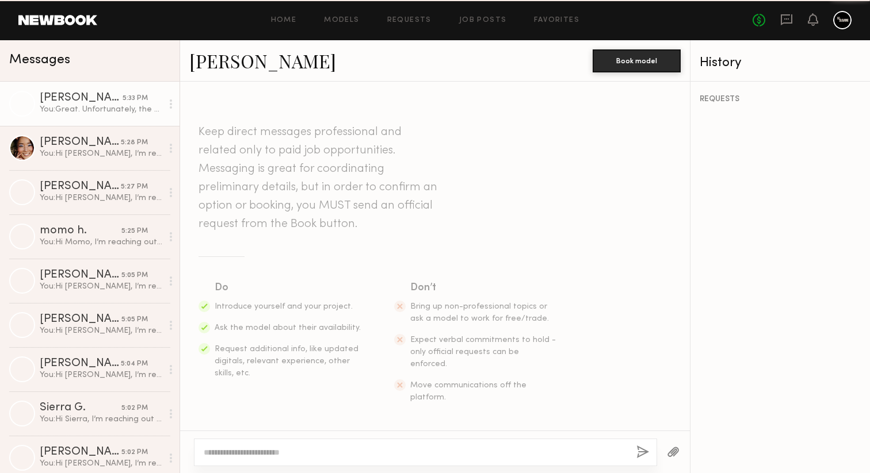
scroll to position [888, 0]
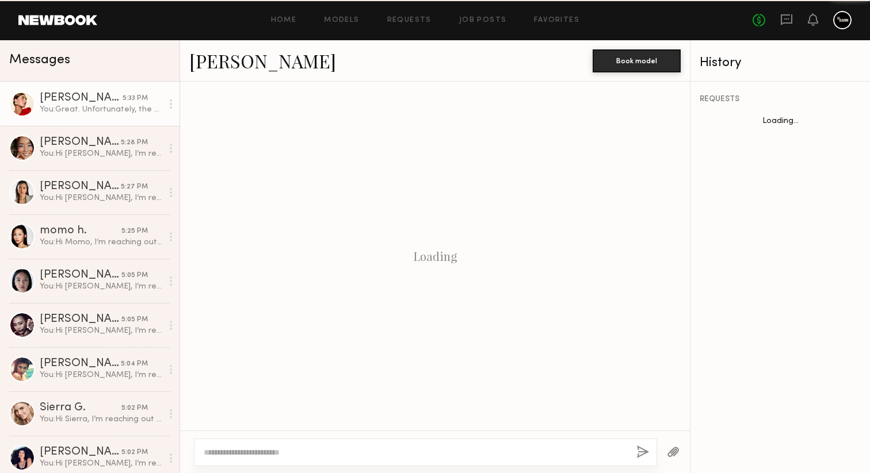
scroll to position [888, 0]
